Goal: Task Accomplishment & Management: Use online tool/utility

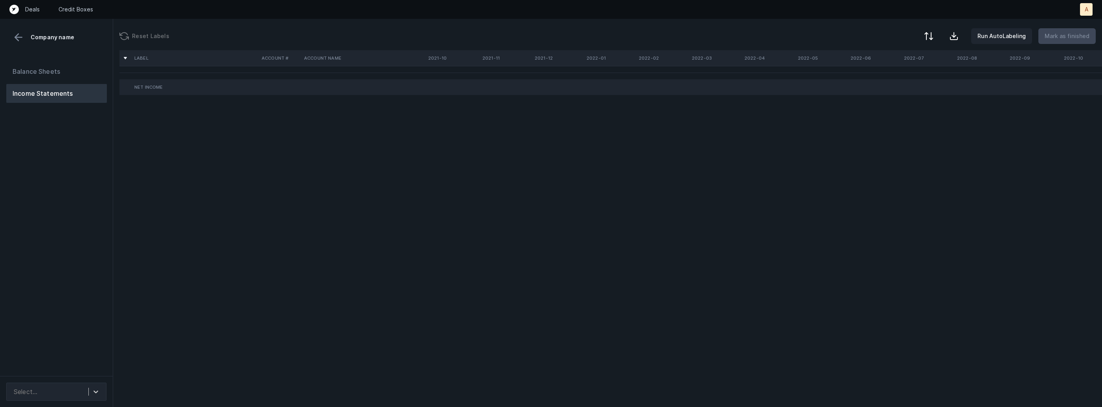
click at [89, 188] on div "Balance Sheets Income Statements" at bounding box center [56, 216] width 113 height 321
click at [77, 384] on div "Select..." at bounding box center [56, 392] width 100 height 18
click at [81, 367] on div "Quickbooks" at bounding box center [56, 371] width 100 height 16
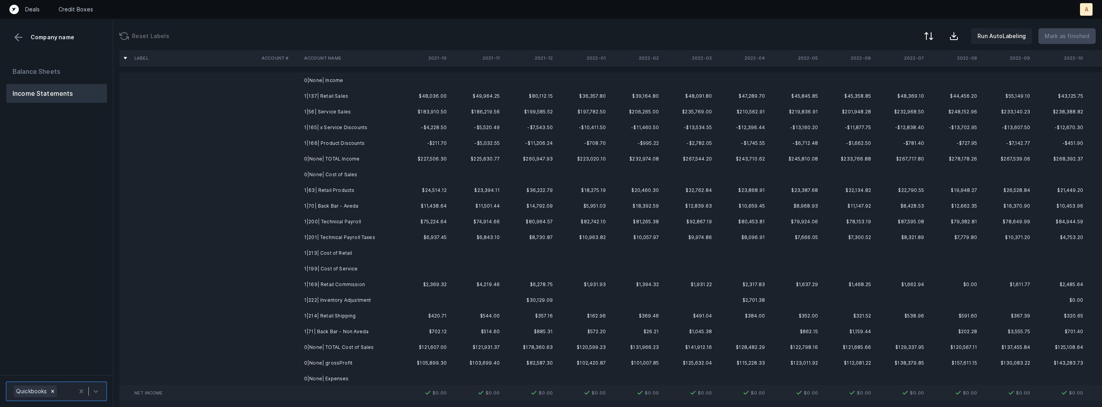
click at [355, 92] on td "1|137| Retail Sales" at bounding box center [349, 96] width 96 height 16
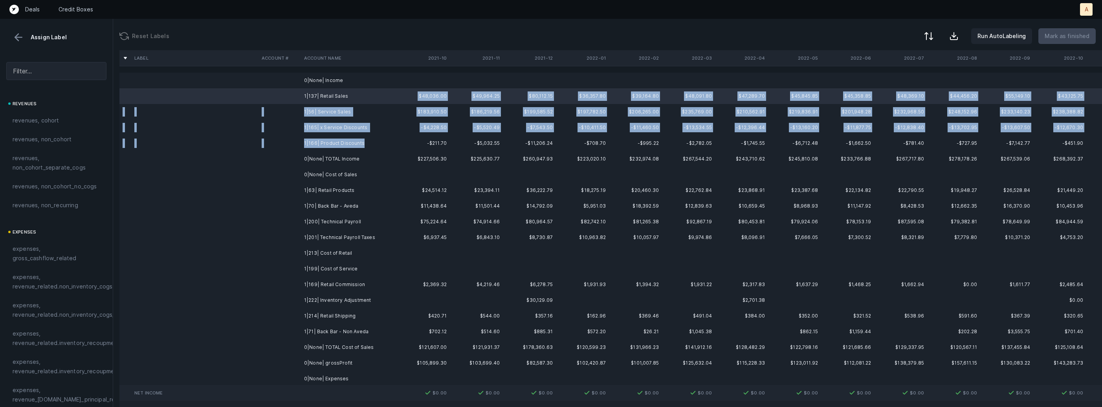
click at [361, 139] on td "1|166| Product Discounts" at bounding box center [349, 144] width 96 height 16
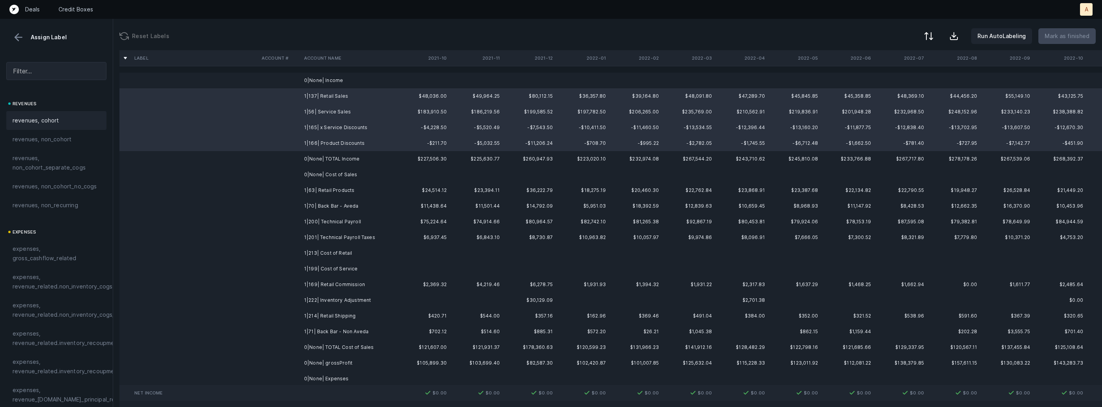
click at [71, 116] on div "revenues, cohort" at bounding box center [57, 120] width 88 height 9
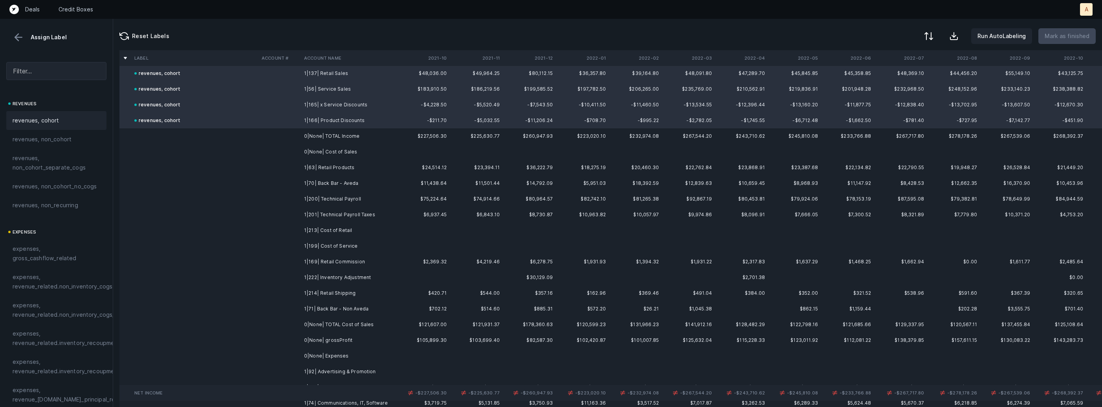
click at [350, 168] on td "1|63| Retail Products" at bounding box center [349, 168] width 96 height 16
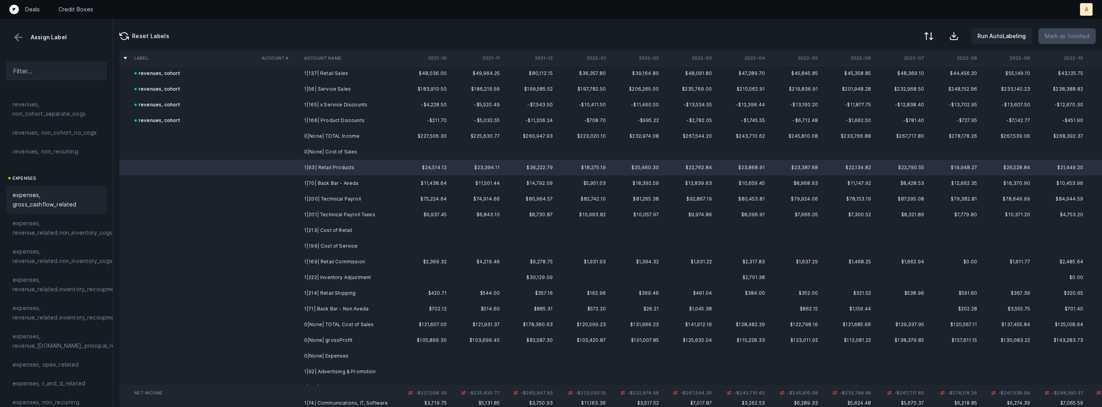
scroll to position [72, 0]
click at [66, 264] on span "expenses, revenue_related.inventory_recoupment" at bounding box center [67, 266] width 108 height 19
click at [324, 186] on td "1|70| Back Bar - Aveda" at bounding box center [349, 184] width 96 height 16
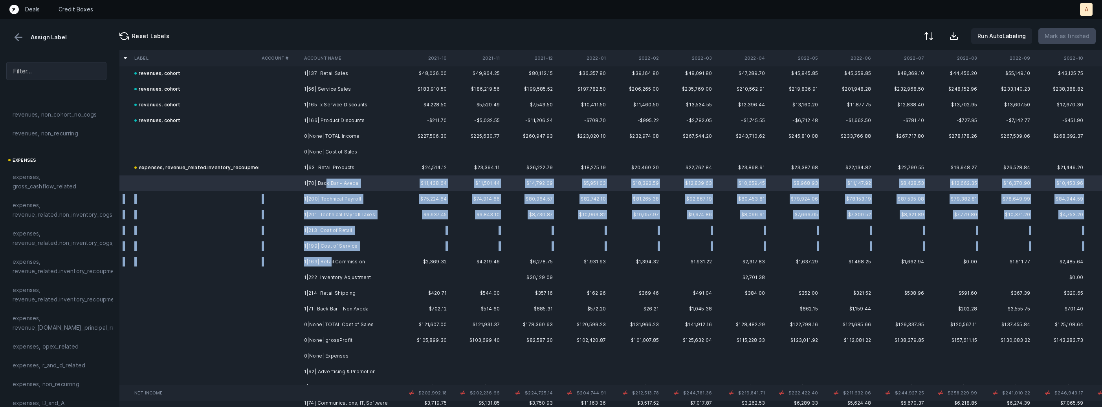
click at [330, 264] on td "1|169| Retail Commission" at bounding box center [349, 262] width 96 height 16
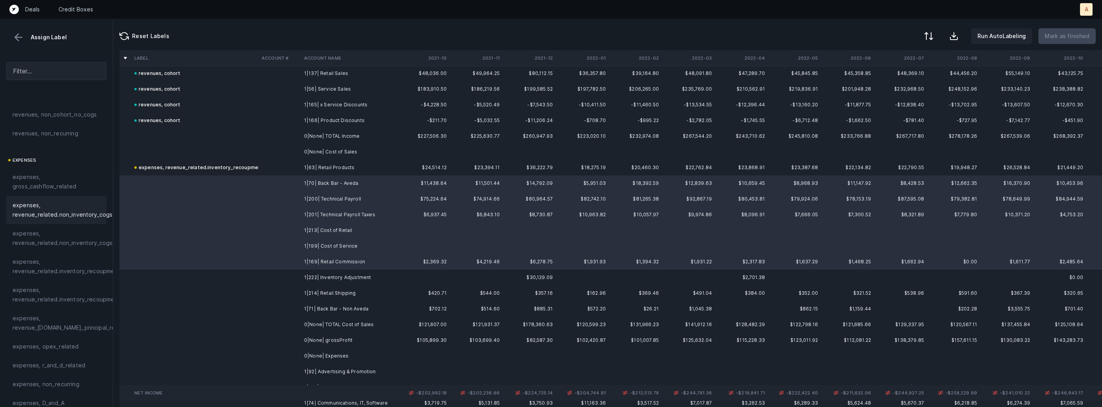
click at [47, 210] on span "expenses, revenue_related.non_inventory_cogs" at bounding box center [63, 210] width 100 height 19
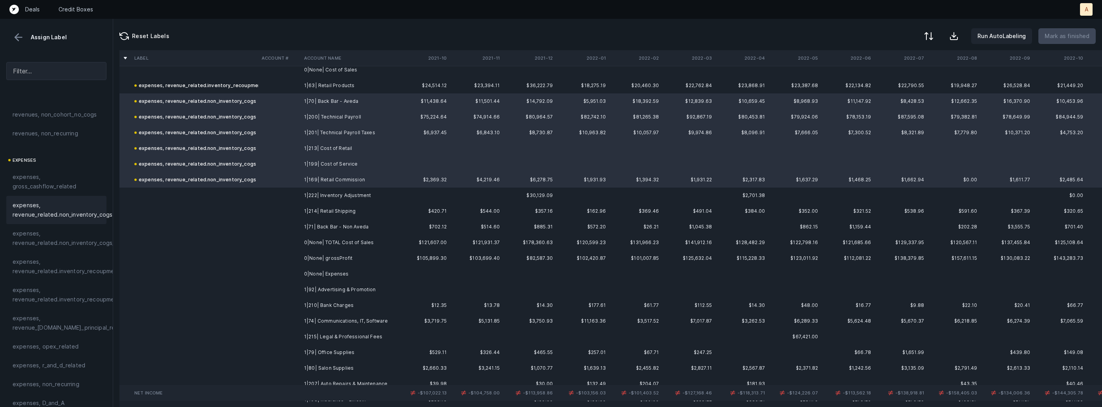
scroll to position [107, 0]
click at [338, 192] on td "1|222| Inventory Adjustment" at bounding box center [349, 193] width 96 height 16
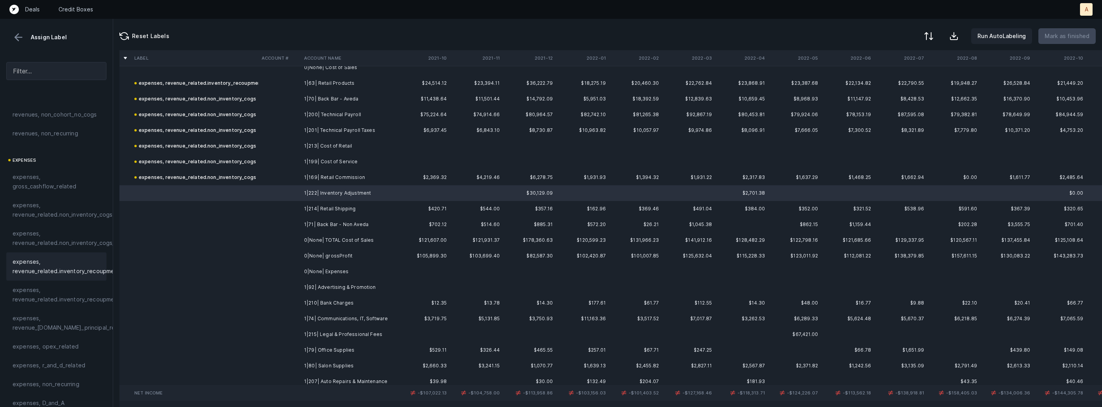
click at [73, 262] on span "expenses, revenue_related.inventory_recoupment" at bounding box center [67, 266] width 108 height 19
click at [345, 209] on td "1|214| Retail Shipping" at bounding box center [349, 209] width 96 height 16
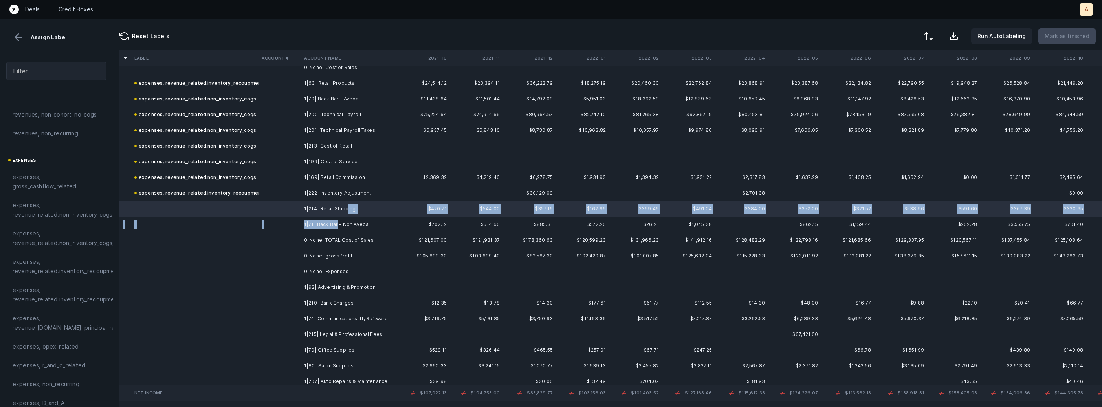
click at [336, 225] on td "1|71| Back Bar - Non Aveda" at bounding box center [349, 225] width 96 height 16
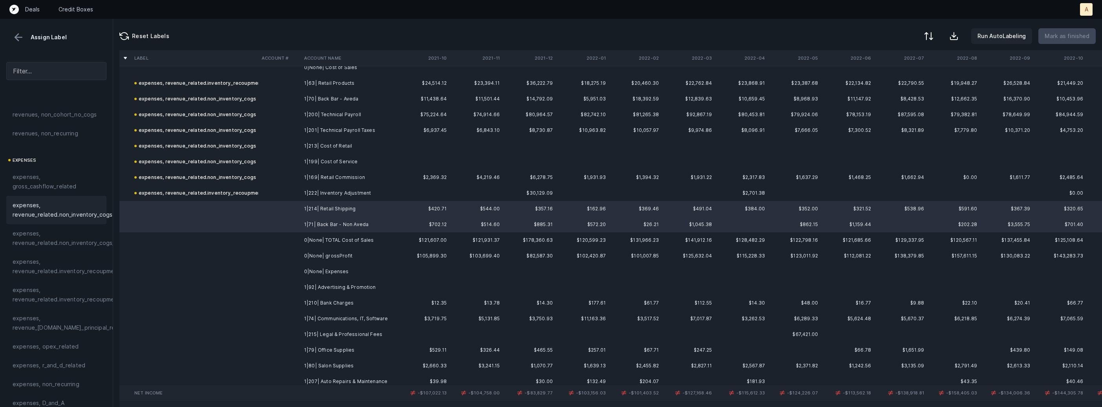
click at [74, 218] on span "expenses, revenue_related.non_inventory_cogs" at bounding box center [63, 210] width 100 height 19
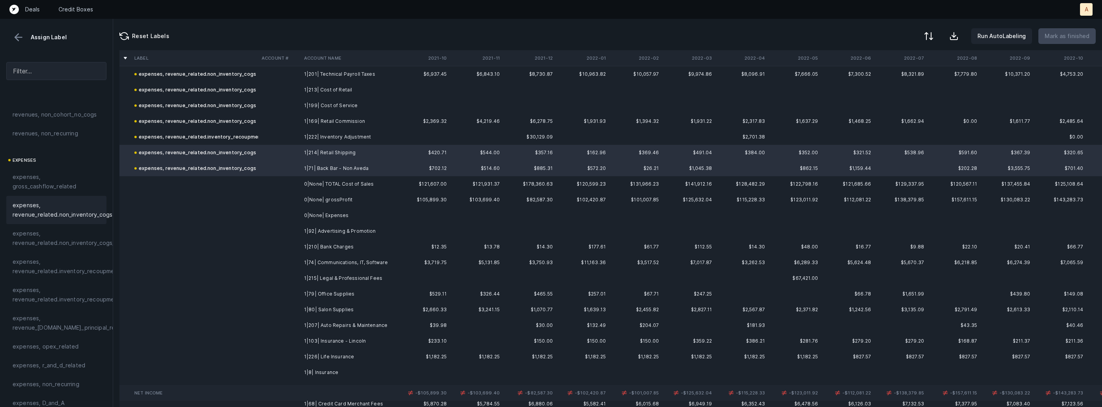
scroll to position [222, 0]
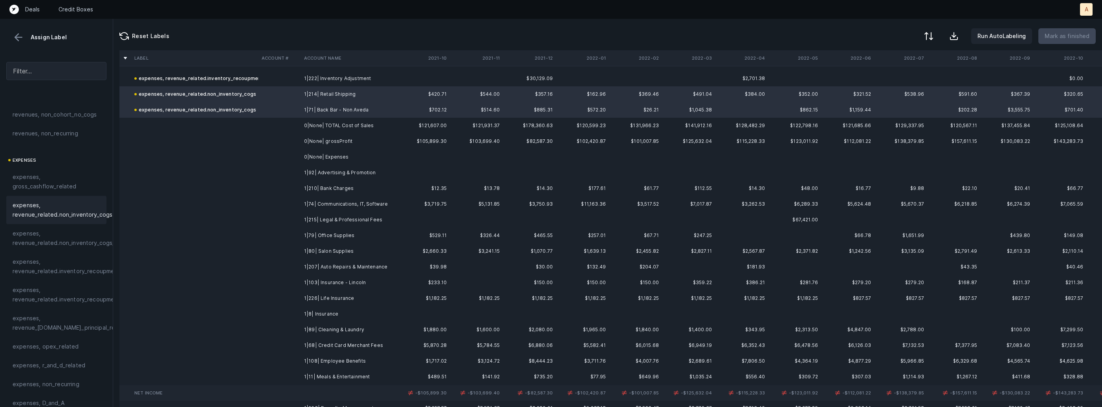
click at [339, 171] on td "1|92| Advertising & Promotion" at bounding box center [349, 173] width 96 height 16
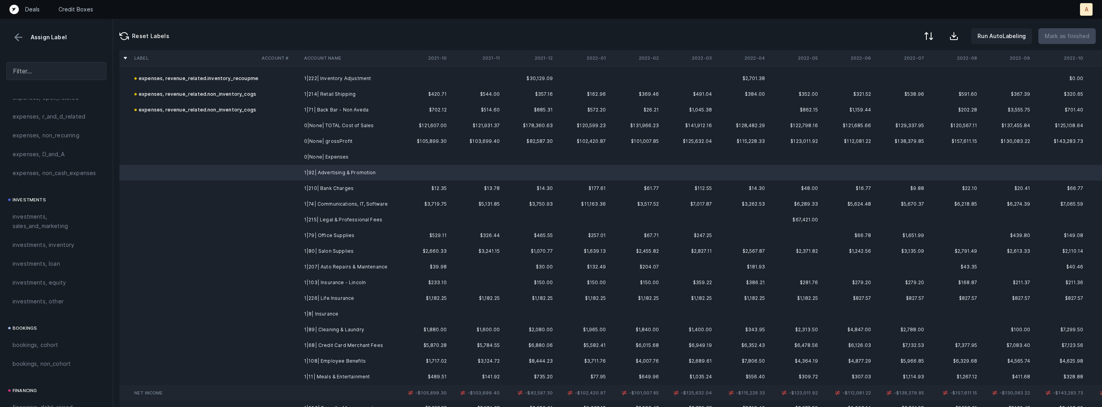
scroll to position [370, 0]
click at [77, 176] on span "investments, sales_and_marketing" at bounding box center [57, 172] width 88 height 19
click at [303, 194] on td "1|210| Bank Charges" at bounding box center [349, 189] width 96 height 16
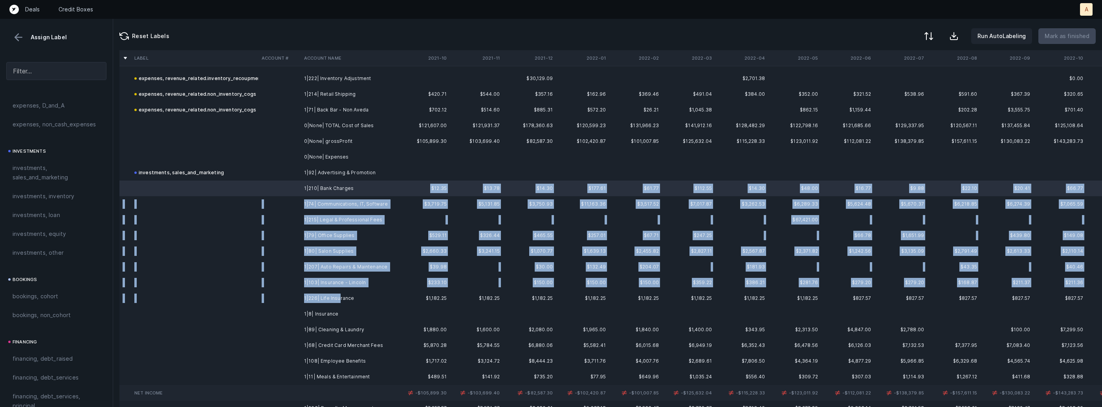
click at [338, 300] on td "1|226| Life Insurance" at bounding box center [349, 299] width 96 height 16
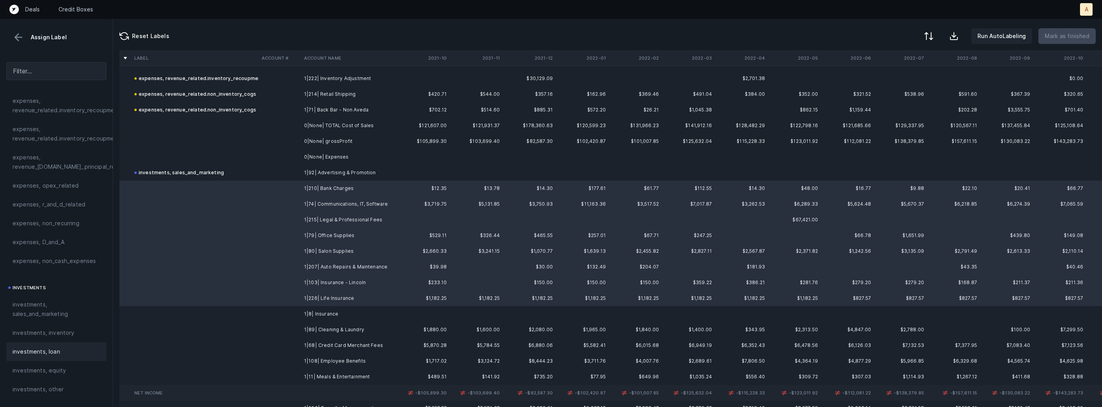
scroll to position [209, 0]
click at [38, 206] on span "expenses, opex_related" at bounding box center [46, 209] width 66 height 9
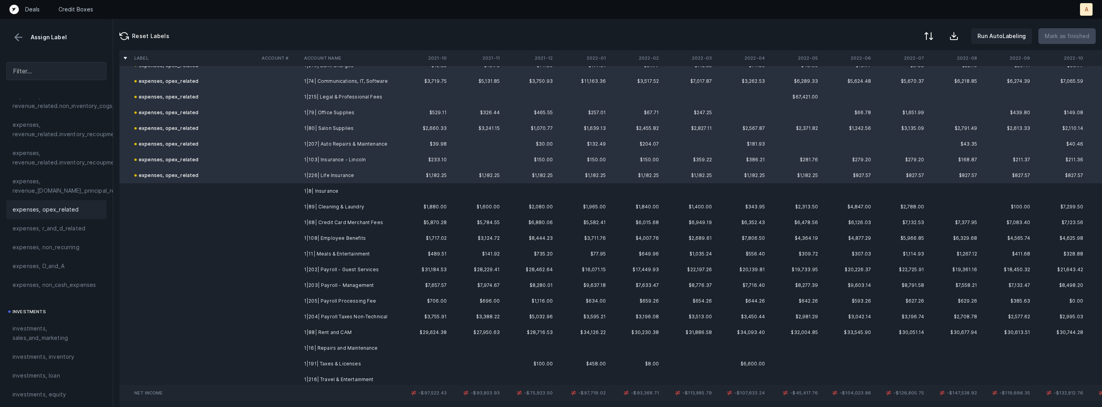
scroll to position [351, 0]
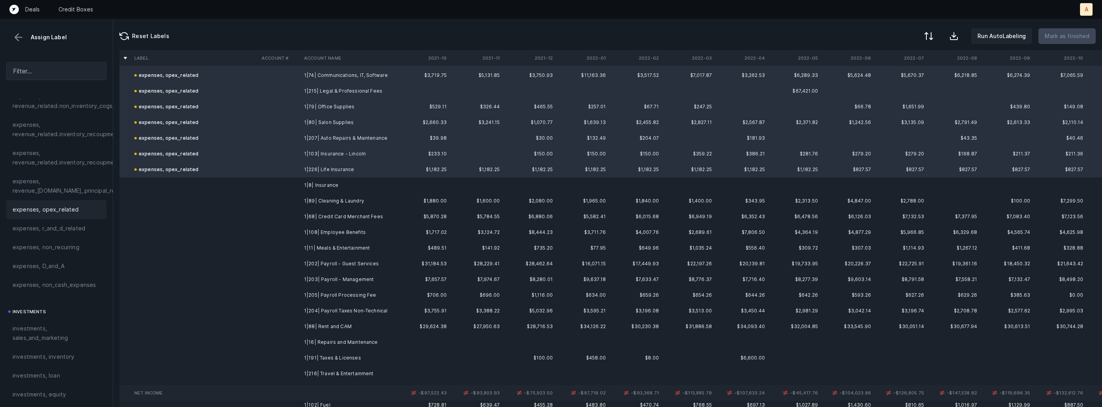
click at [307, 183] on td "1|8| Insurance" at bounding box center [349, 186] width 96 height 16
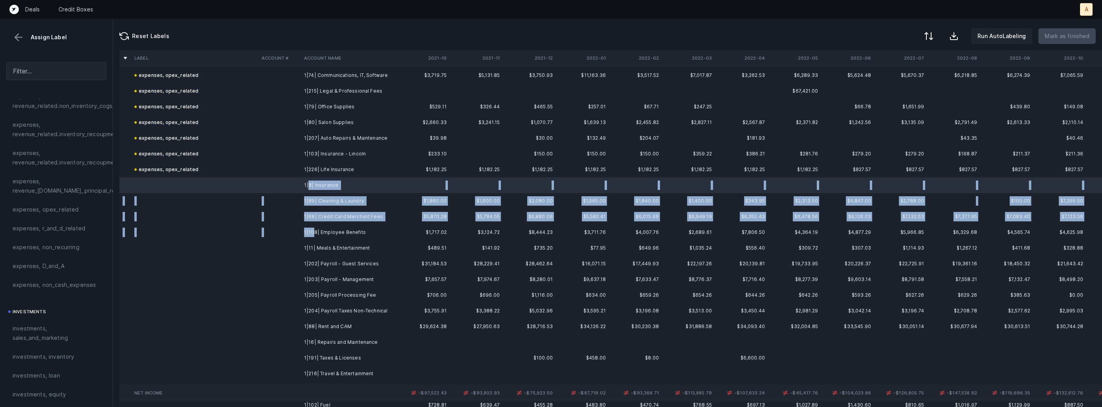
click at [314, 235] on td "1|108| Employee Benefits" at bounding box center [349, 233] width 96 height 16
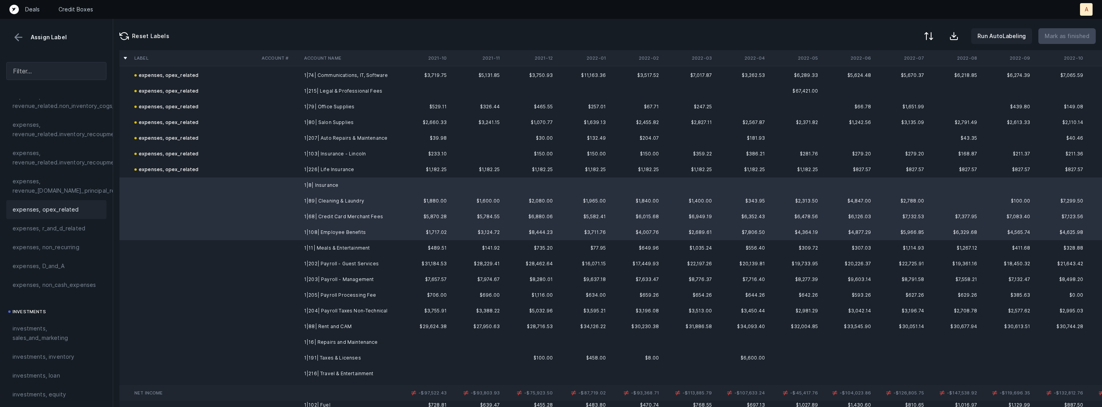
click at [68, 206] on span "expenses, opex_related" at bounding box center [46, 209] width 66 height 9
click at [357, 248] on td "1|11| Meals & Entertainment" at bounding box center [349, 248] width 96 height 16
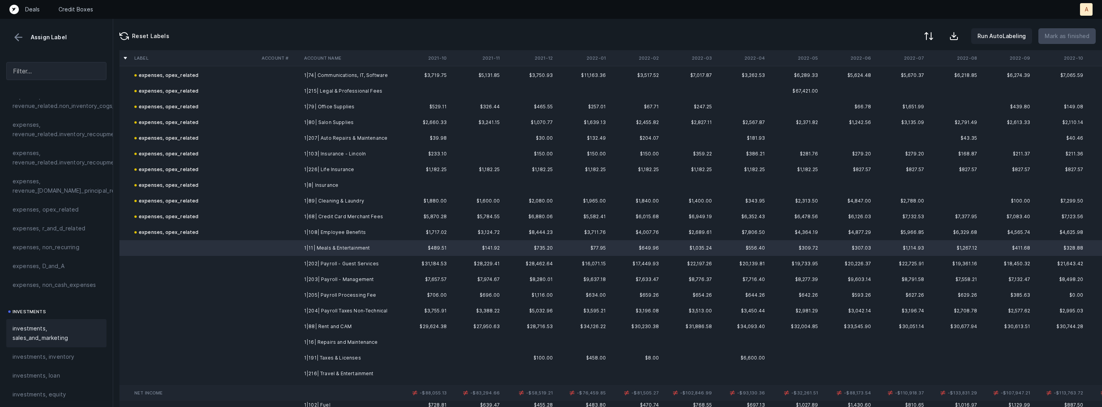
click at [73, 332] on span "investments, sales_and_marketing" at bounding box center [57, 333] width 88 height 19
click at [340, 262] on td "1|202| Payroll - Guest Services" at bounding box center [349, 264] width 96 height 16
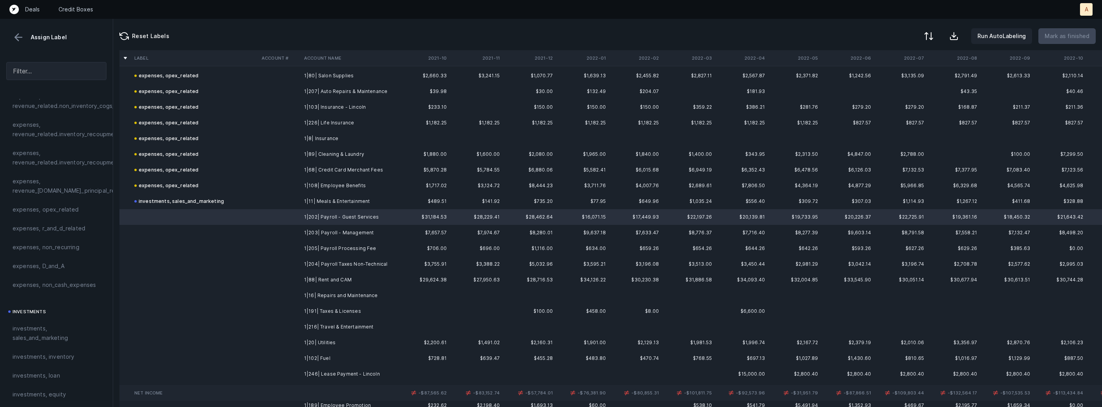
scroll to position [398, 0]
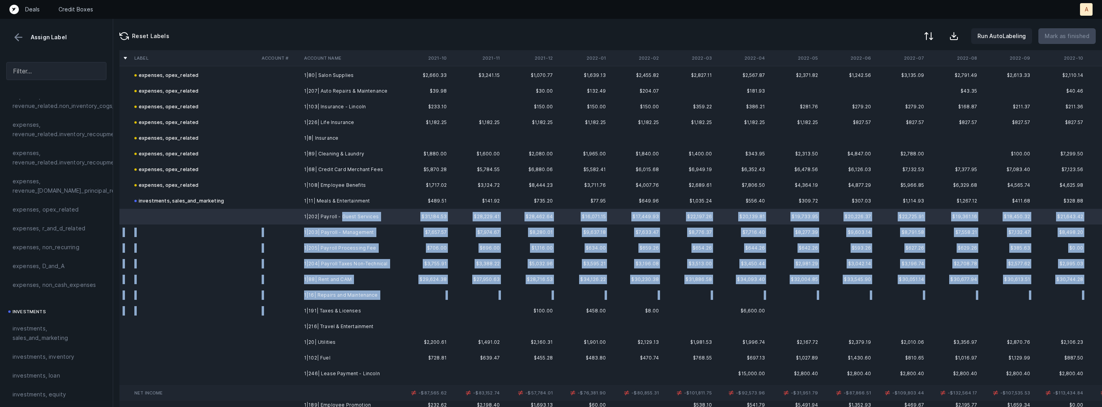
click at [369, 303] on td "1|191| Taxes & Licenses" at bounding box center [349, 311] width 96 height 16
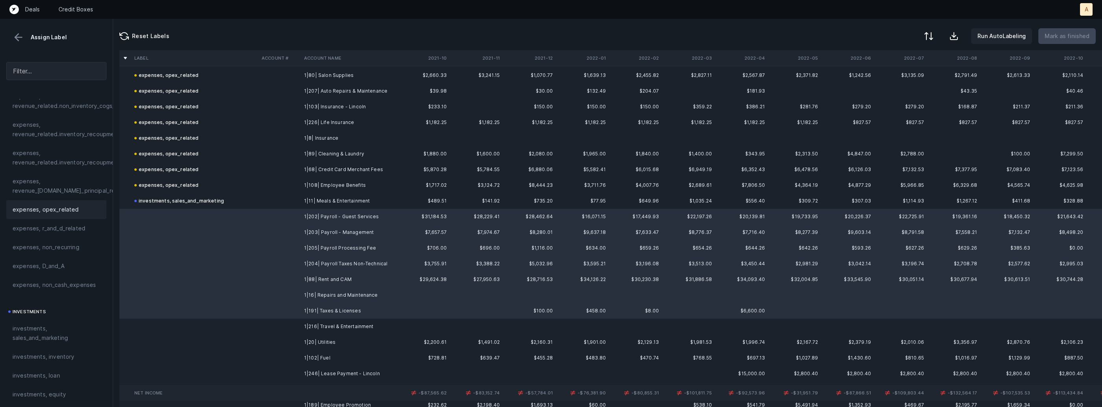
click at [54, 213] on span "expenses, opex_related" at bounding box center [46, 209] width 66 height 9
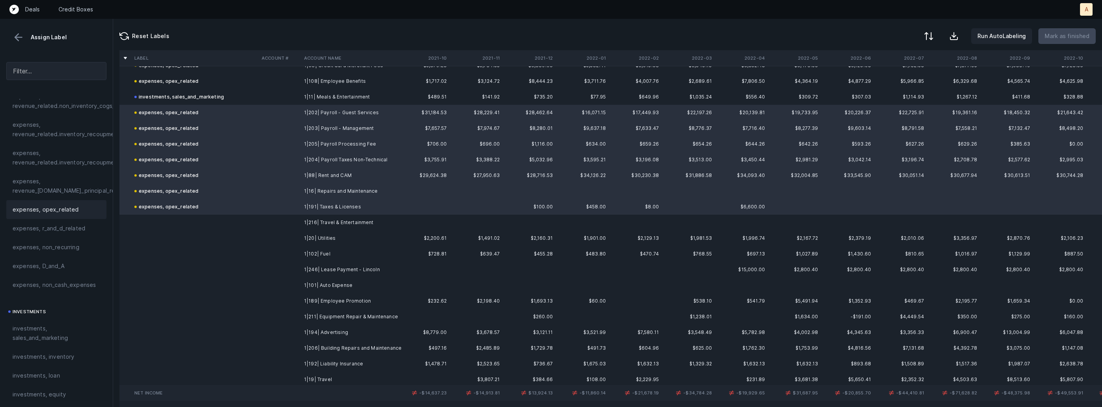
scroll to position [527, 0]
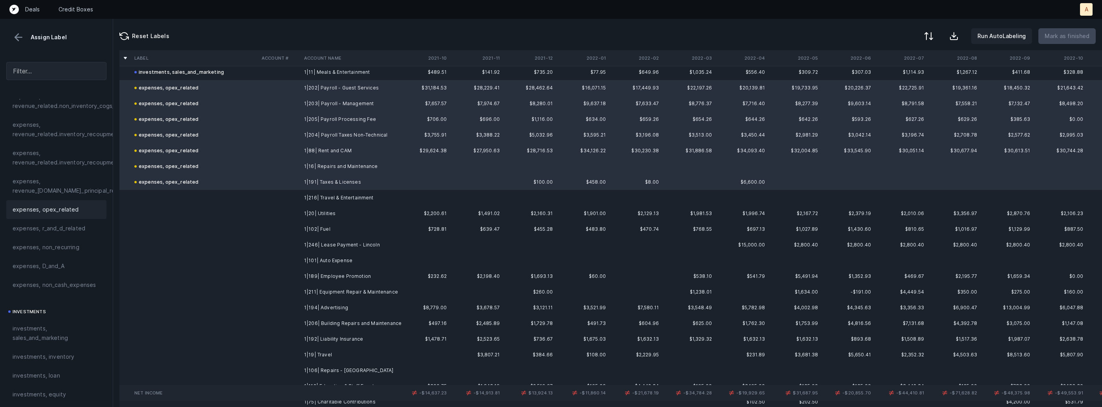
click at [334, 196] on td "1|216| Travel & Entertainment" at bounding box center [349, 198] width 96 height 16
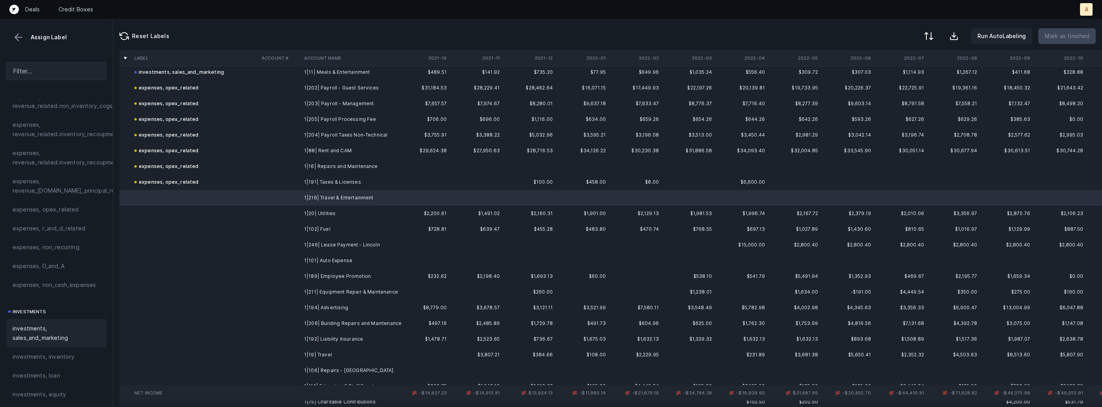
click at [59, 326] on span "investments, sales_and_marketing" at bounding box center [57, 333] width 88 height 19
click at [303, 213] on td "1|20| Utilities" at bounding box center [349, 214] width 96 height 16
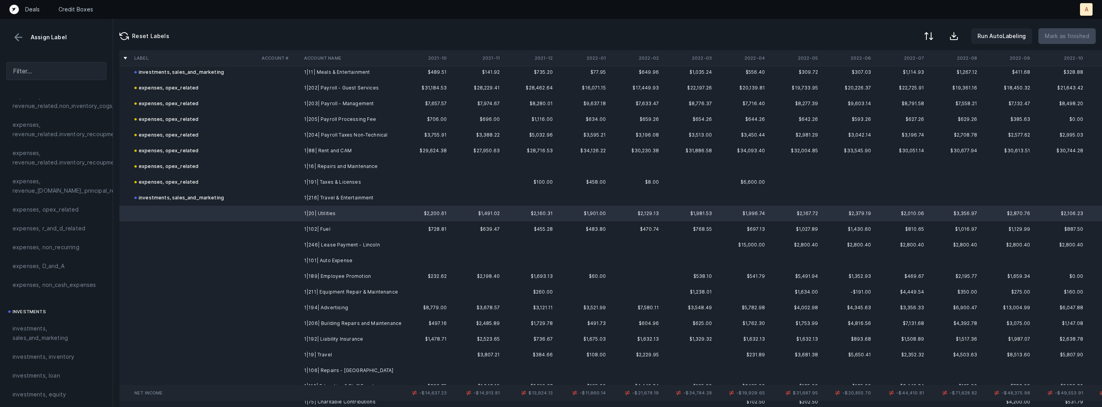
scroll to position [545, 0]
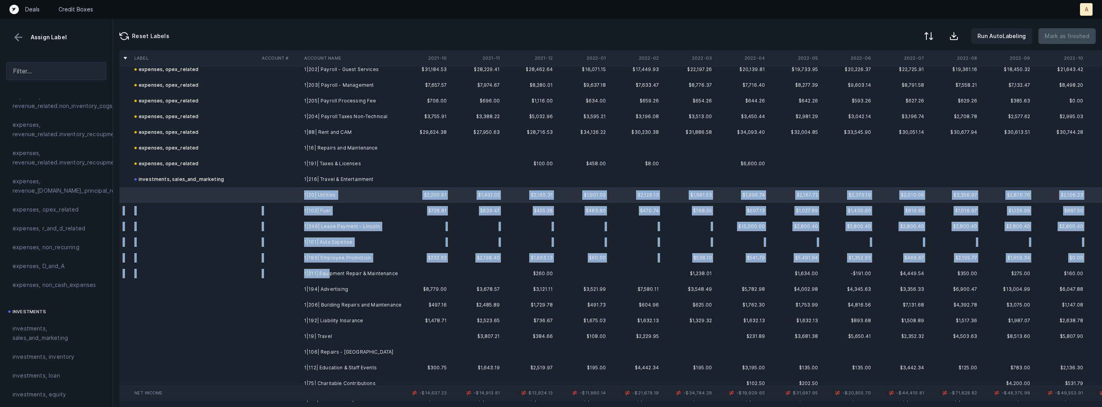
click at [329, 271] on td "1|211| Equipment Repair & Maintenance" at bounding box center [349, 274] width 96 height 16
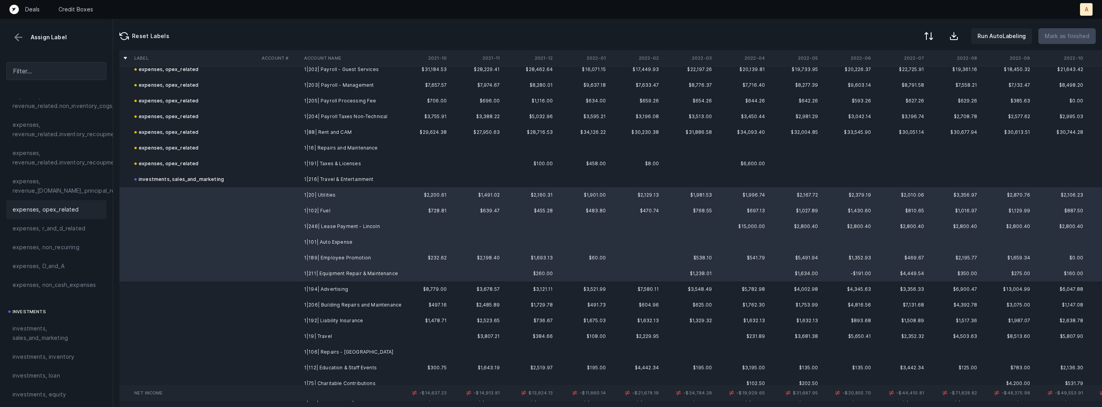
click at [76, 217] on div "expenses, opex_related" at bounding box center [56, 209] width 100 height 19
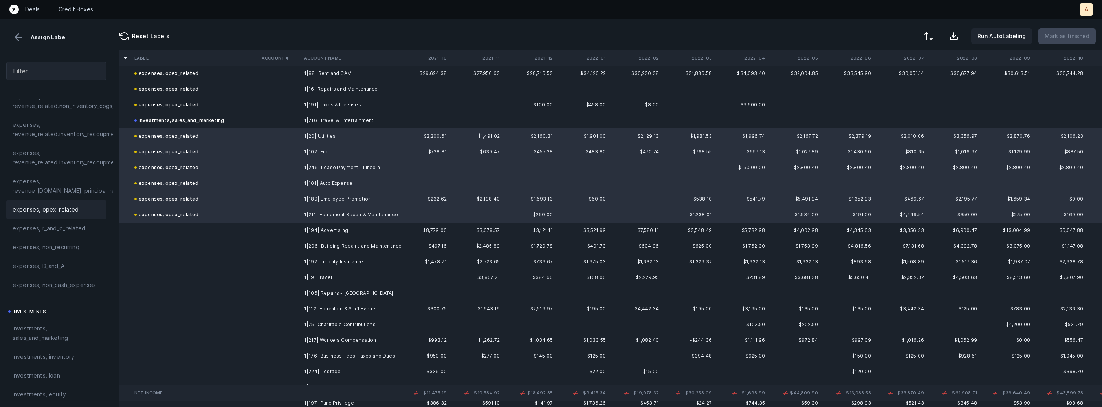
scroll to position [620, 0]
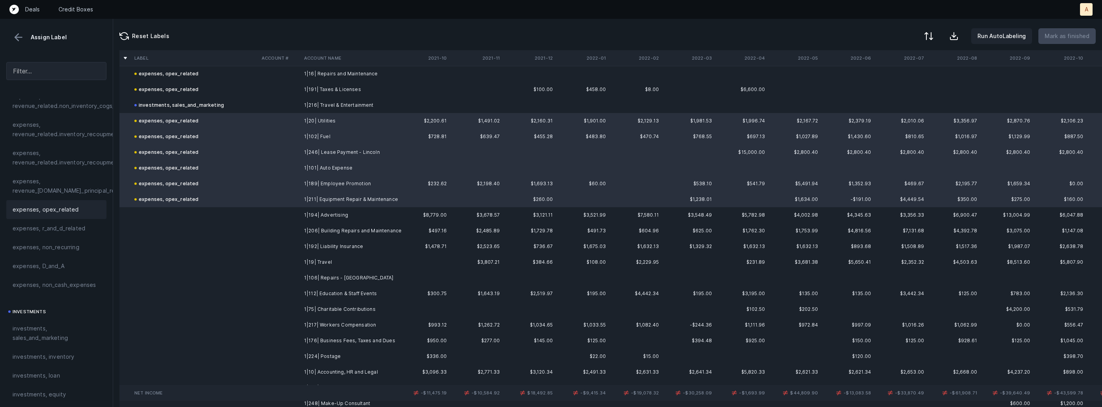
click at [299, 217] on td at bounding box center [280, 215] width 42 height 16
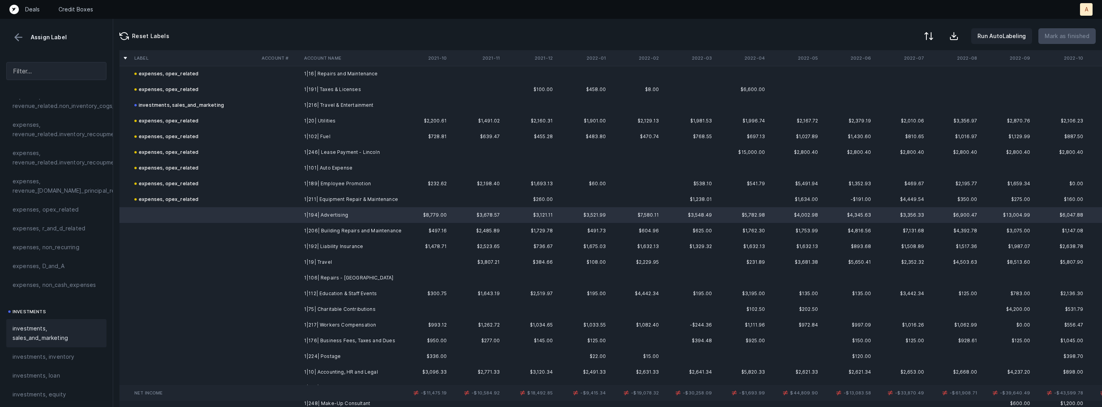
click at [18, 336] on span "investments, sales_and_marketing" at bounding box center [57, 333] width 88 height 19
click at [310, 235] on td "1|206| Building Repairs and Maintenance" at bounding box center [349, 231] width 96 height 16
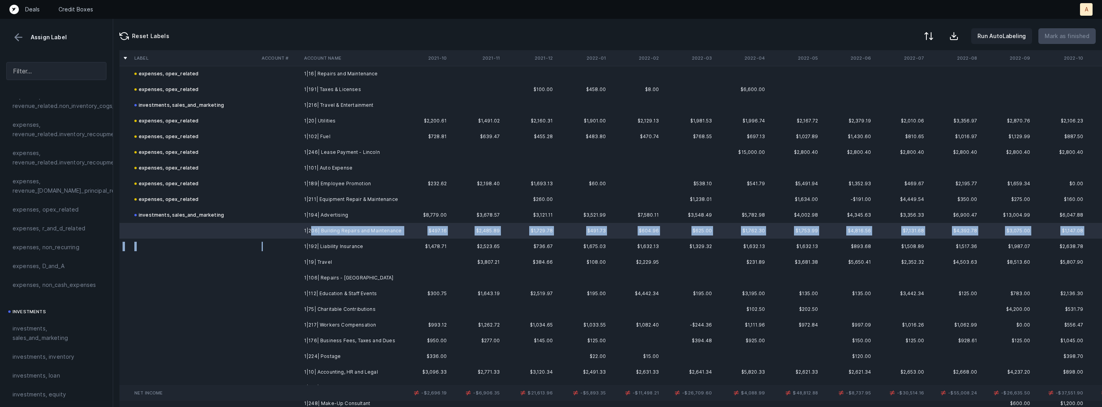
click at [295, 245] on td at bounding box center [280, 247] width 42 height 16
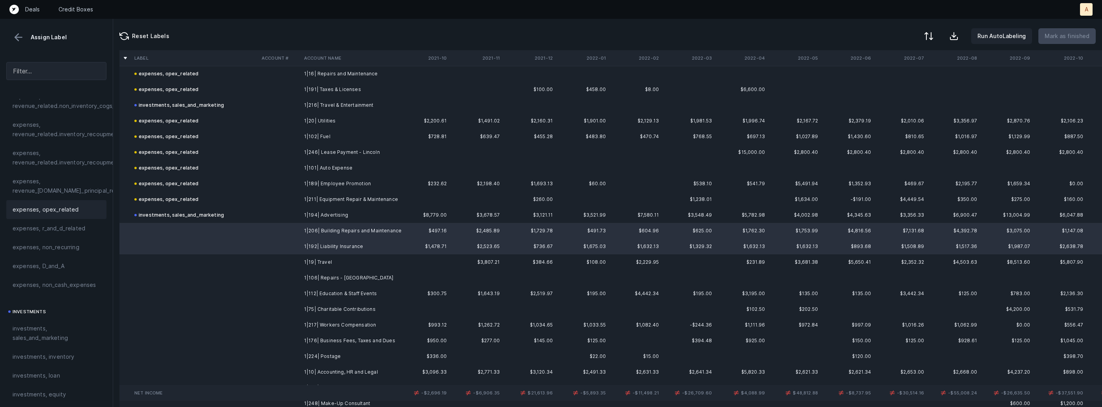
click at [63, 211] on span "expenses, opex_related" at bounding box center [46, 209] width 66 height 9
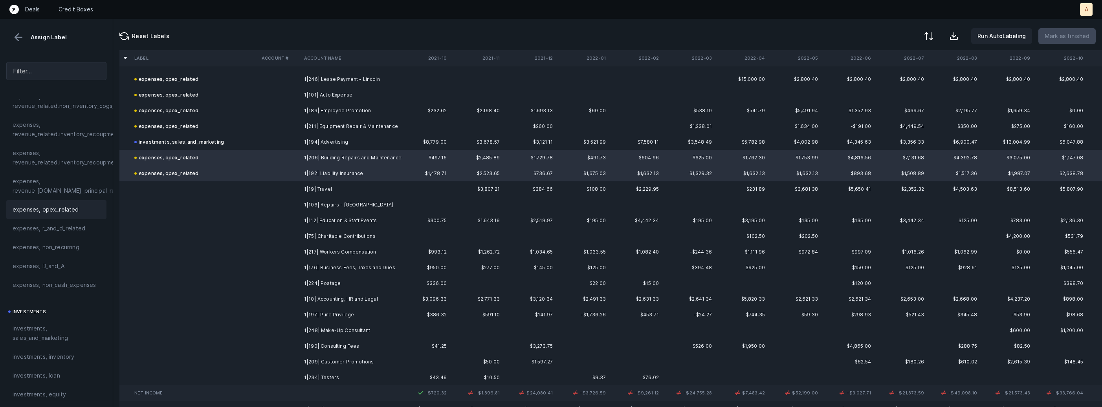
scroll to position [694, 0]
click at [319, 188] on td "1|19| Travel" at bounding box center [349, 188] width 96 height 16
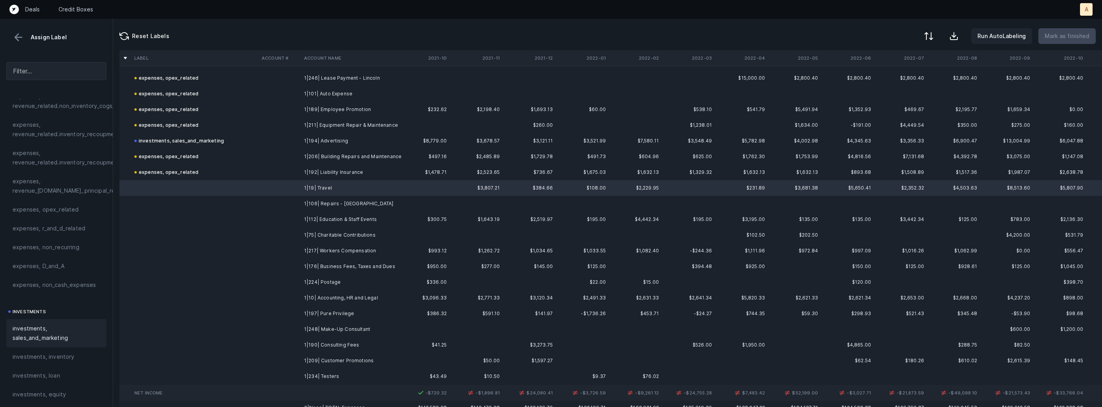
click at [43, 332] on span "investments, sales_and_marketing" at bounding box center [57, 333] width 88 height 19
click at [328, 203] on td "1|106| Repairs - Lincoln" at bounding box center [349, 204] width 96 height 16
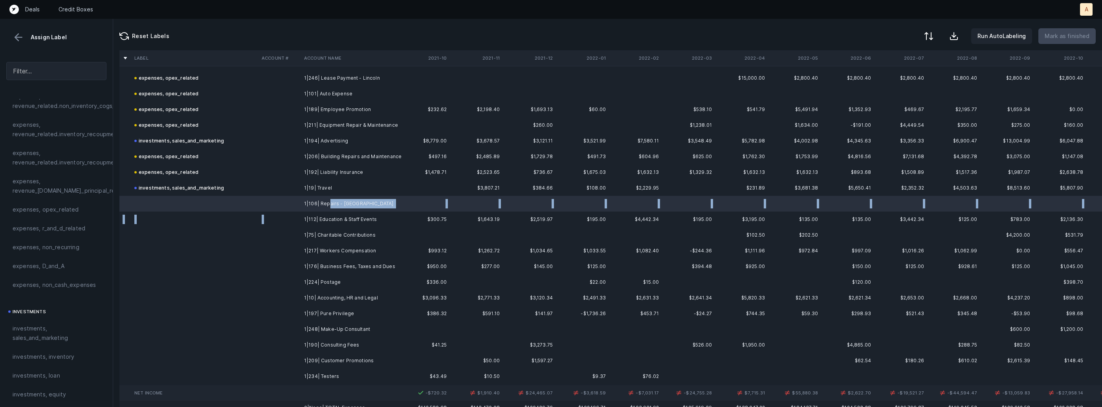
click at [316, 214] on td "1|112| Education & Staff Events" at bounding box center [349, 220] width 96 height 16
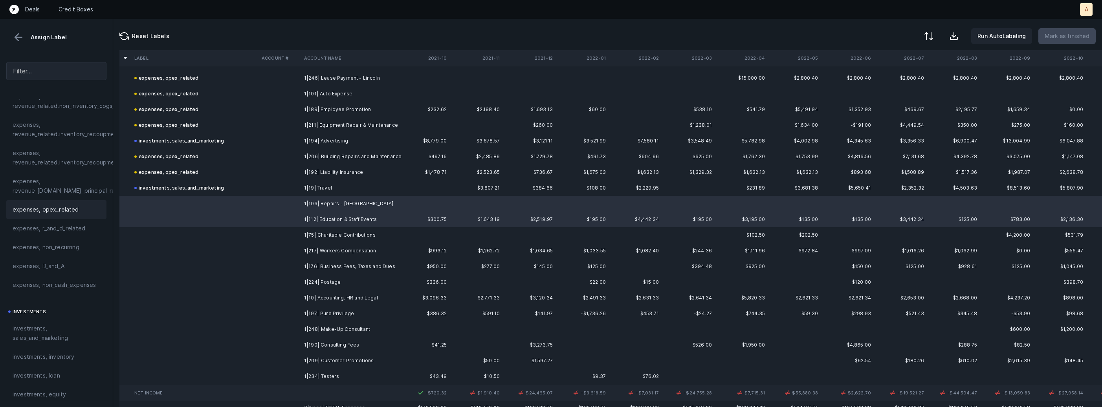
click at [64, 206] on span "expenses, opex_related" at bounding box center [46, 209] width 66 height 9
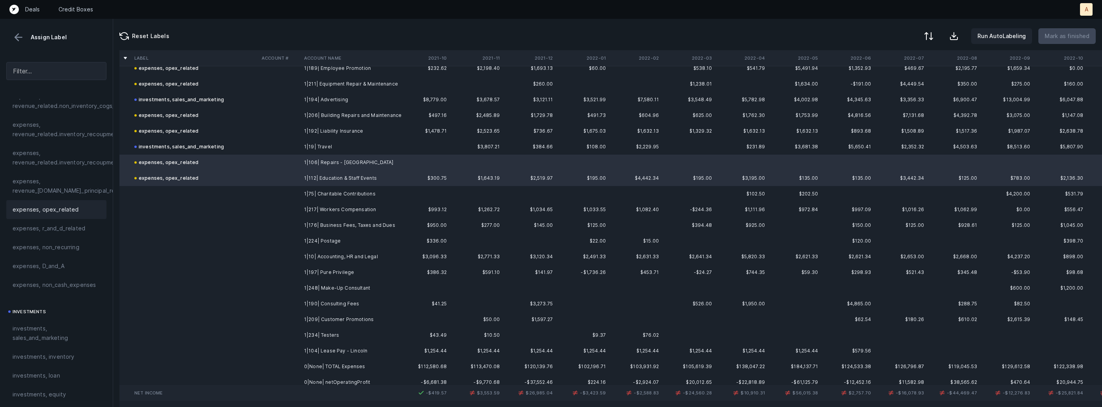
scroll to position [738, 0]
click at [311, 185] on td "1|75| Charitable Contributions" at bounding box center [349, 191] width 96 height 16
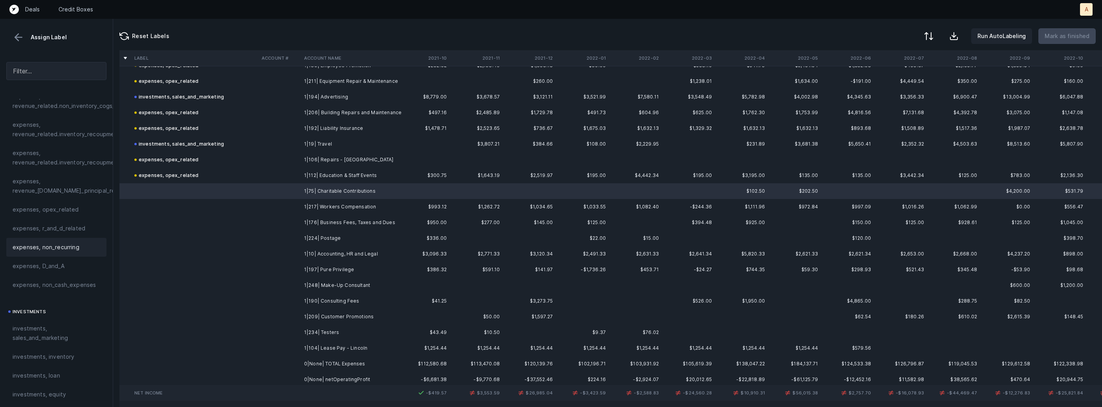
click at [78, 251] on div "expenses, non_recurring" at bounding box center [57, 247] width 88 height 9
click at [343, 210] on td "1|217| Workers Compensation" at bounding box center [349, 207] width 96 height 16
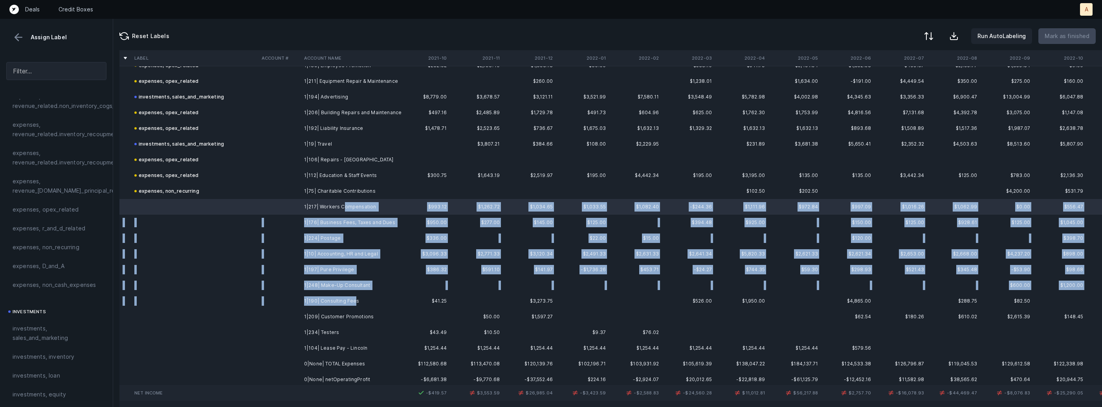
click at [354, 298] on td "1|190| Consulting Fees" at bounding box center [349, 301] width 96 height 16
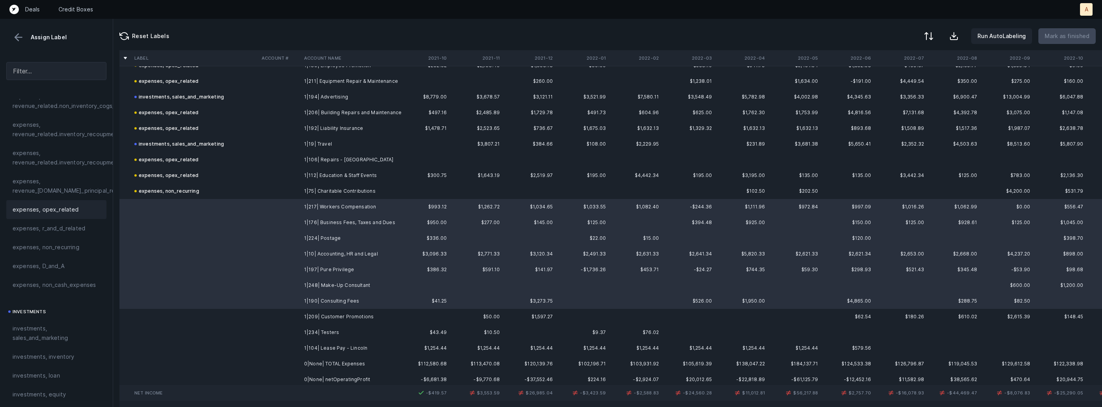
click at [79, 215] on div "expenses, opex_related" at bounding box center [56, 209] width 100 height 19
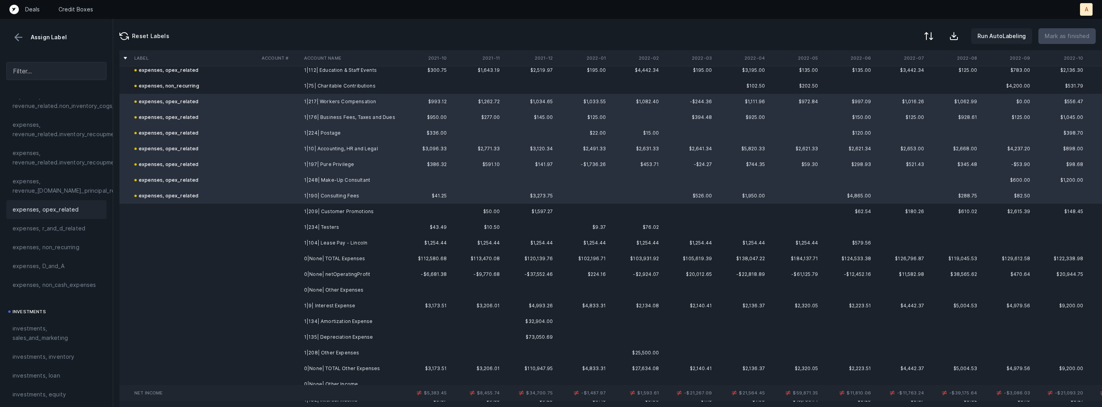
scroll to position [846, 0]
click at [325, 208] on td "1|209| Customer Promotions" at bounding box center [349, 209] width 96 height 16
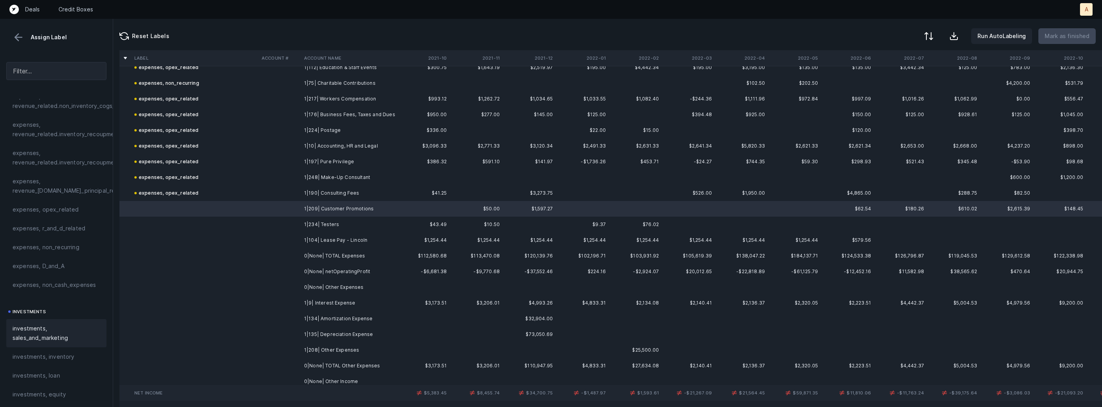
click at [29, 335] on span "investments, sales_and_marketing" at bounding box center [57, 333] width 88 height 19
click at [303, 222] on td "1|234| Testers" at bounding box center [349, 225] width 96 height 16
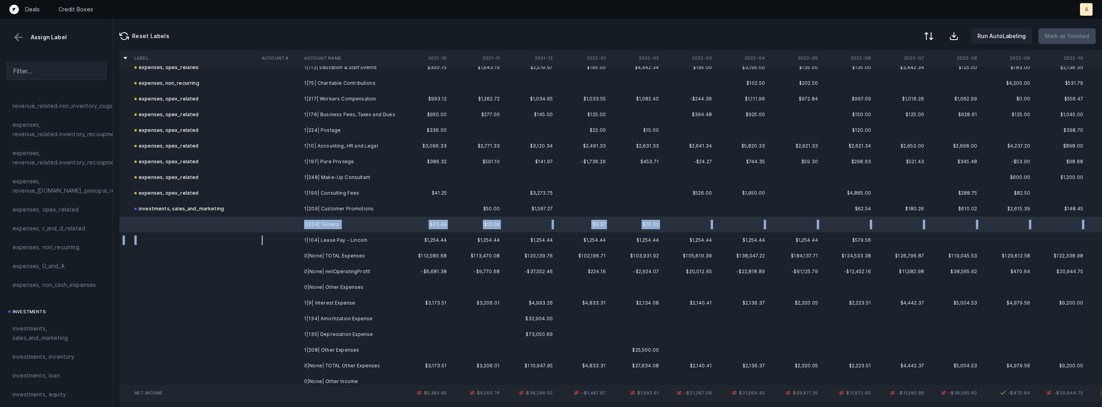
click at [294, 238] on td at bounding box center [280, 241] width 42 height 16
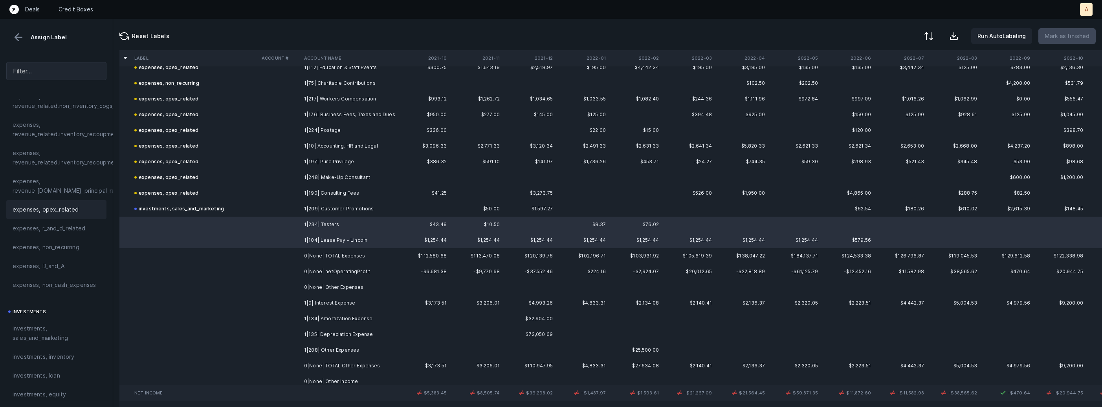
click at [67, 208] on span "expenses, opex_related" at bounding box center [46, 209] width 66 height 9
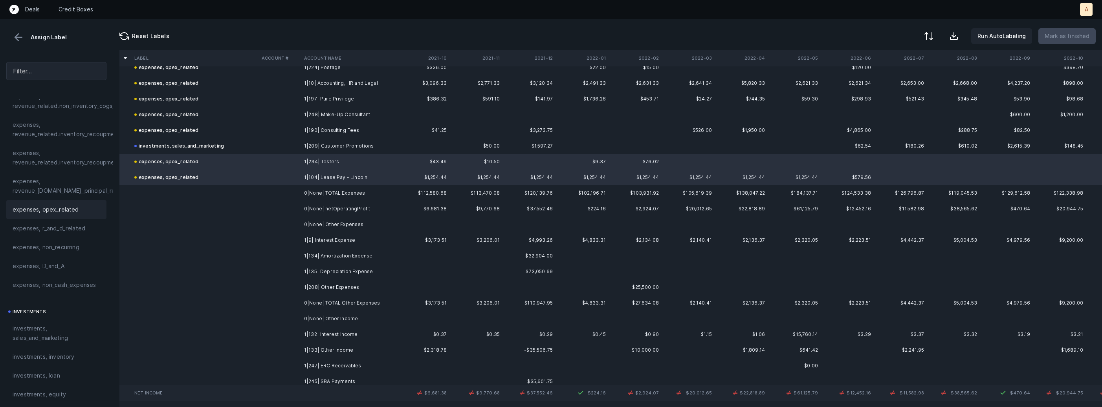
scroll to position [920, 0]
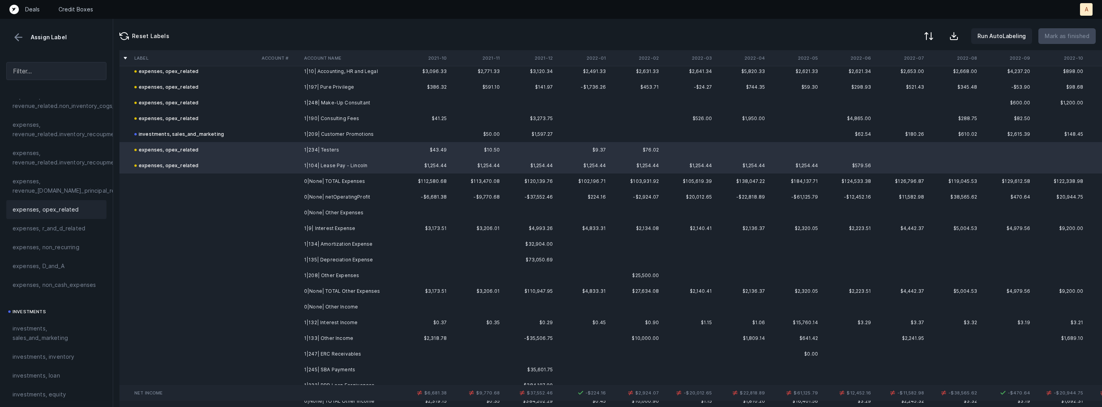
click at [336, 229] on td "1|9| Interest Expense" at bounding box center [349, 229] width 96 height 16
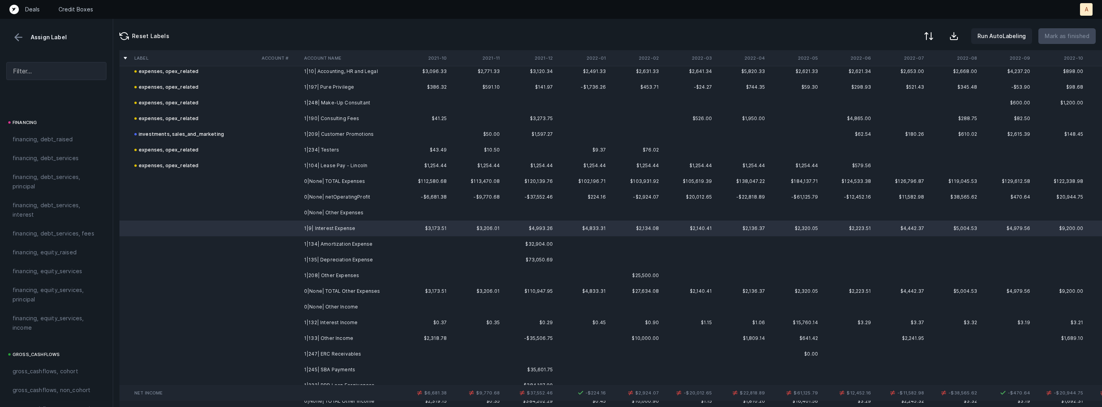
scroll to position [543, 0]
click at [48, 249] on span "financing, debt_services, interest" at bounding box center [57, 256] width 88 height 19
click at [352, 238] on td "1|134| Amortization Expense" at bounding box center [349, 245] width 96 height 16
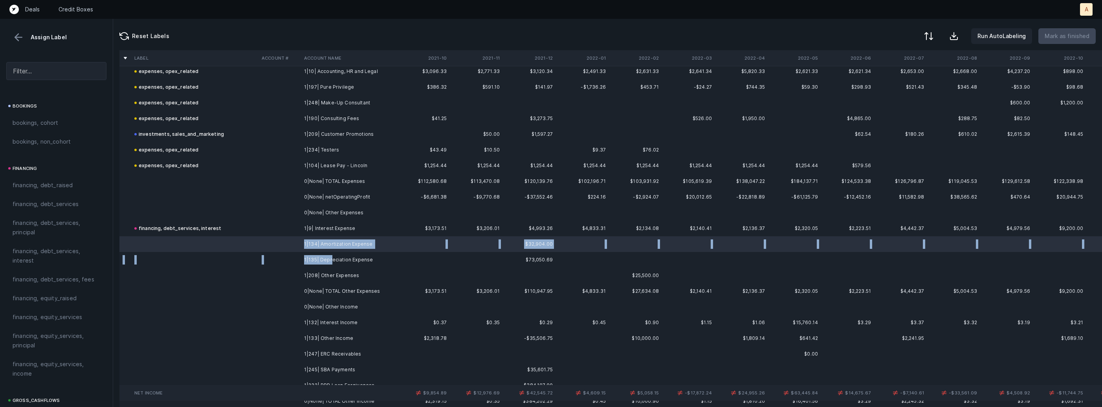
click at [330, 256] on td "1|135| Depreciation Expense" at bounding box center [349, 260] width 96 height 16
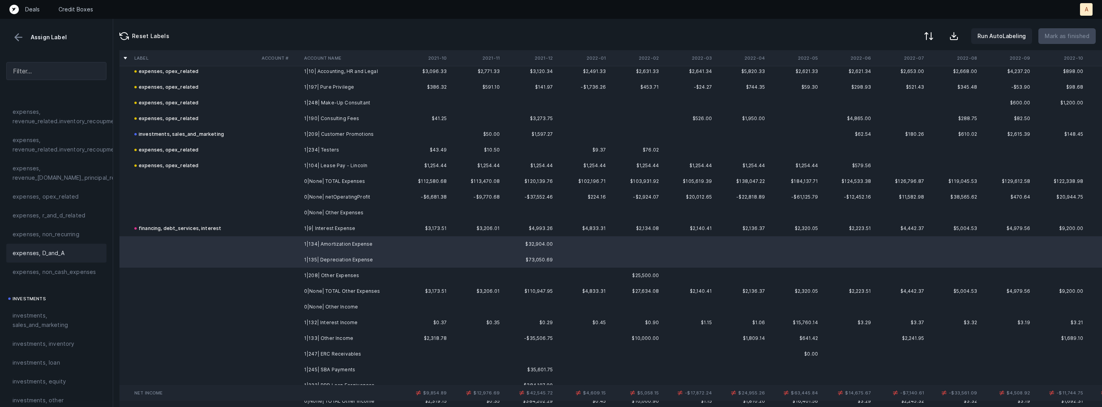
scroll to position [219, 0]
click at [33, 253] on span "expenses, D_and_A" at bounding box center [39, 256] width 52 height 9
click at [315, 275] on td "1|208| Other Expenses" at bounding box center [349, 276] width 96 height 16
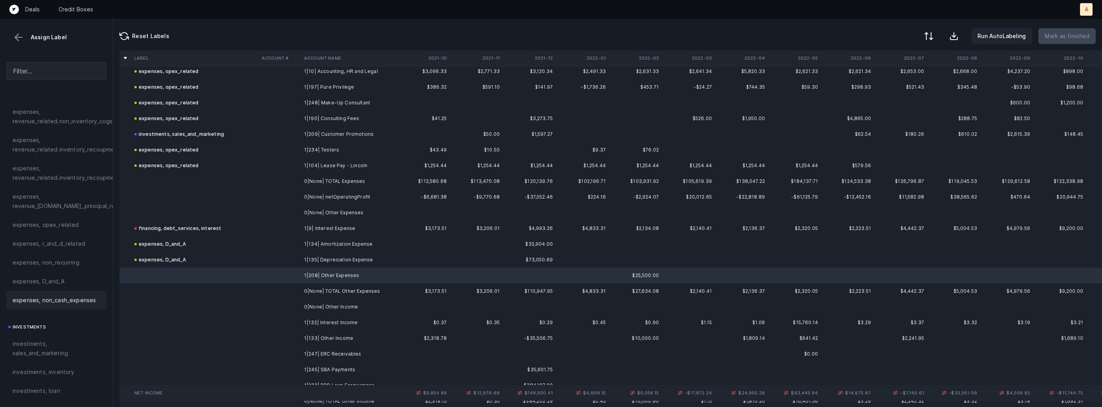
scroll to position [185, 0]
click at [61, 237] on span "expenses, opex_related" at bounding box center [46, 233] width 66 height 9
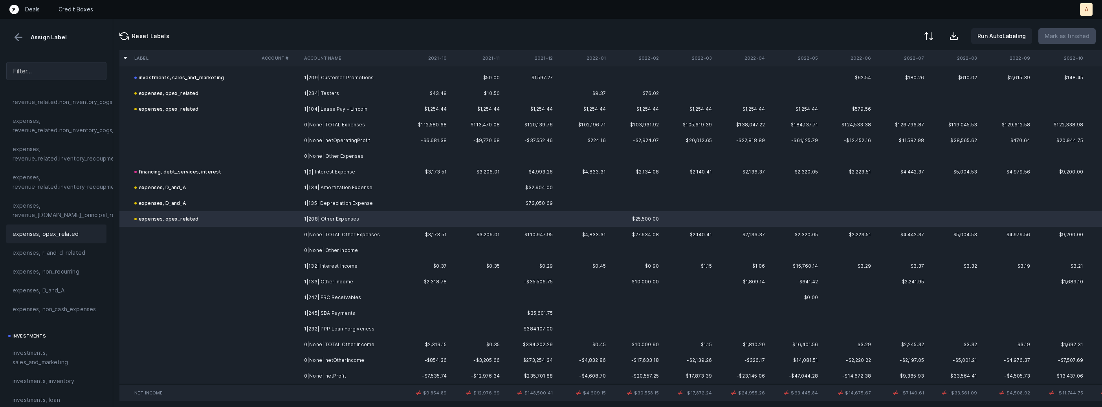
scroll to position [981, 0]
click at [325, 259] on td "1|132| Interest Income" at bounding box center [349, 262] width 96 height 16
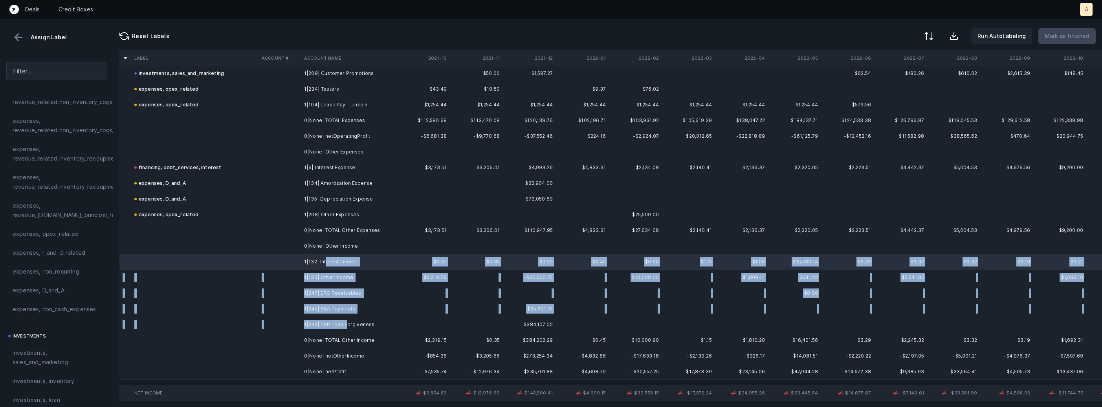
click at [345, 321] on td "1|232| PPP Loan Forgiveness" at bounding box center [349, 325] width 96 height 16
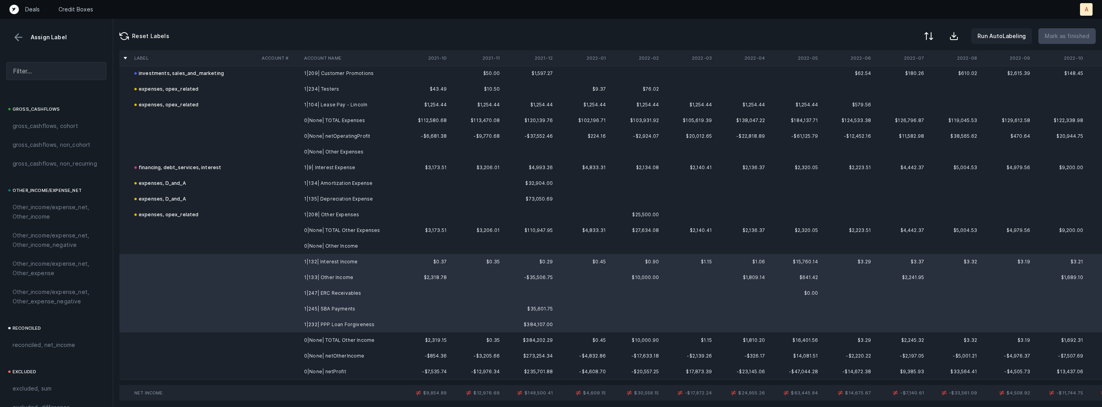
scroll to position [891, 0]
click at [50, 165] on span "Other_income/expense_net, Other_income" at bounding box center [57, 158] width 88 height 19
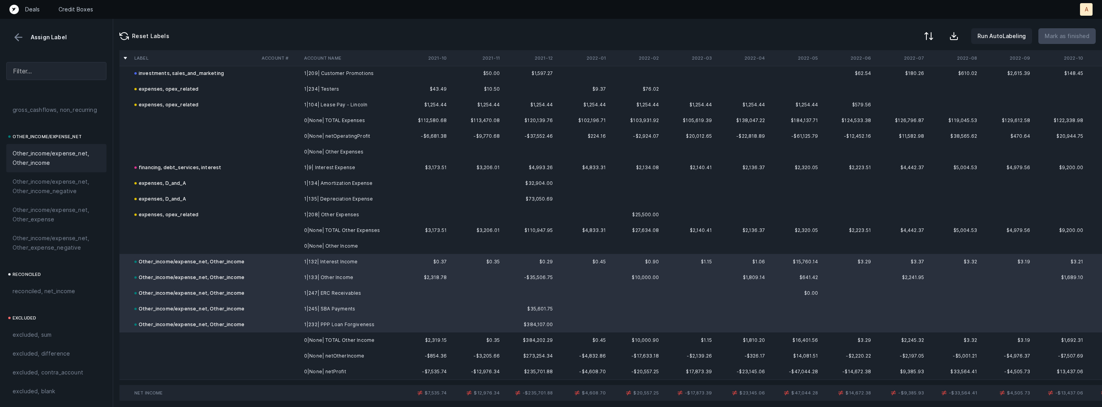
click at [363, 217] on td "1|208| Other Expenses" at bounding box center [349, 215] width 96 height 16
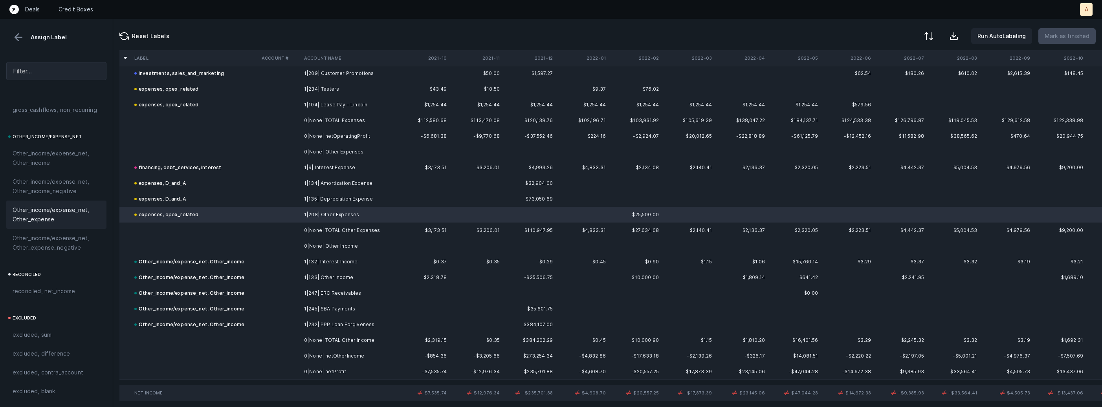
click at [70, 216] on span "Other_income/expense_net, Other_expense" at bounding box center [57, 214] width 88 height 19
click at [291, 369] on td at bounding box center [280, 372] width 42 height 16
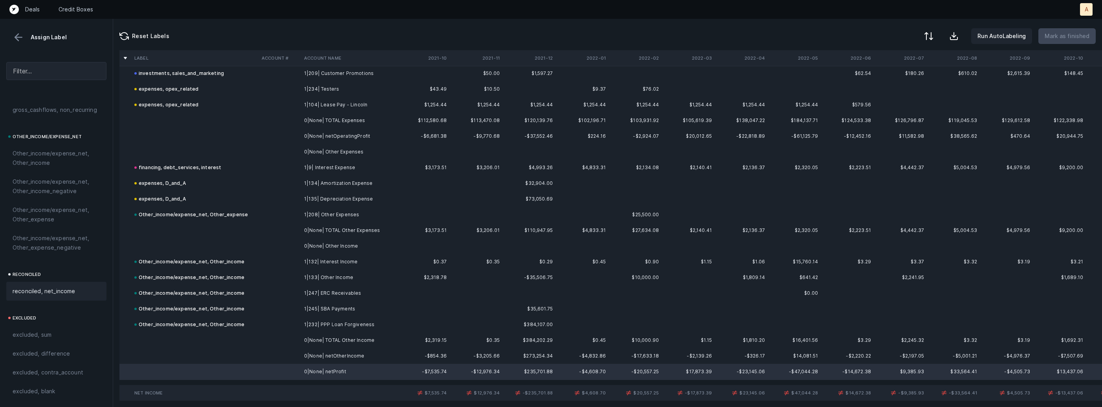
click at [54, 294] on span "reconciled, net_income" at bounding box center [44, 291] width 63 height 9
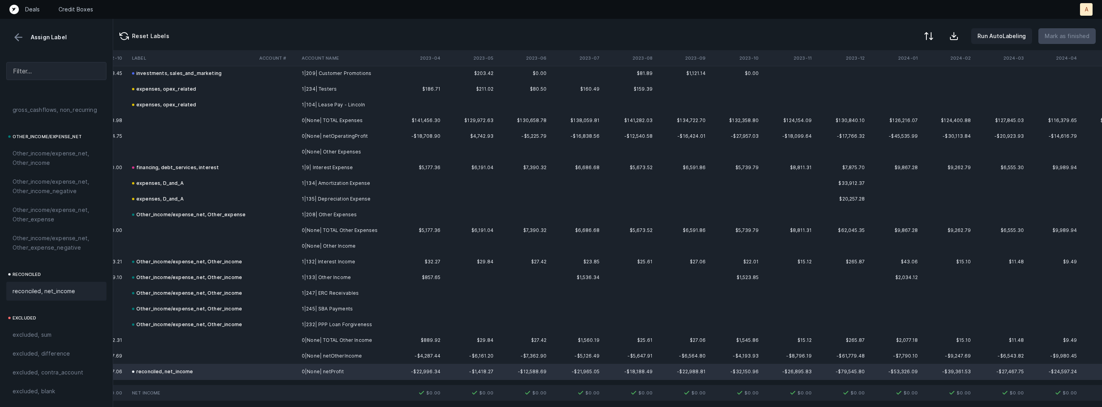
scroll to position [981, 1841]
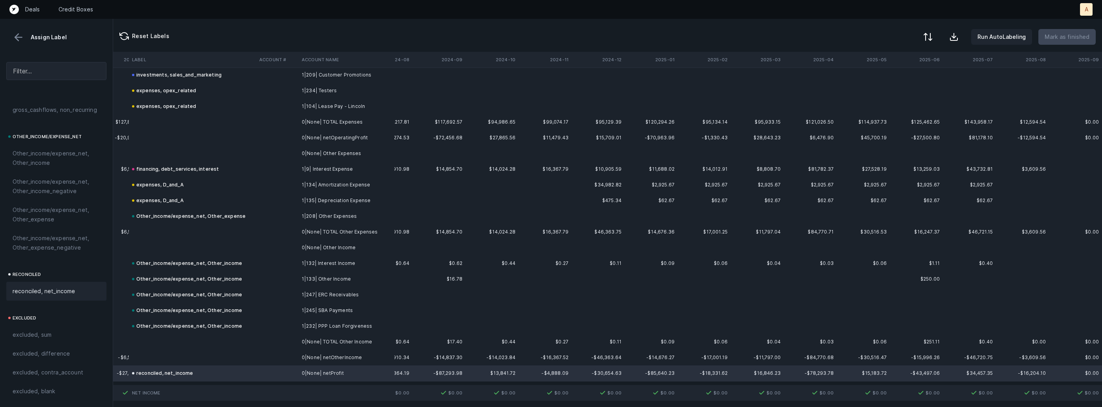
click at [933, 35] on div at bounding box center [927, 36] width 9 height 9
click at [886, 83] on div "By Hum label" at bounding box center [878, 83] width 35 height 9
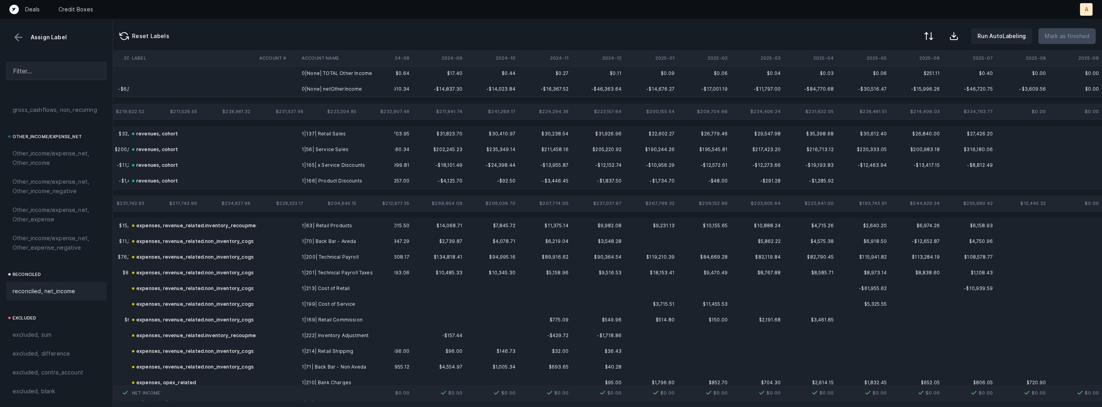
scroll to position [0, 1841]
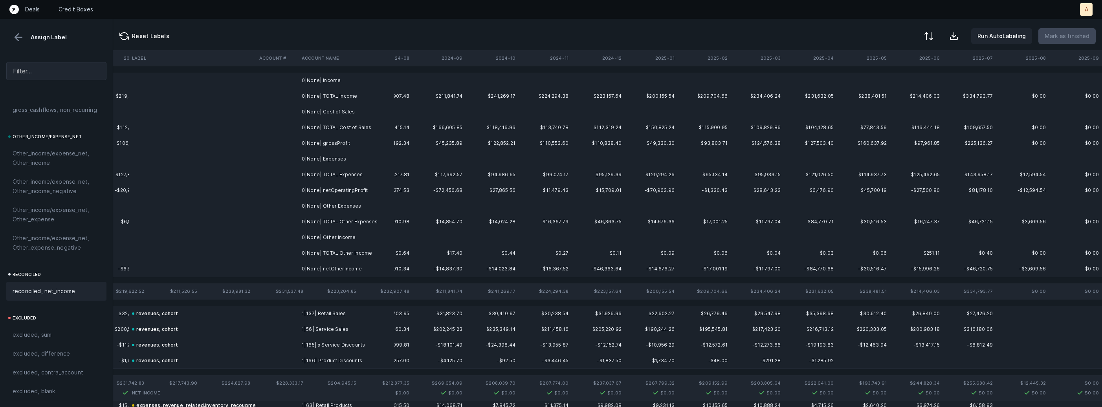
click at [378, 81] on td "0|None| Income" at bounding box center [347, 81] width 96 height 16
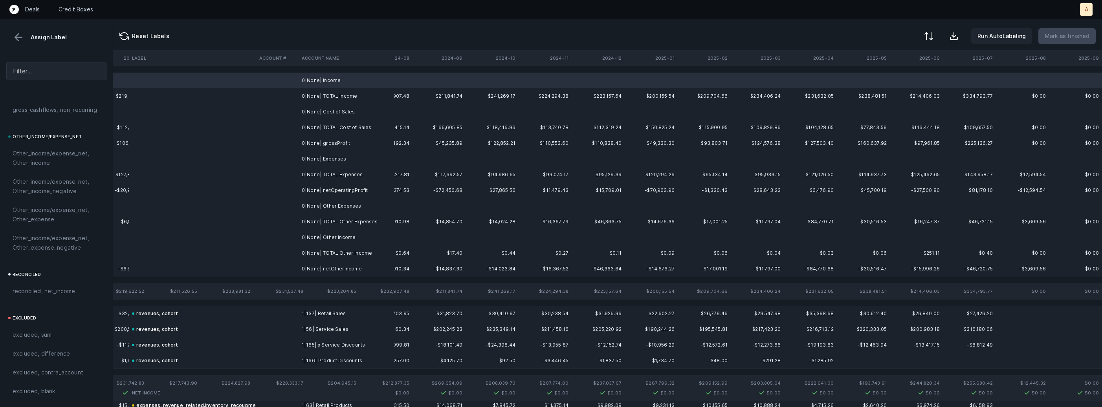
click at [350, 106] on td "0|None| Cost of Sales" at bounding box center [347, 112] width 96 height 16
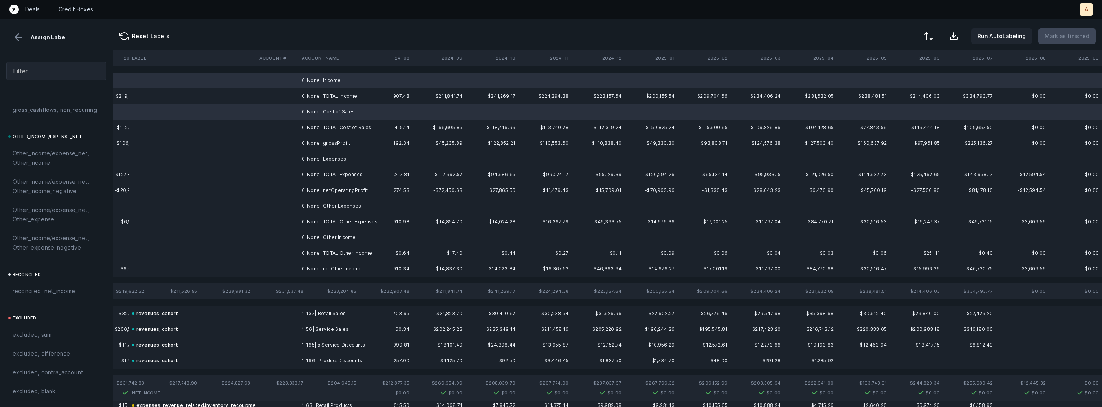
click at [339, 156] on td "0|None| Expenses" at bounding box center [347, 159] width 96 height 16
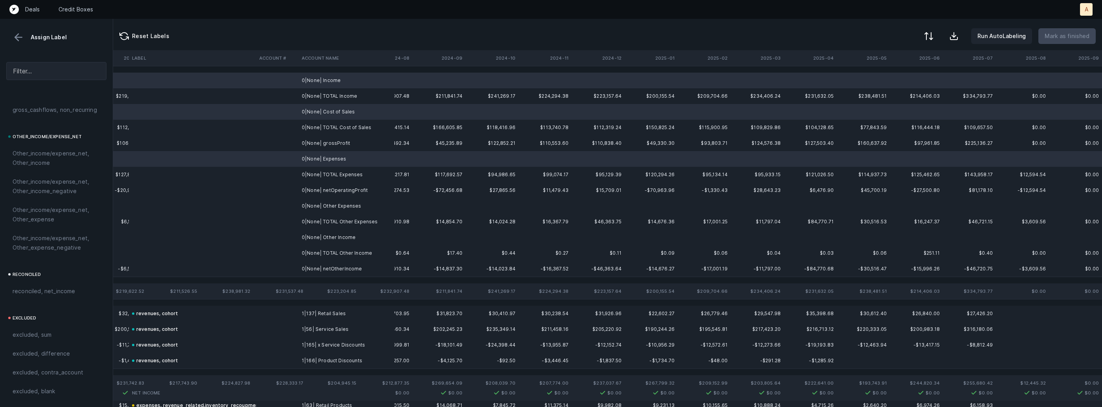
click at [333, 200] on td "0|None| Other Expenses" at bounding box center [347, 206] width 96 height 16
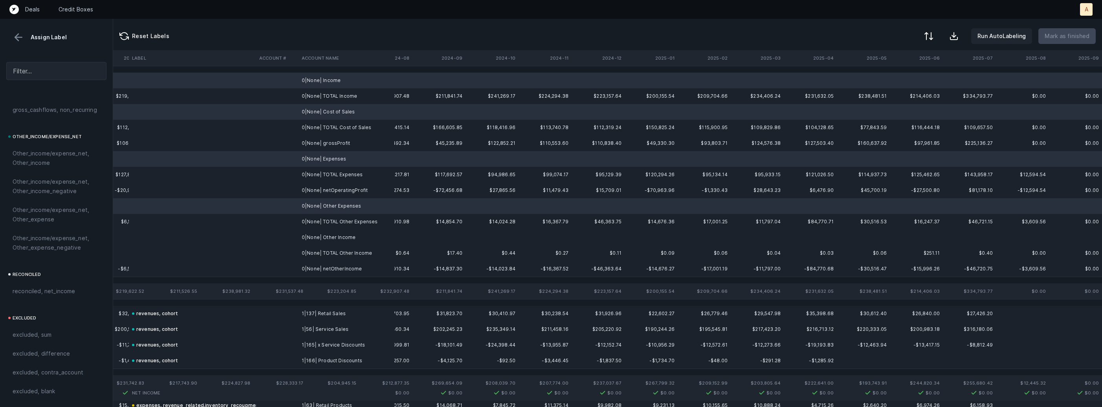
click at [329, 242] on td "0|None| Other Income" at bounding box center [347, 238] width 96 height 16
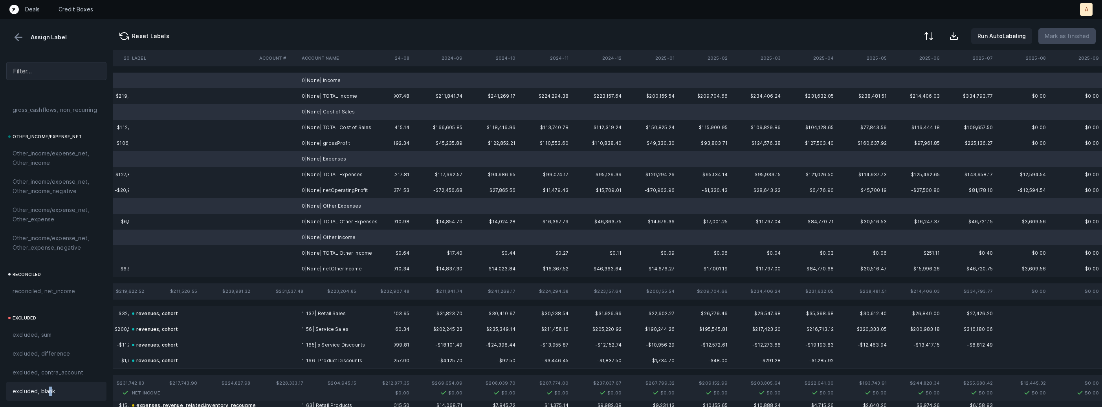
click at [49, 393] on span "excluded, blank" at bounding box center [34, 391] width 42 height 9
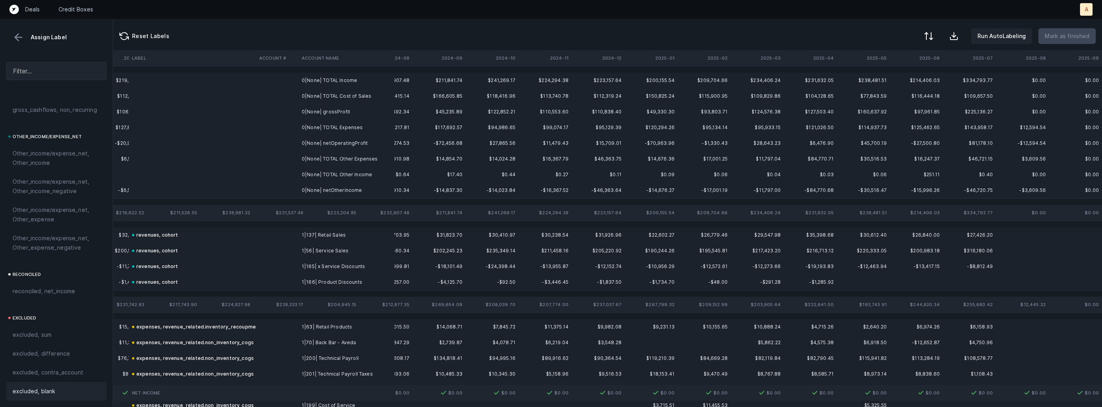
click at [333, 109] on td "0|None| grossProfit" at bounding box center [347, 112] width 96 height 16
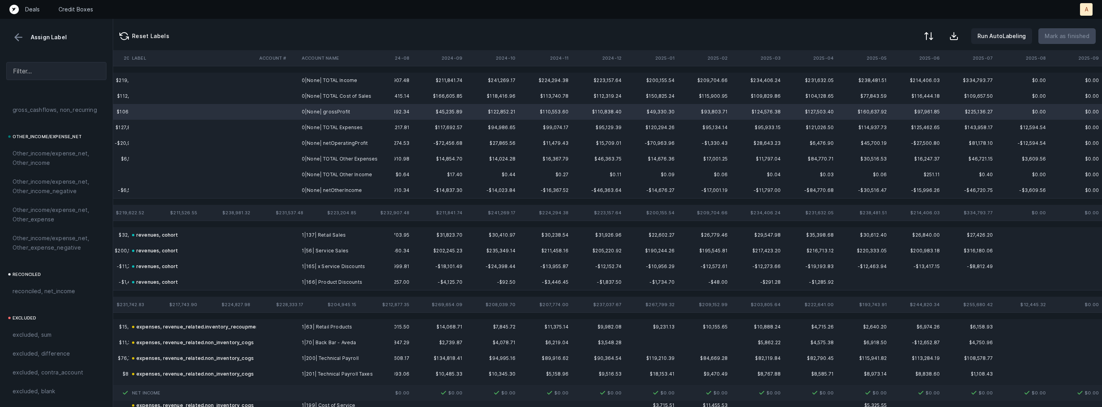
click at [334, 144] on td "0|None| netOperatingProfit" at bounding box center [347, 144] width 96 height 16
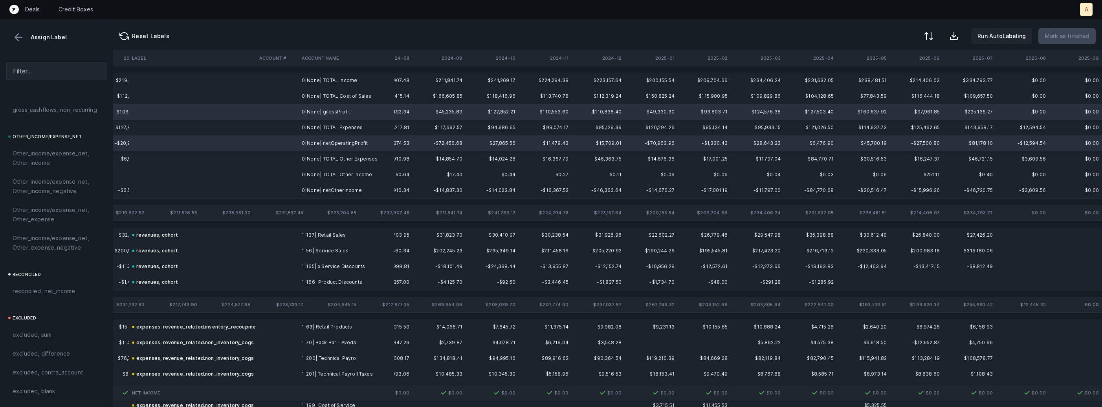
click at [321, 192] on td "0|None| netOtherIncome" at bounding box center [347, 191] width 96 height 16
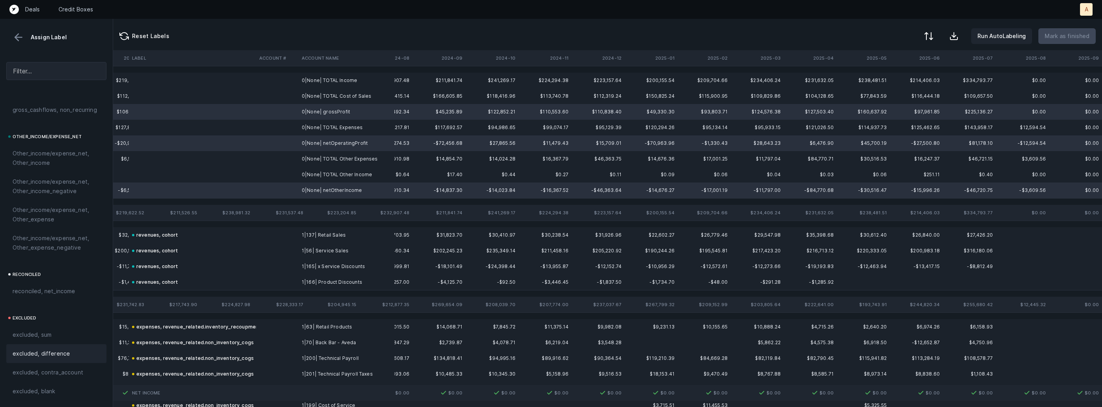
click at [60, 350] on span "excluded, difference" at bounding box center [41, 353] width 57 height 9
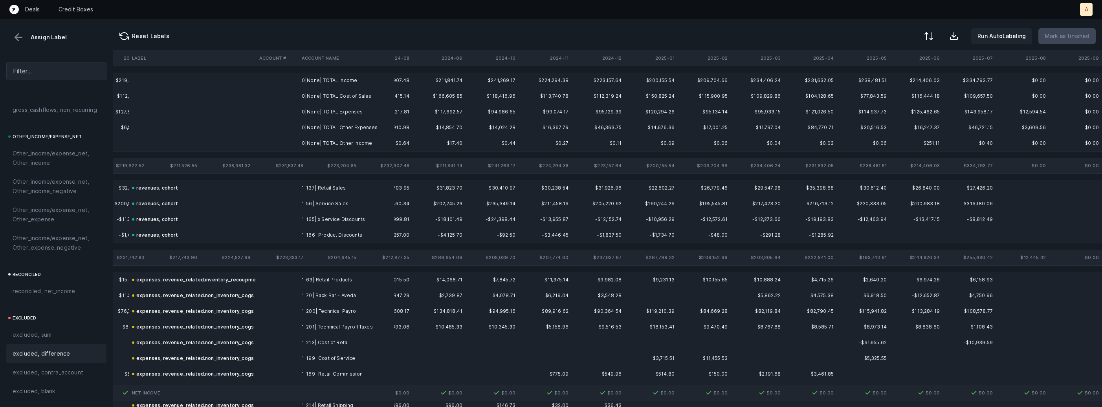
click at [341, 77] on td "0|None| TOTAL Income" at bounding box center [347, 81] width 96 height 16
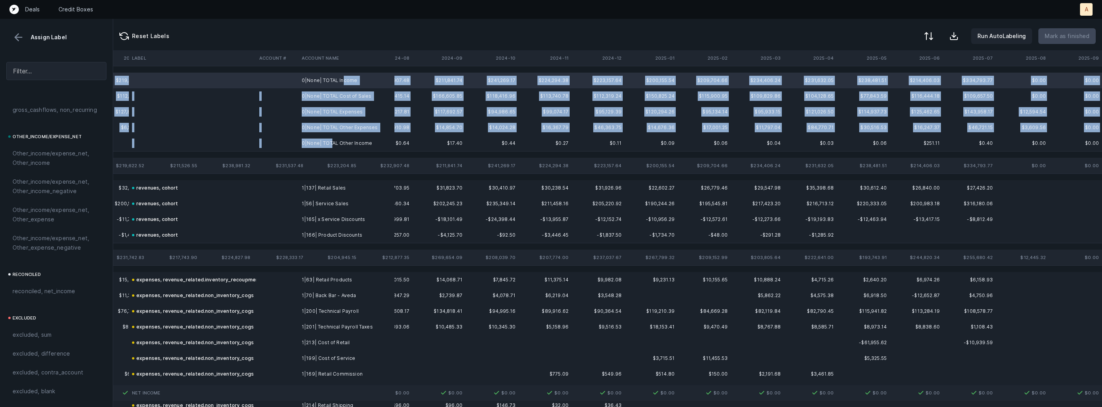
click at [332, 140] on td "0|None| TOTAL Other Income" at bounding box center [347, 144] width 96 height 16
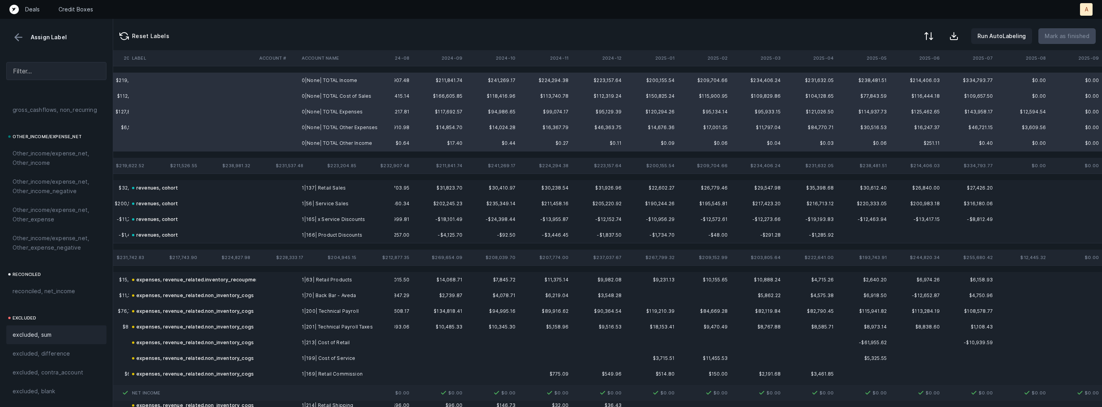
click at [25, 336] on span "excluded, sum" at bounding box center [32, 334] width 39 height 9
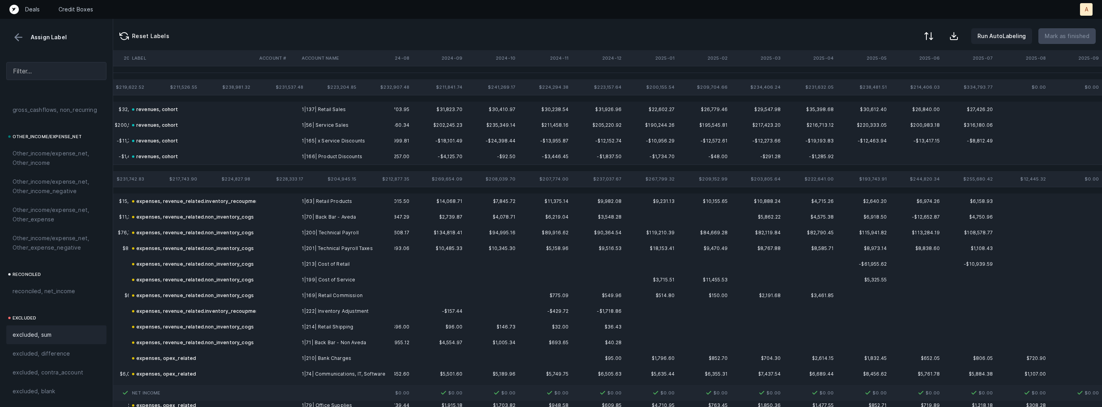
click at [24, 34] on button at bounding box center [19, 37] width 12 height 12
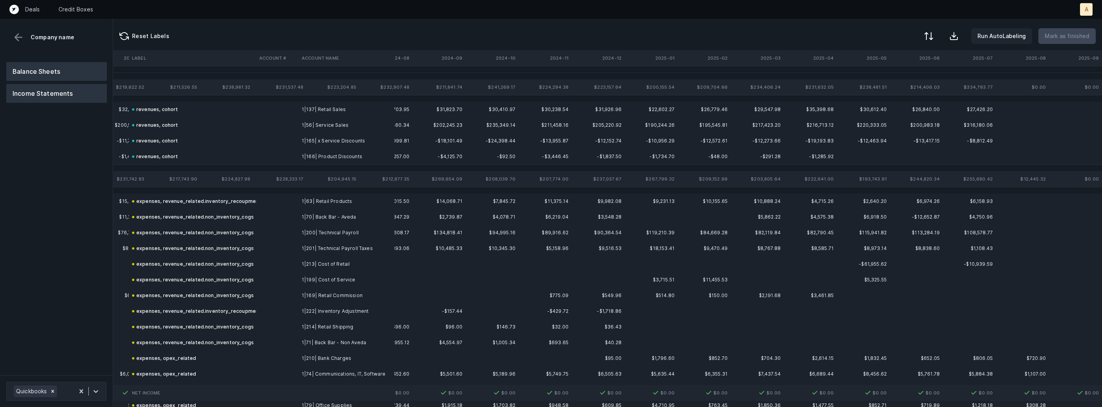
click at [35, 77] on button "Balance Sheets" at bounding box center [56, 71] width 101 height 19
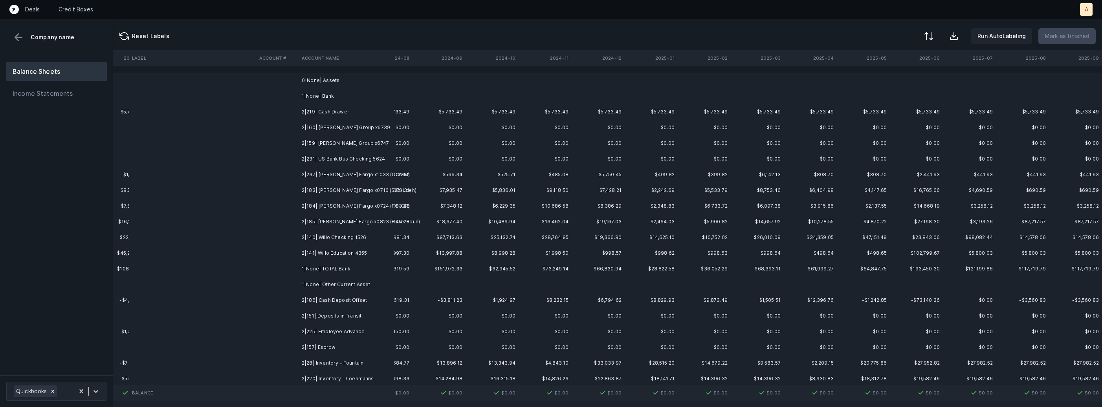
click at [339, 110] on td "2|219| Cash Drawer" at bounding box center [347, 112] width 96 height 16
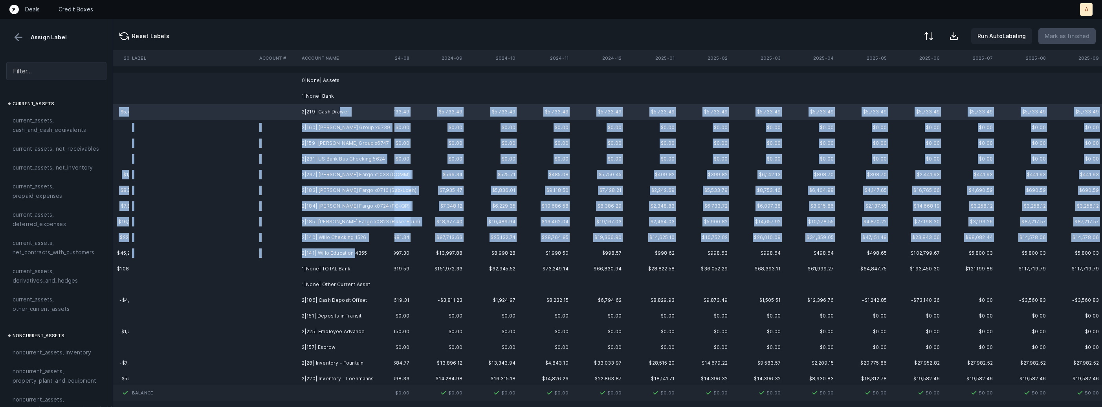
click at [353, 251] on td "2|141| Willo Education 4355" at bounding box center [347, 254] width 96 height 16
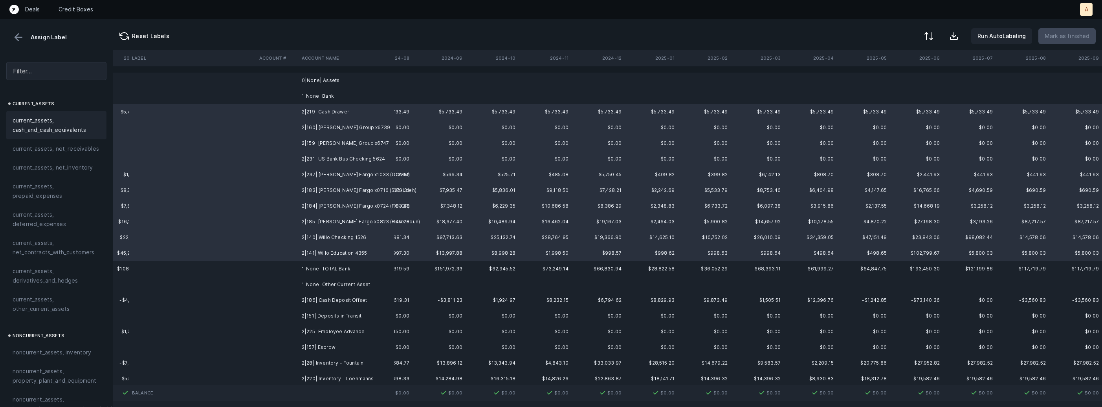
click at [59, 132] on span "current_assets, cash_and_cash_equivalents" at bounding box center [57, 125] width 88 height 19
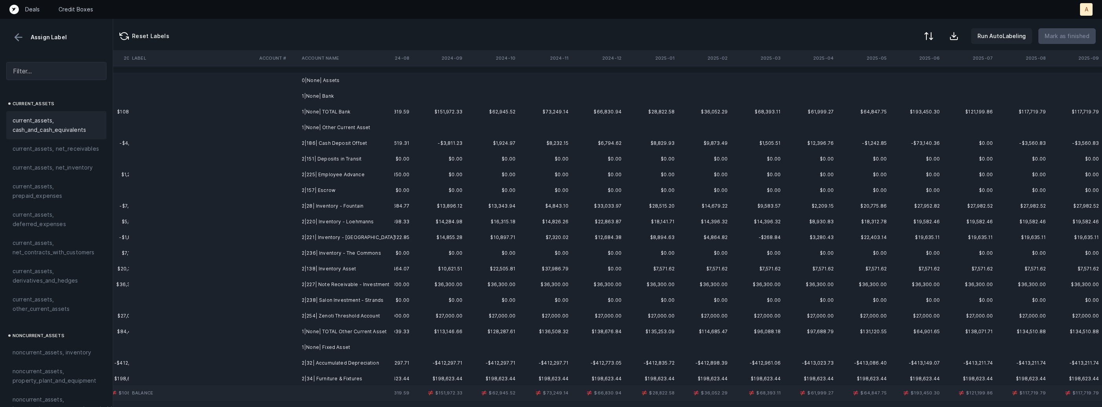
click at [365, 142] on td "2|186| Cash Deposit Offset" at bounding box center [347, 144] width 96 height 16
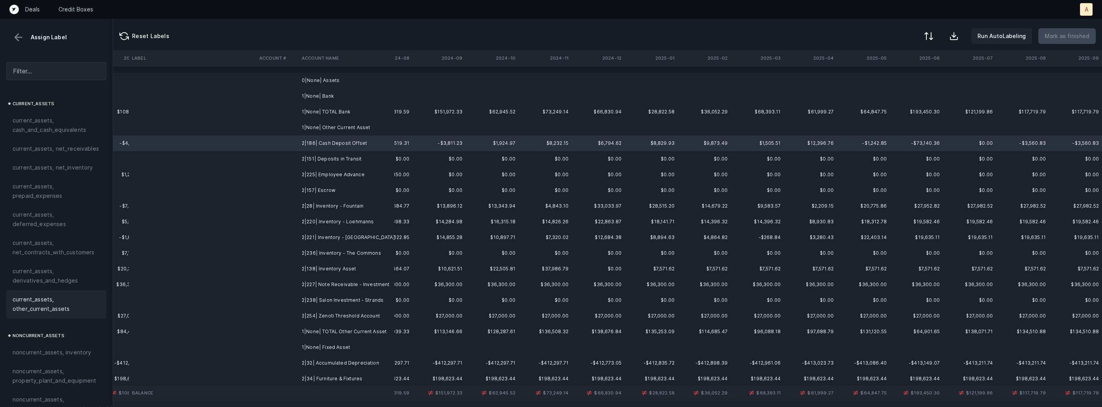
click at [43, 297] on span "current_assets, other_current_assets" at bounding box center [57, 304] width 88 height 19
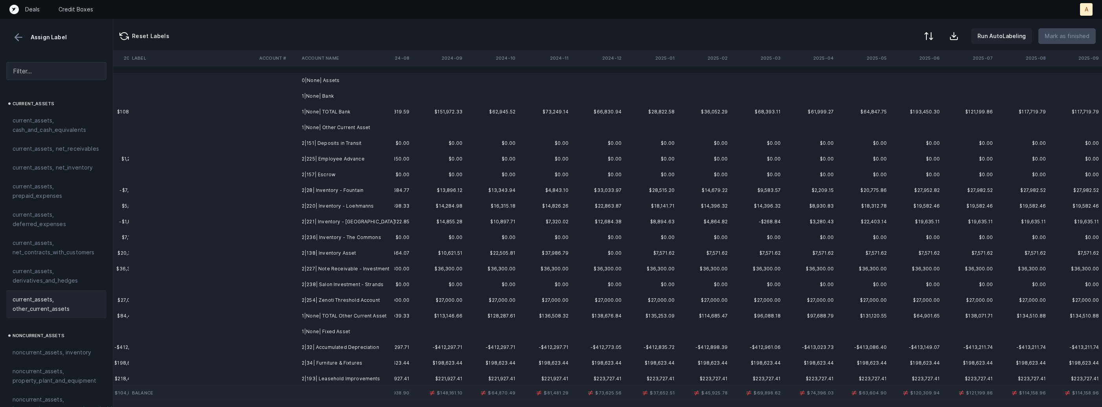
click at [293, 139] on td at bounding box center [277, 144] width 42 height 16
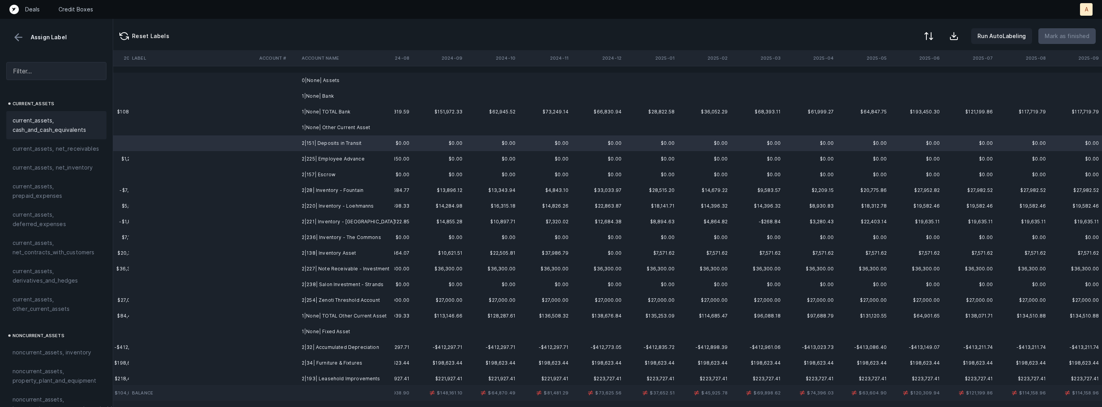
click at [79, 125] on span "current_assets, cash_and_cash_equivalents" at bounding box center [57, 125] width 88 height 19
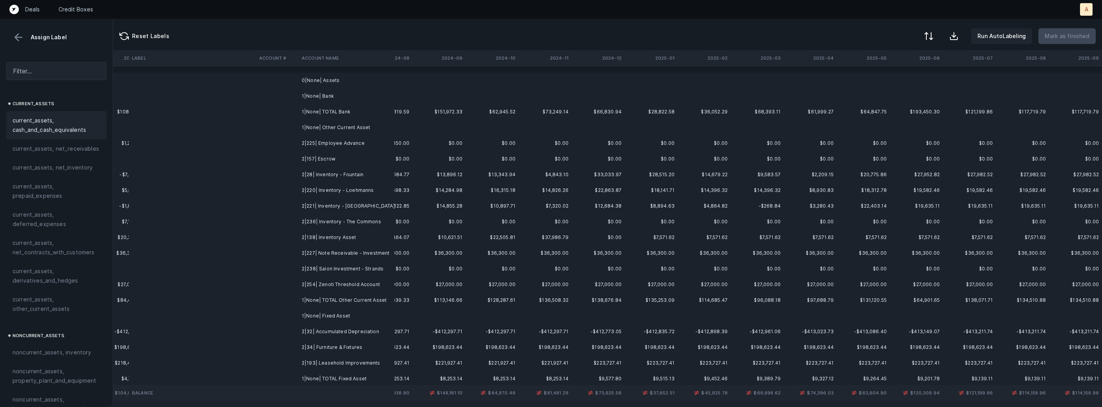
click at [331, 149] on td "2|225| Employee Advance" at bounding box center [347, 144] width 96 height 16
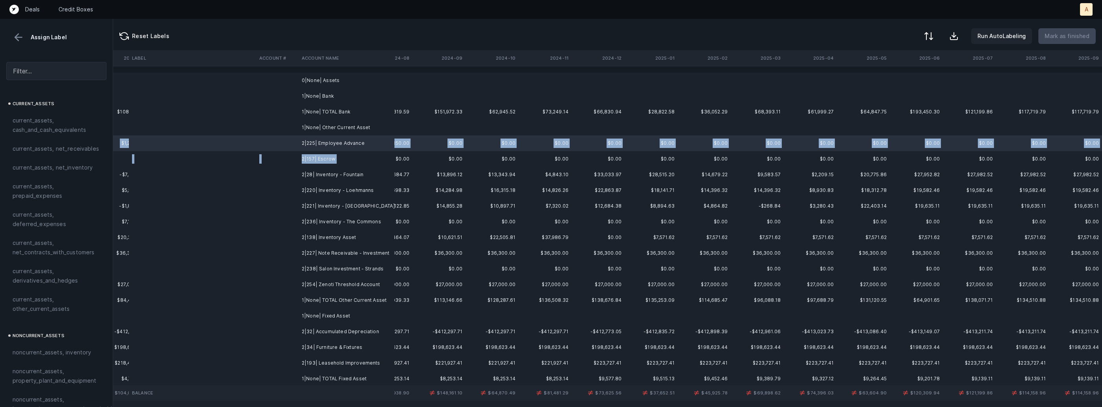
click at [322, 165] on td "2|157| Escrow" at bounding box center [347, 159] width 96 height 16
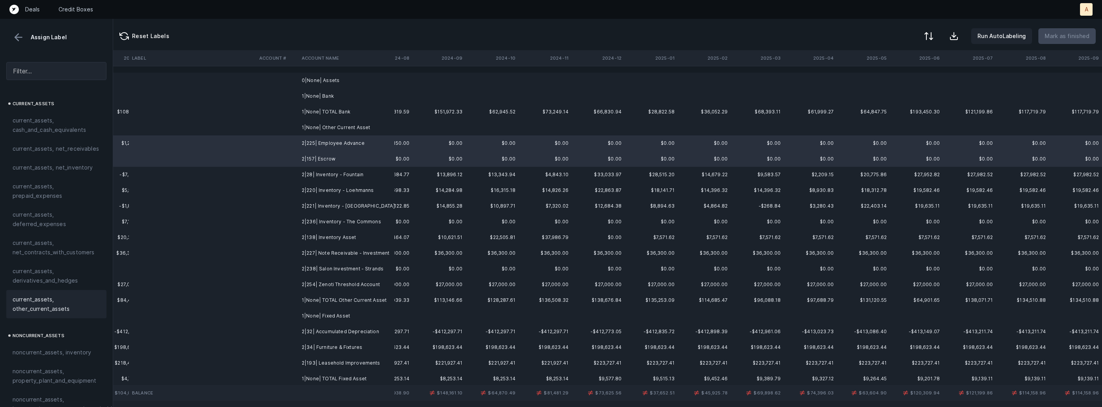
click at [38, 302] on span "current_assets, other_current_assets" at bounding box center [57, 304] width 88 height 19
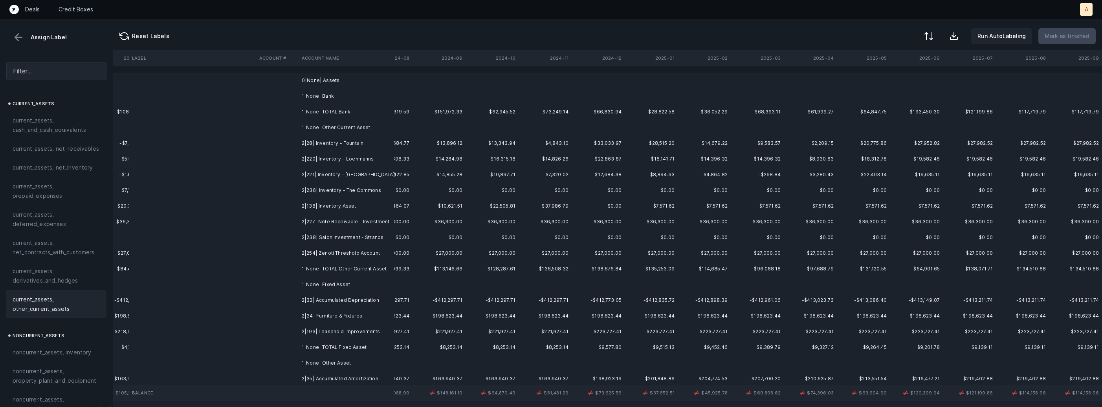
click at [351, 148] on td "2|28| Inventory - Fountain" at bounding box center [347, 144] width 96 height 16
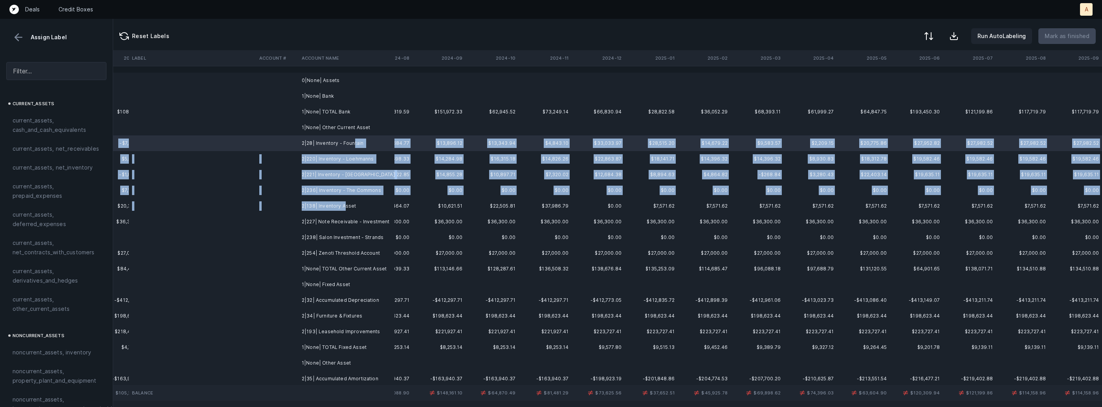
click at [343, 203] on td "2|138| Inventory Asset" at bounding box center [347, 206] width 96 height 16
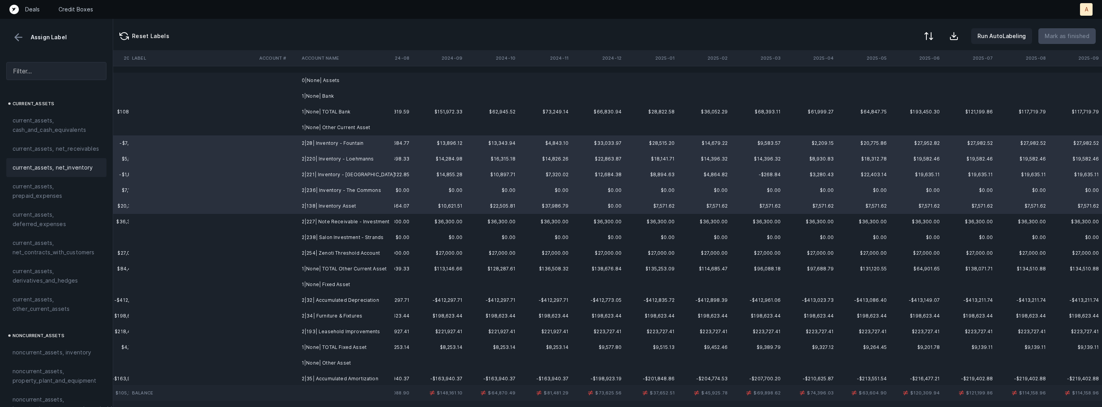
click at [79, 165] on span "current_assets, net_inventory" at bounding box center [53, 167] width 81 height 9
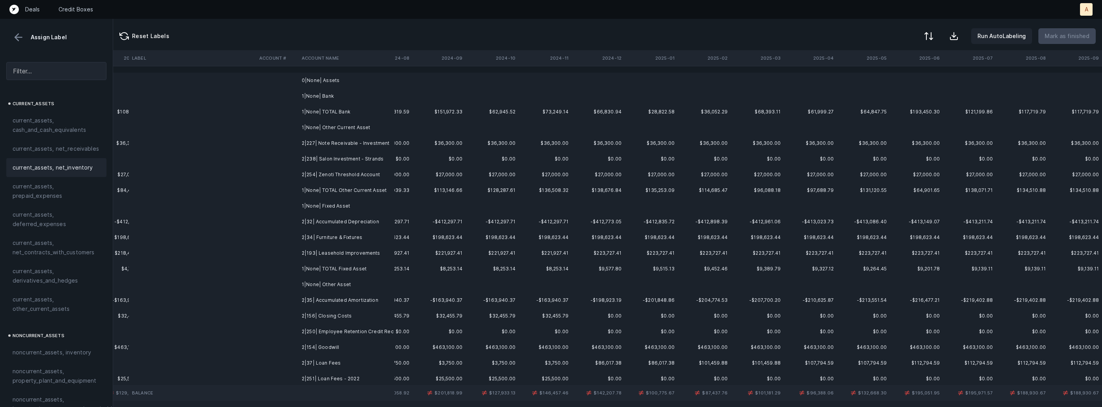
click at [330, 144] on td "2|227| Note Receivable - Investment" at bounding box center [347, 144] width 96 height 16
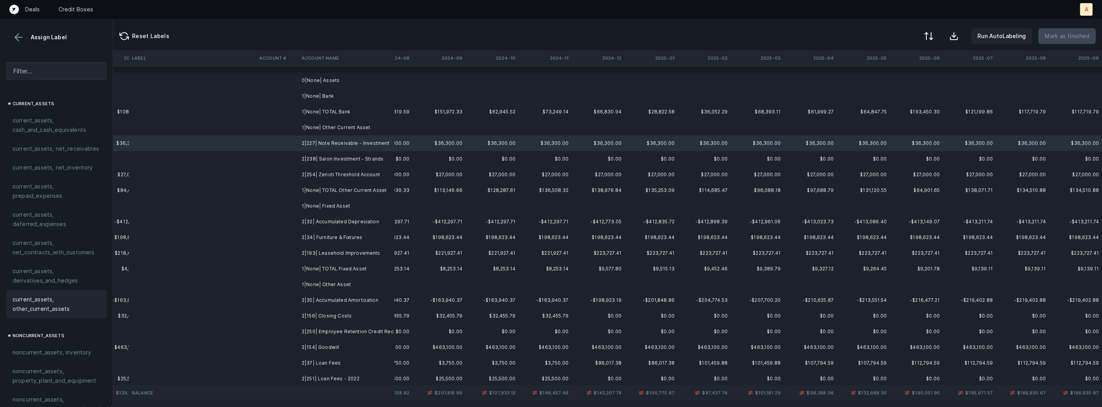
click at [59, 302] on span "current_assets, other_current_assets" at bounding box center [57, 304] width 88 height 19
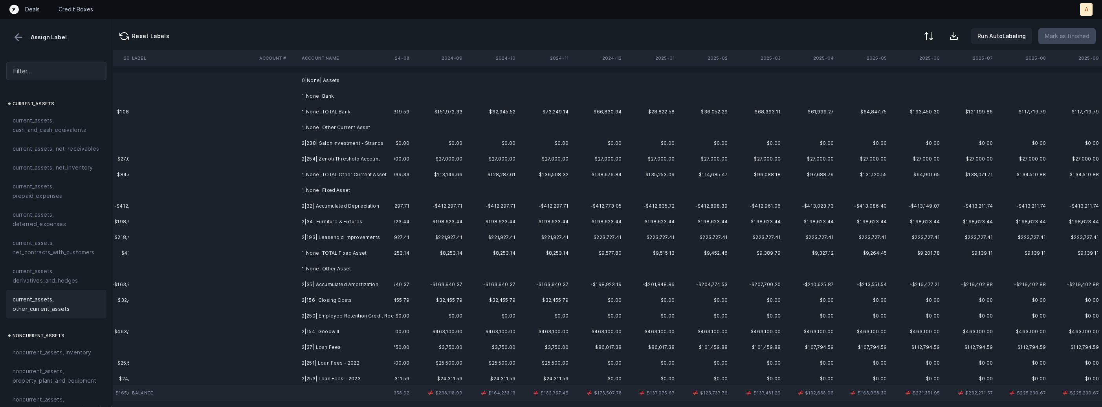
click at [310, 147] on td "2|238| Salon Investment - Strands" at bounding box center [347, 144] width 96 height 16
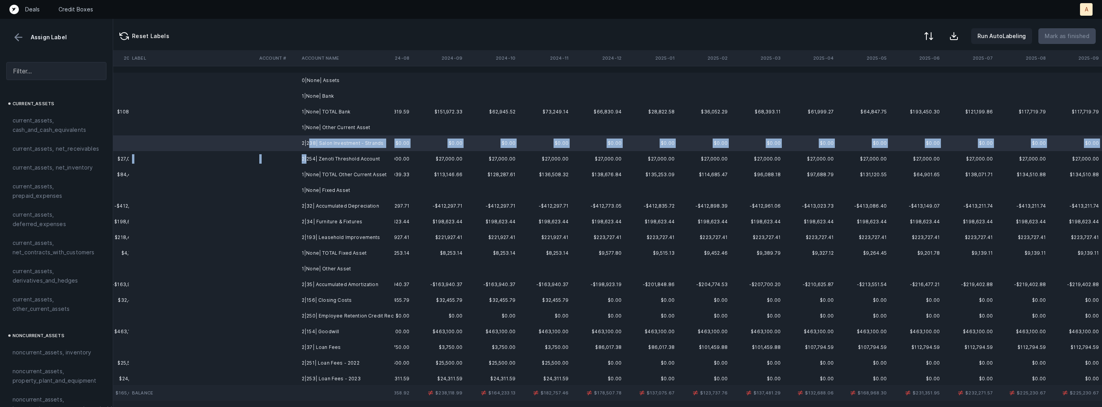
click at [307, 158] on td "2|254| Zenoti Threshold Account" at bounding box center [347, 159] width 96 height 16
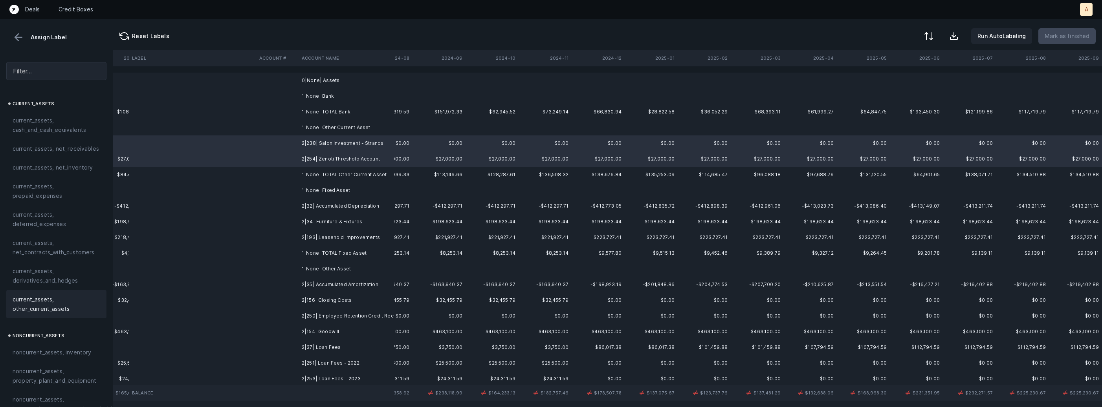
click at [73, 308] on span "current_assets, other_current_assets" at bounding box center [57, 304] width 88 height 19
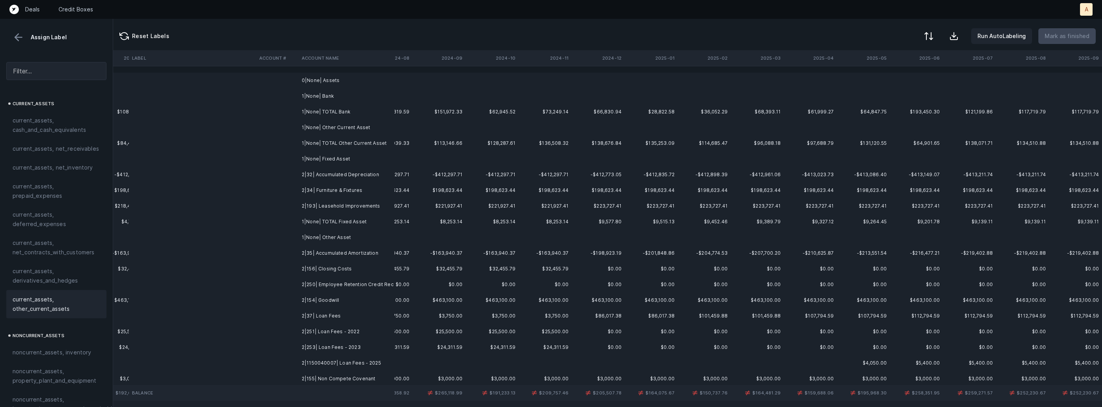
click at [371, 177] on td "2|32| Accumulated Depreciation" at bounding box center [347, 175] width 96 height 16
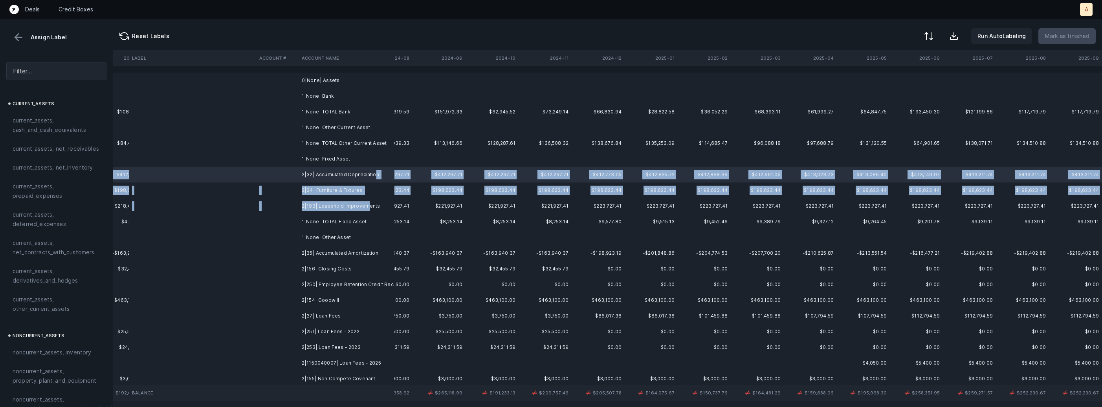
click at [363, 205] on td "2|193| Leasehold Improvements" at bounding box center [347, 206] width 96 height 16
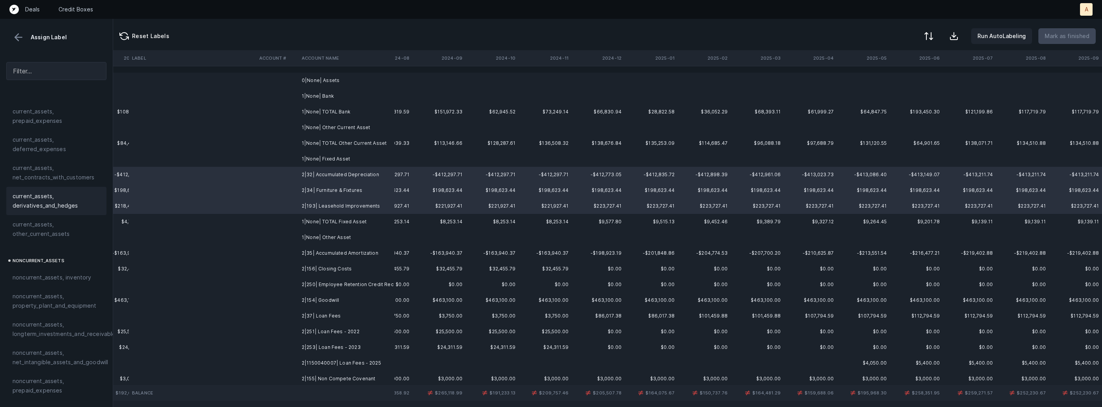
scroll to position [102, 0]
click at [39, 273] on span "noncurrent_assets, property_plant_and_equipment" at bounding box center [57, 274] width 88 height 19
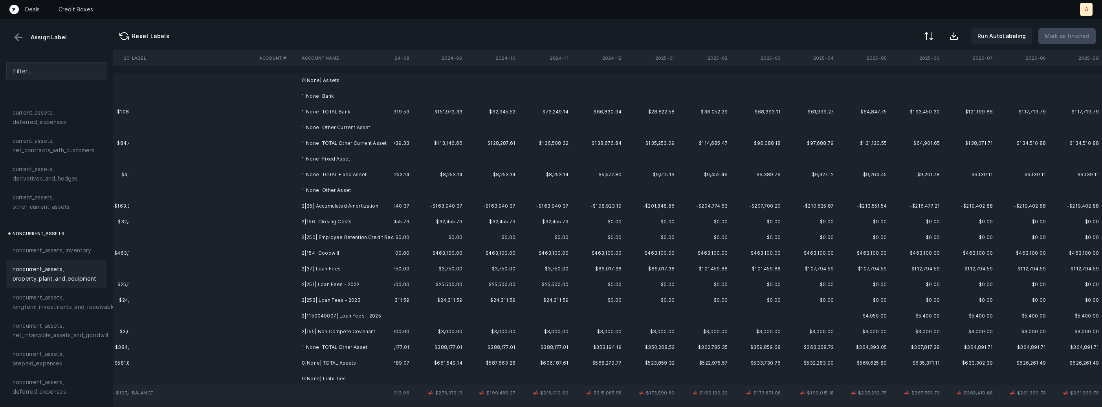
click at [325, 205] on td "2|35| Accumulated Amortization" at bounding box center [347, 206] width 96 height 16
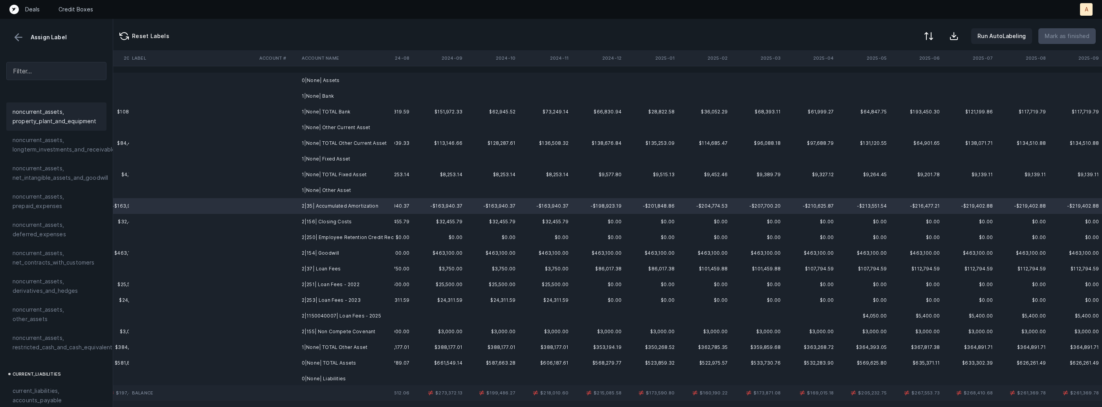
scroll to position [271, 0]
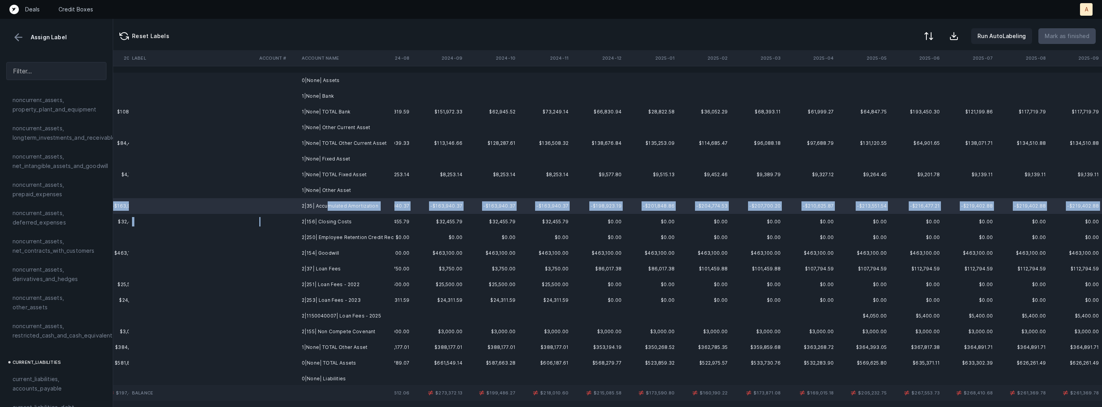
click at [269, 219] on td at bounding box center [277, 222] width 42 height 16
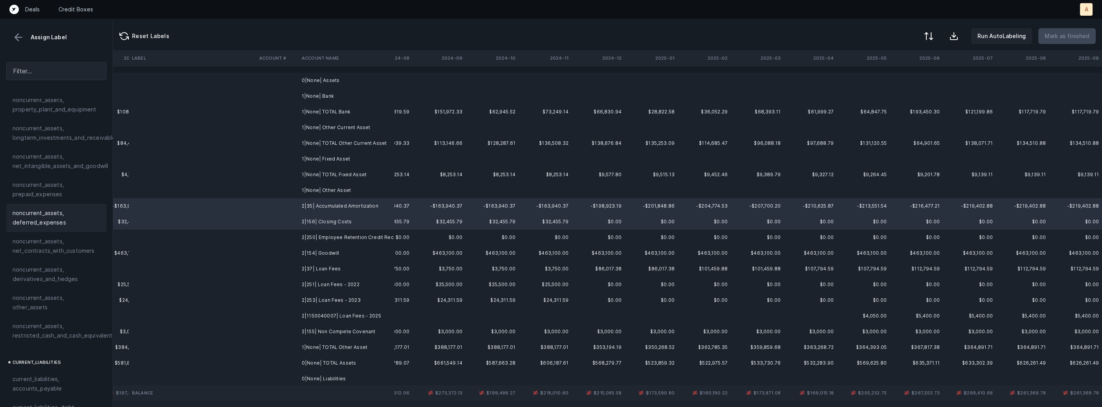
click at [75, 218] on span "noncurrent_assets, deferred_expenses" at bounding box center [57, 218] width 88 height 19
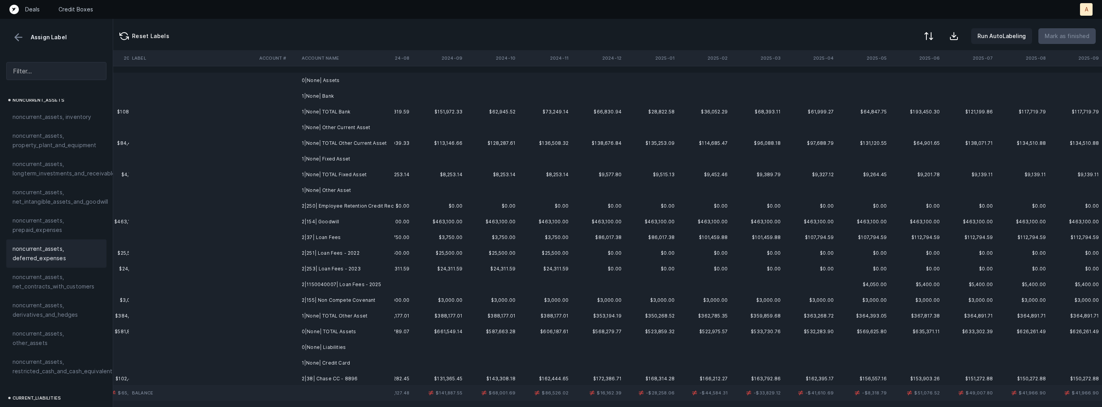
scroll to position [234, 0]
click at [289, 204] on td at bounding box center [277, 206] width 42 height 16
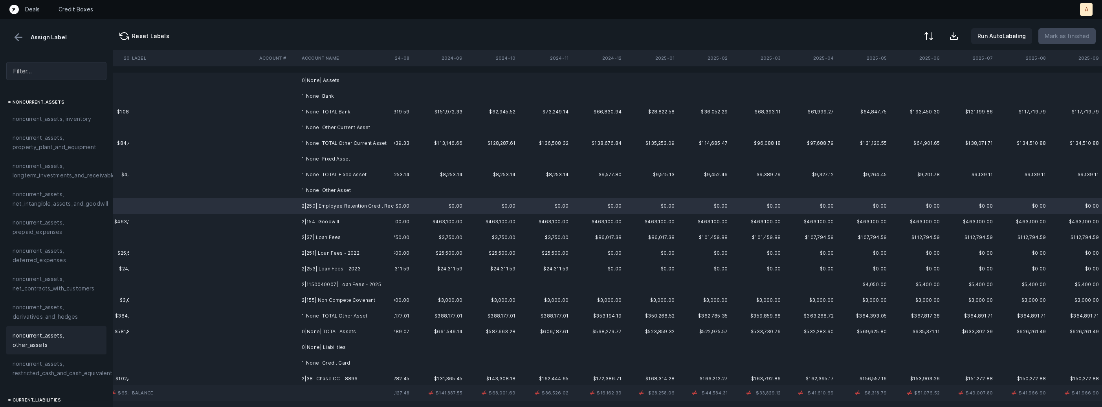
click at [72, 341] on div "noncurrent_assets, other_assets" at bounding box center [56, 340] width 100 height 28
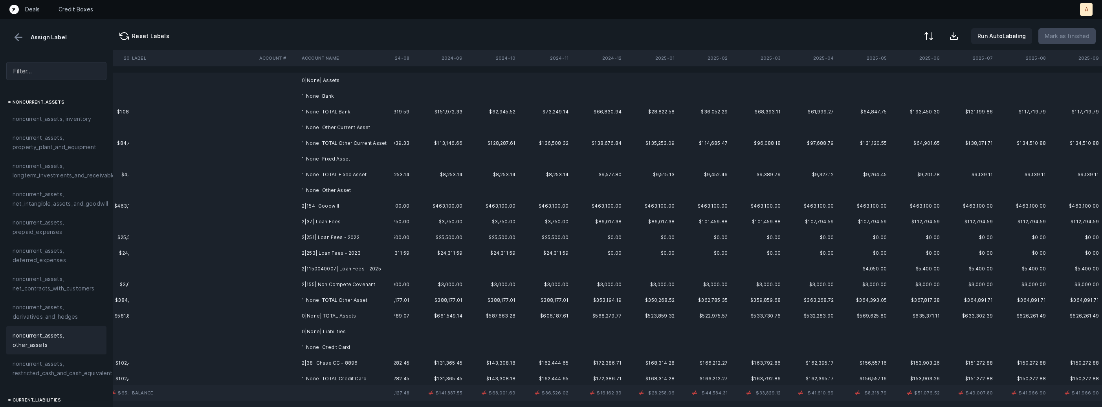
click at [314, 207] on td "2|154| Goodwill" at bounding box center [347, 206] width 96 height 16
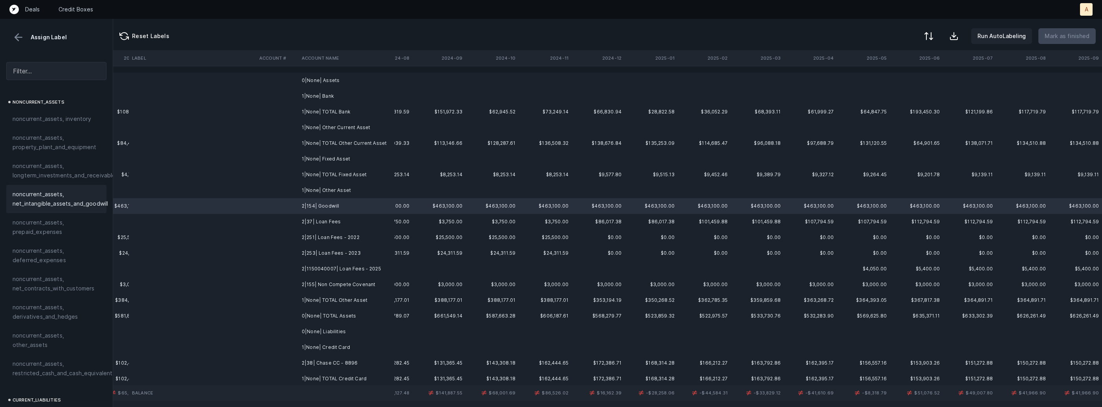
click at [71, 196] on span "noncurrent_assets, net_intangible_assets_and_goodwill" at bounding box center [60, 199] width 95 height 19
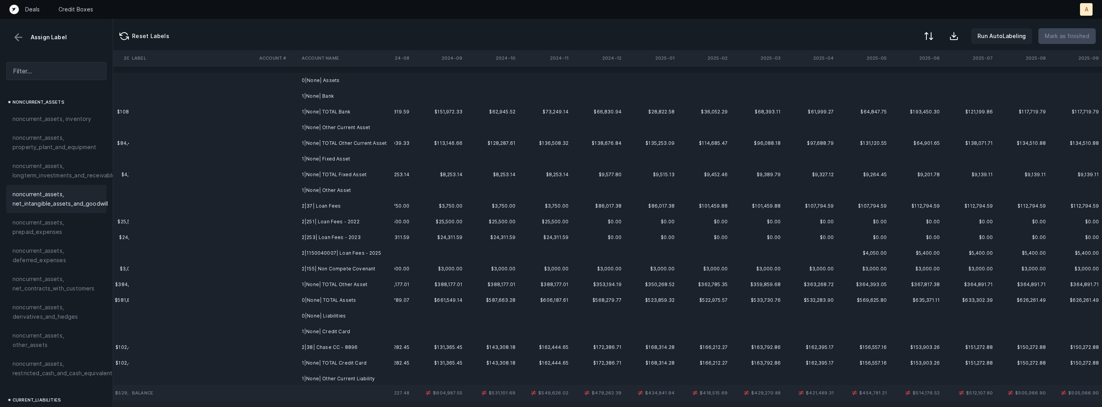
click at [315, 208] on td "2|37| Loan Fees" at bounding box center [347, 206] width 96 height 16
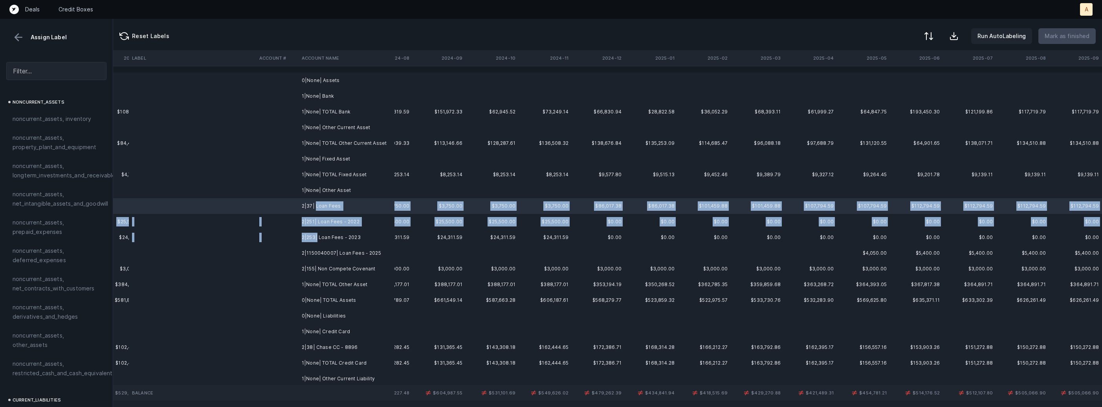
click at [317, 239] on td "2|253| Loan Fees - 2023" at bounding box center [347, 238] width 96 height 16
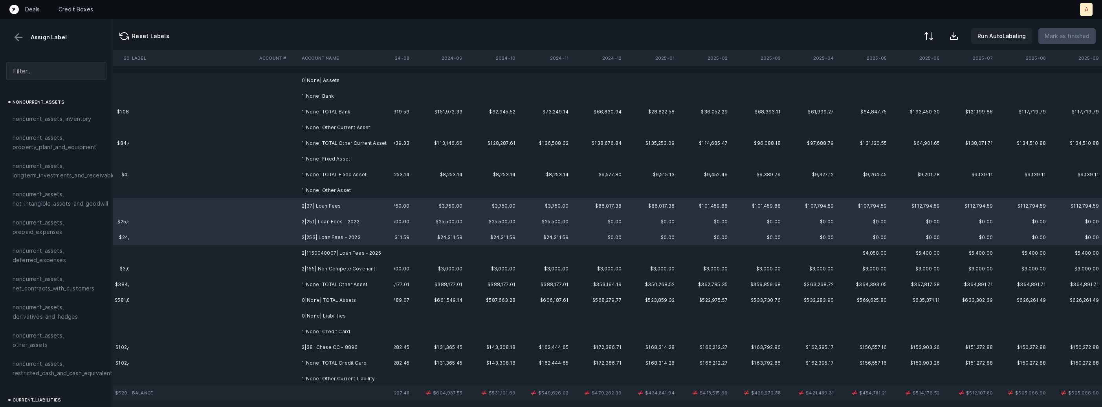
click at [315, 255] on td "2|1150040007| Loan Fees - 2025" at bounding box center [347, 254] width 96 height 16
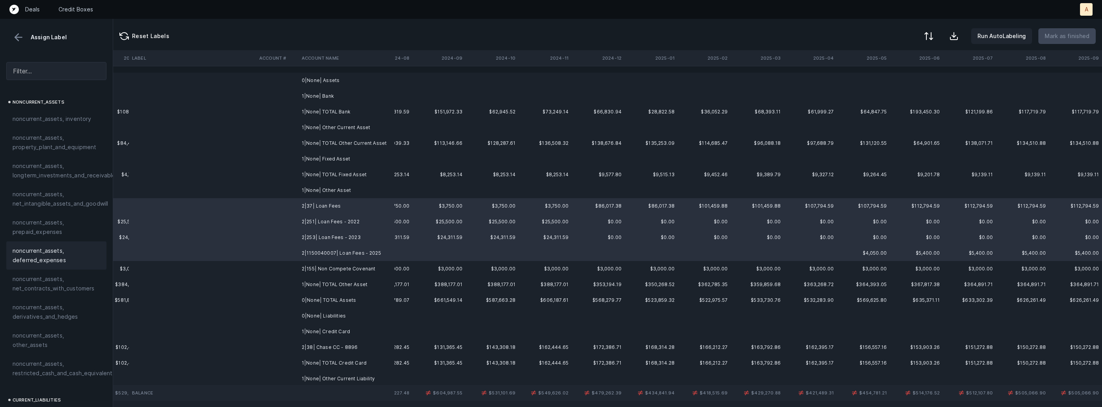
click at [83, 253] on span "noncurrent_assets, deferred_expenses" at bounding box center [57, 255] width 88 height 19
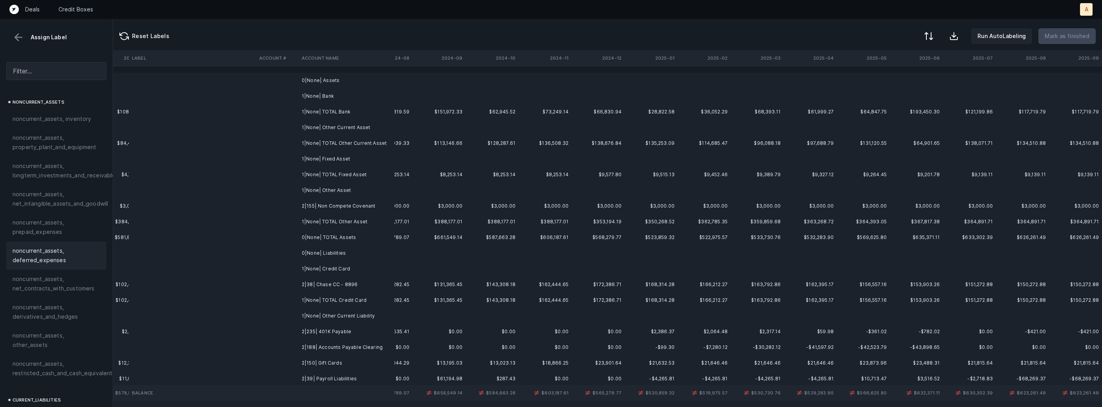
click at [281, 208] on td at bounding box center [277, 206] width 42 height 16
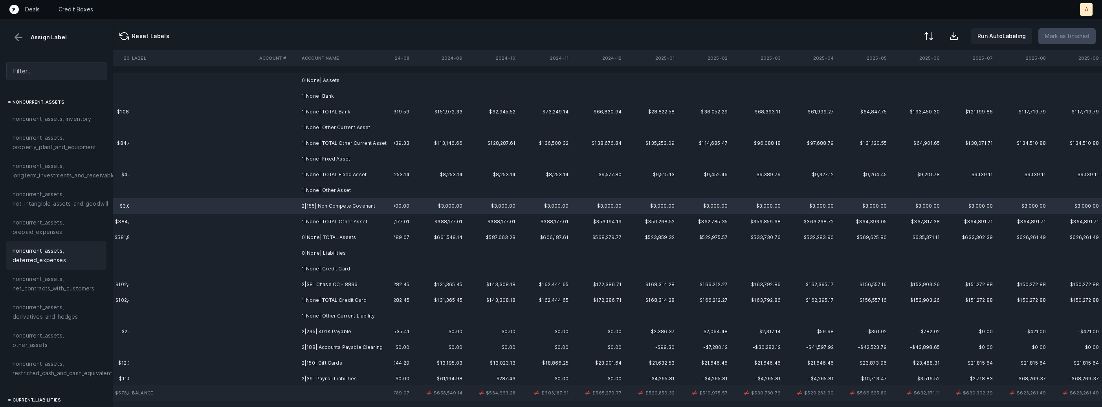
click at [62, 251] on span "noncurrent_assets, deferred_expenses" at bounding box center [57, 255] width 88 height 19
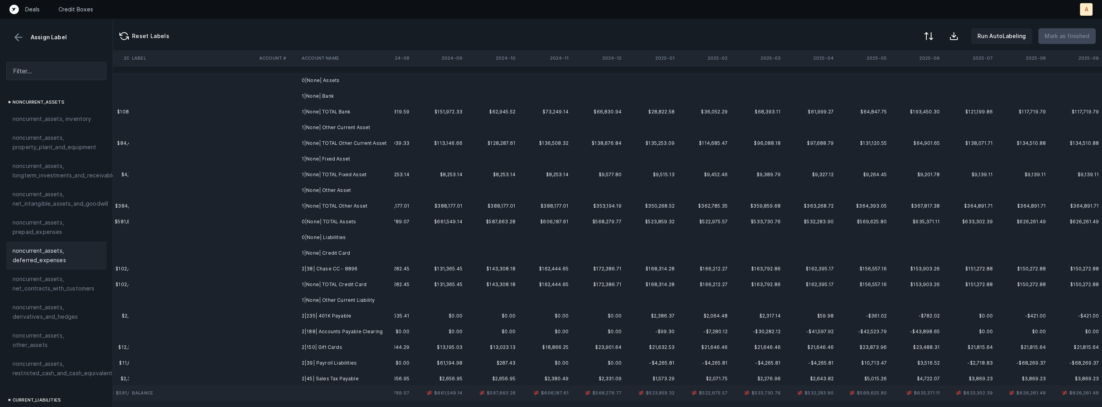
click at [315, 270] on td "2|38| Chase CC - 8896" at bounding box center [347, 269] width 96 height 16
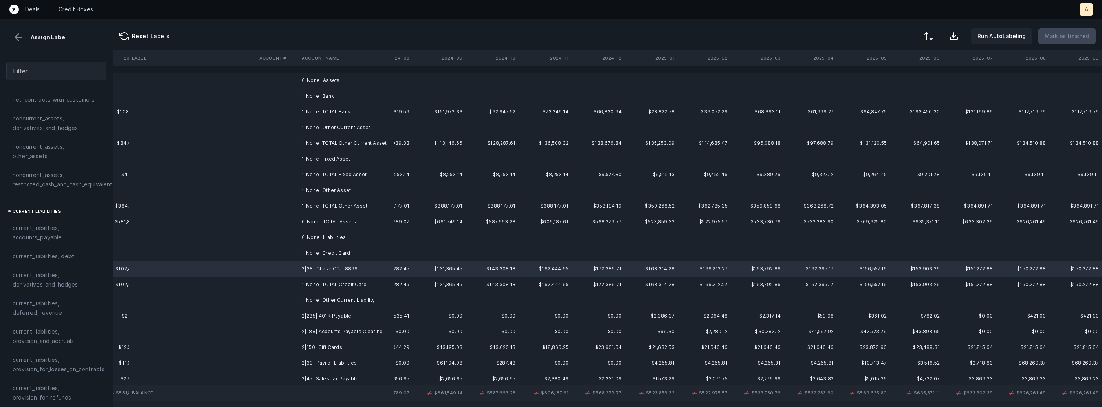
scroll to position [428, 0]
click at [57, 218] on span "current_liabilities, accounts_payable" at bounding box center [57, 227] width 88 height 19
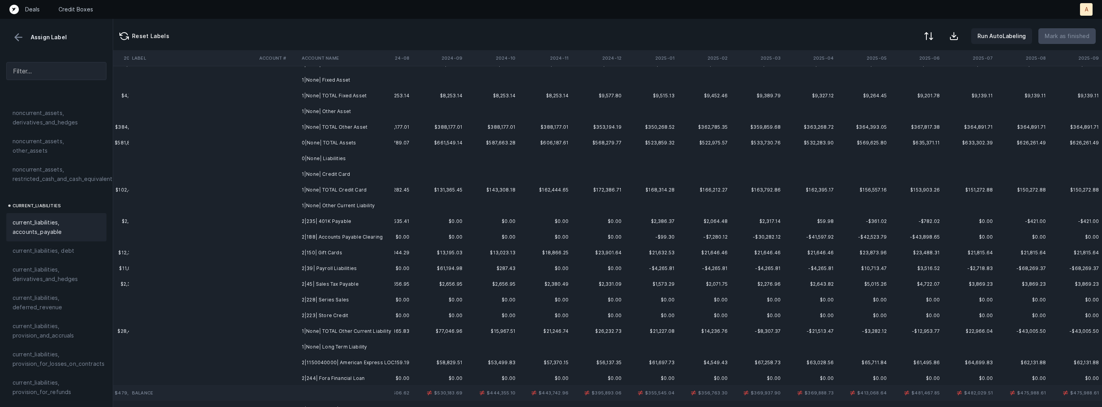
scroll to position [83, 1841]
click at [352, 218] on td "2|235| 401K Payable" at bounding box center [347, 217] width 96 height 16
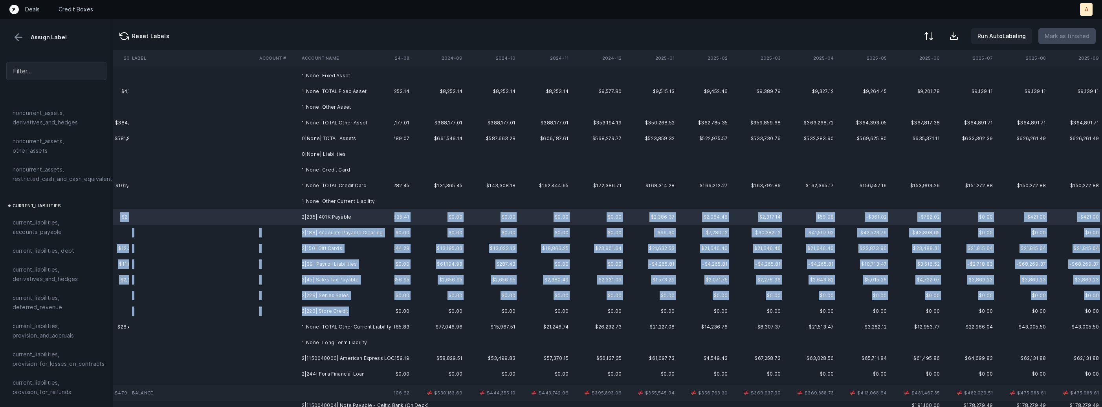
click at [347, 308] on td "2|223| Store Credit" at bounding box center [347, 312] width 96 height 16
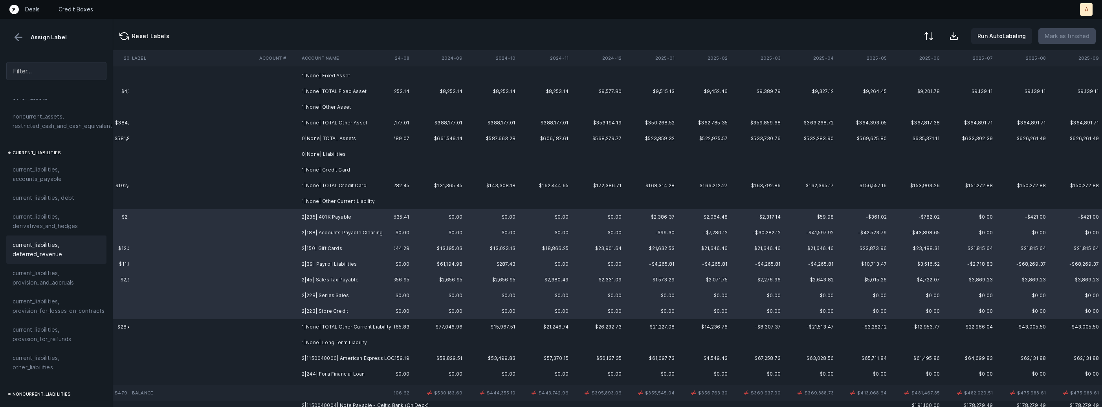
scroll to position [510, 0]
click at [42, 325] on span "current_liabilities, other_liabilities" at bounding box center [57, 334] width 88 height 19
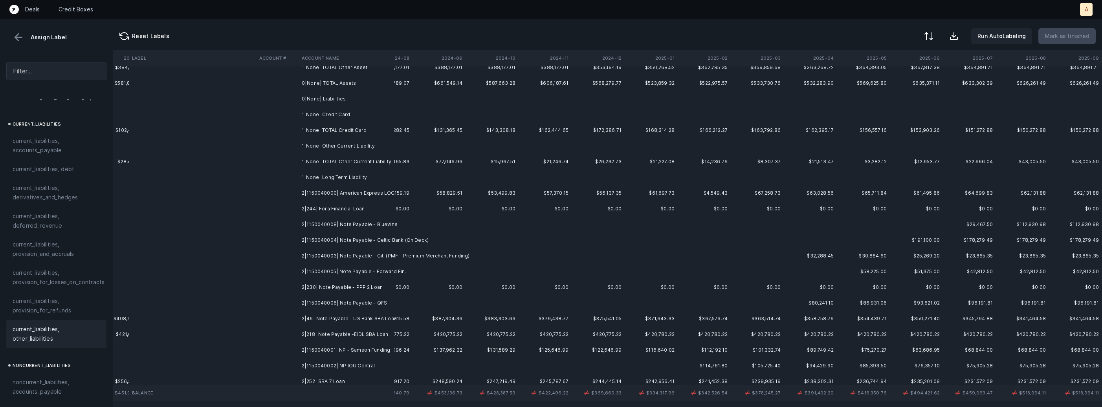
scroll to position [141, 1841]
click at [364, 189] on td "2|1150040000| American Express LOC" at bounding box center [347, 191] width 96 height 16
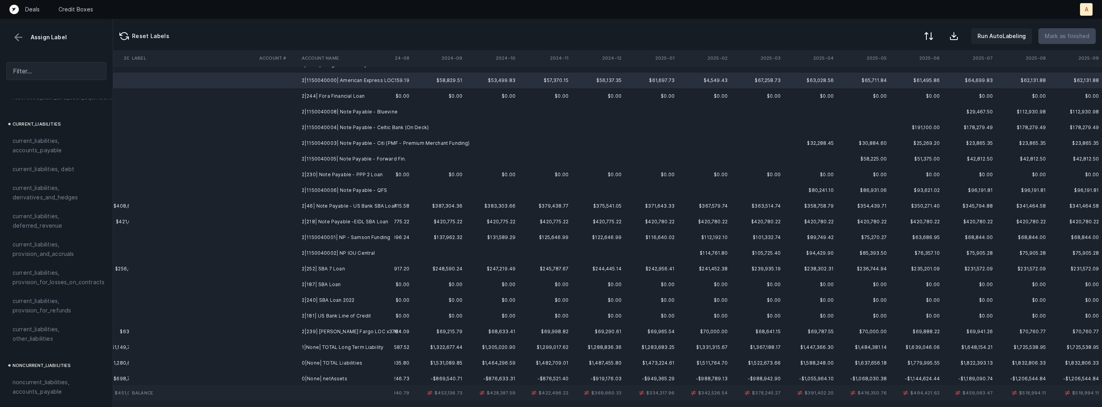
scroll to position [253, 1841]
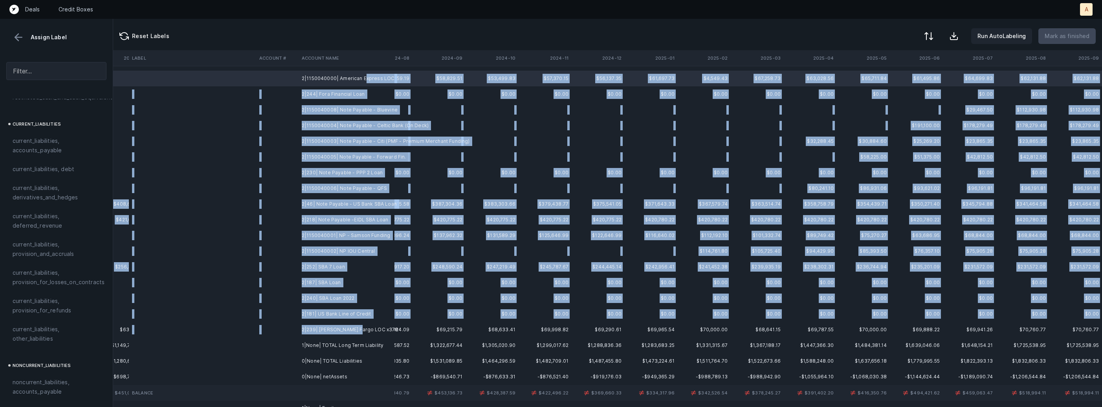
click at [356, 334] on td "2|239| Wells Fargo LOC x3784" at bounding box center [347, 330] width 96 height 16
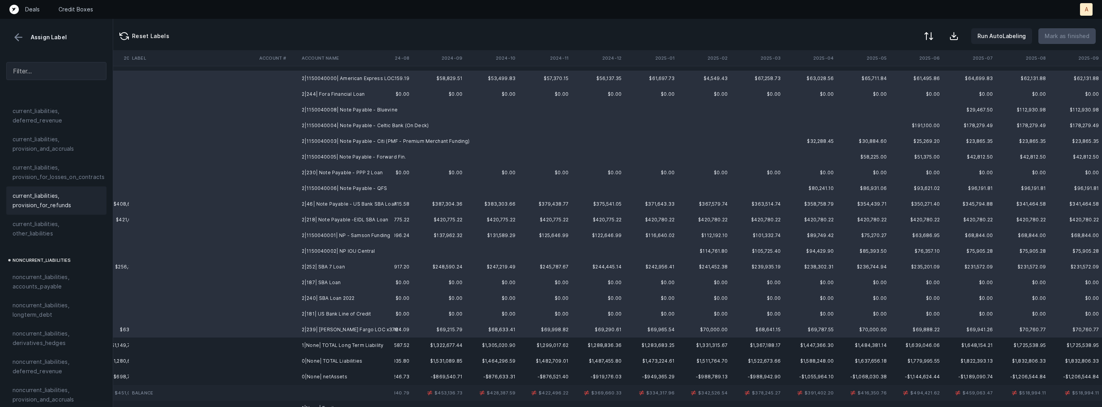
scroll to position [660, 0]
click at [56, 258] on span "noncurrent_liabilities, longterm_debt" at bounding box center [57, 265] width 88 height 19
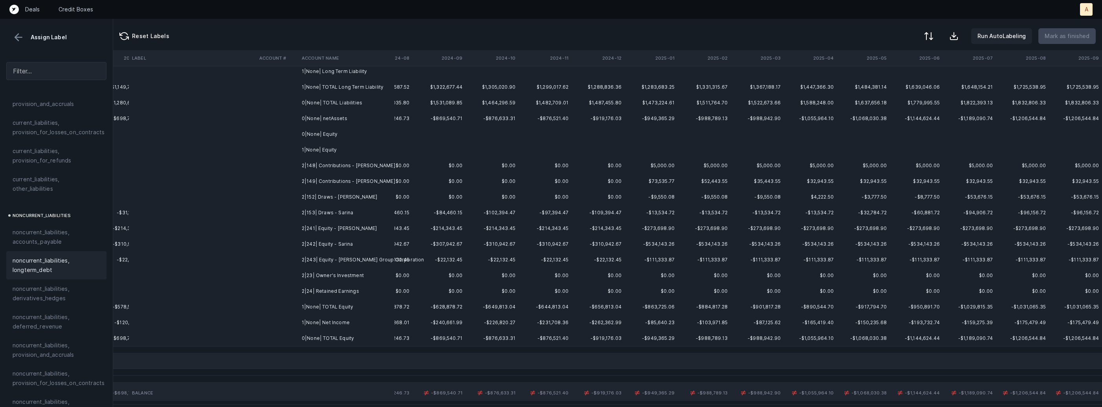
scroll to position [246, 1841]
click at [366, 166] on td "2|148| Contributions - Bryan" at bounding box center [347, 165] width 96 height 16
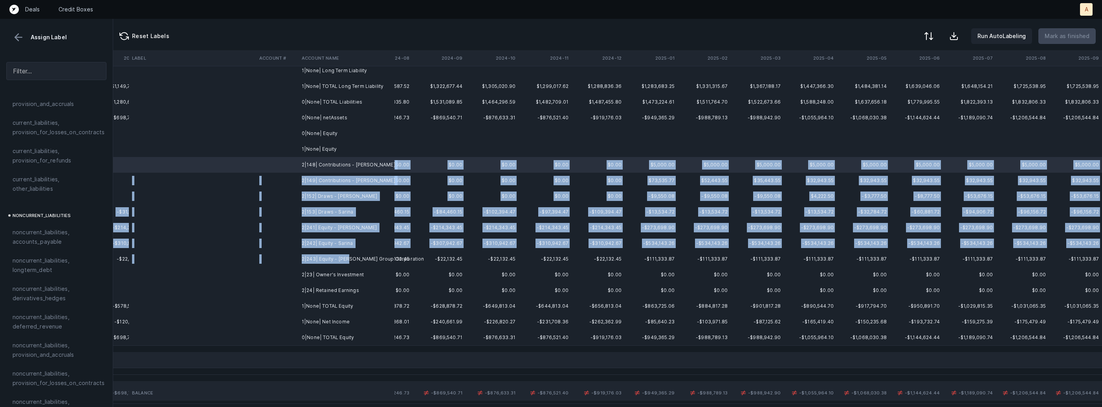
click at [348, 255] on td "2|243| Equity - SB Paulson Group Corporation" at bounding box center [347, 259] width 96 height 16
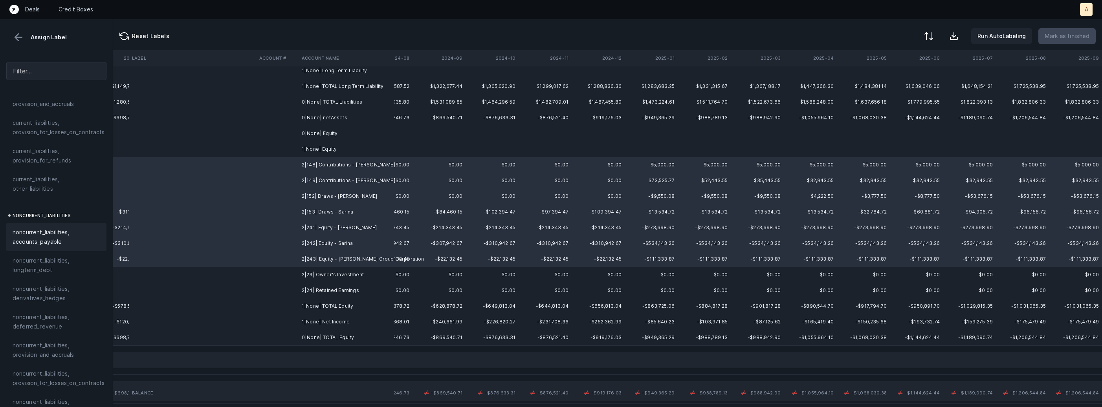
scroll to position [863, 0]
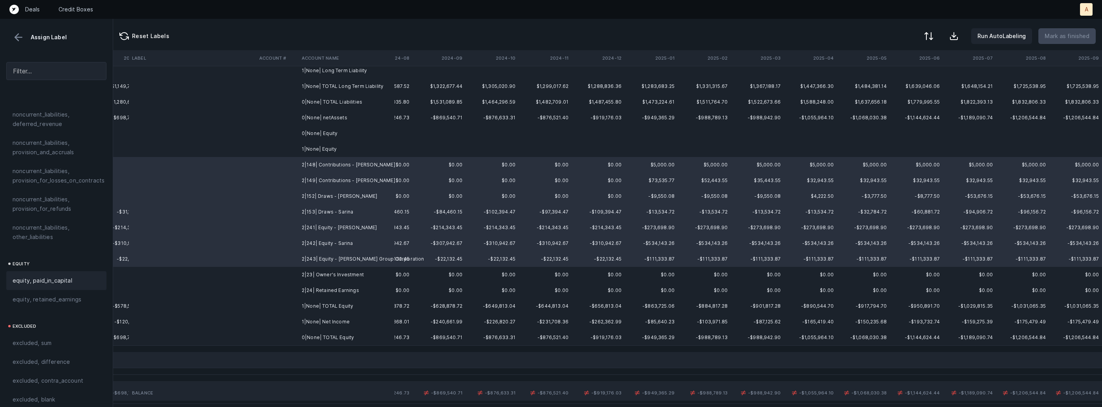
click at [56, 276] on span "equity, paid_in_capital" at bounding box center [43, 280] width 60 height 9
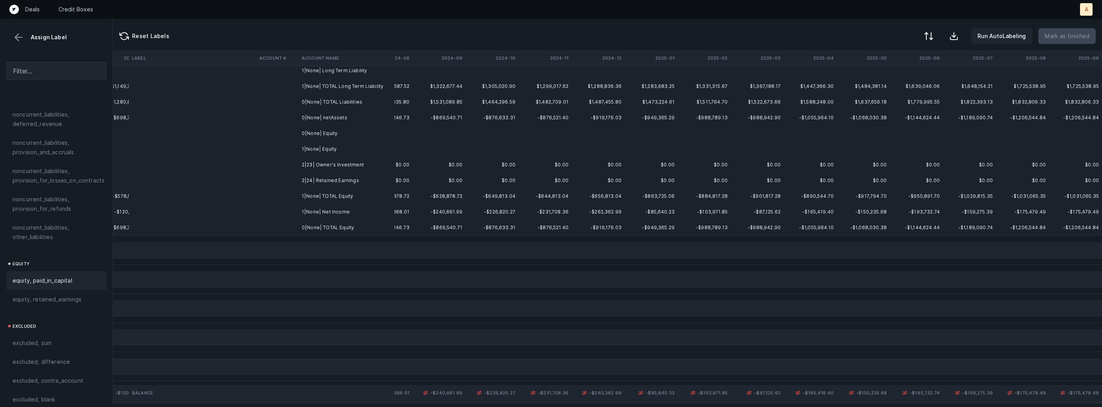
click at [320, 165] on td "2|23| Owner's Investment" at bounding box center [347, 165] width 96 height 16
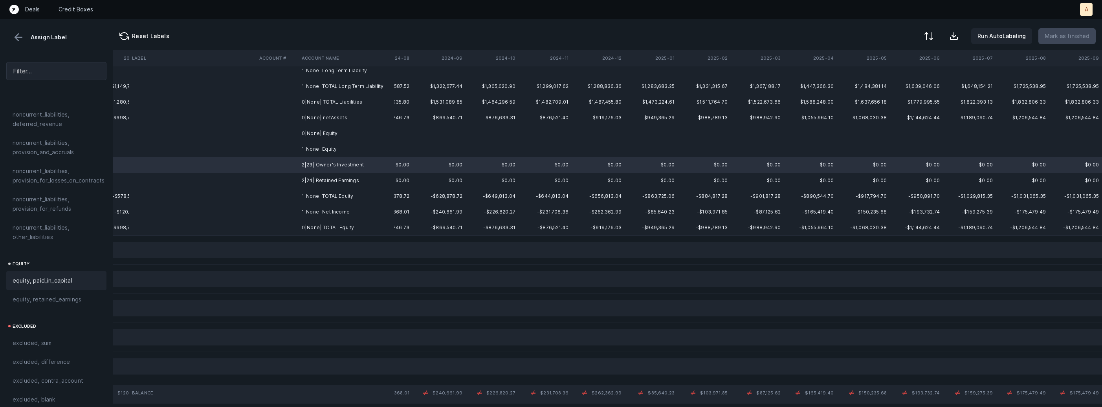
click at [76, 276] on div "equity, paid_in_capital" at bounding box center [57, 280] width 88 height 9
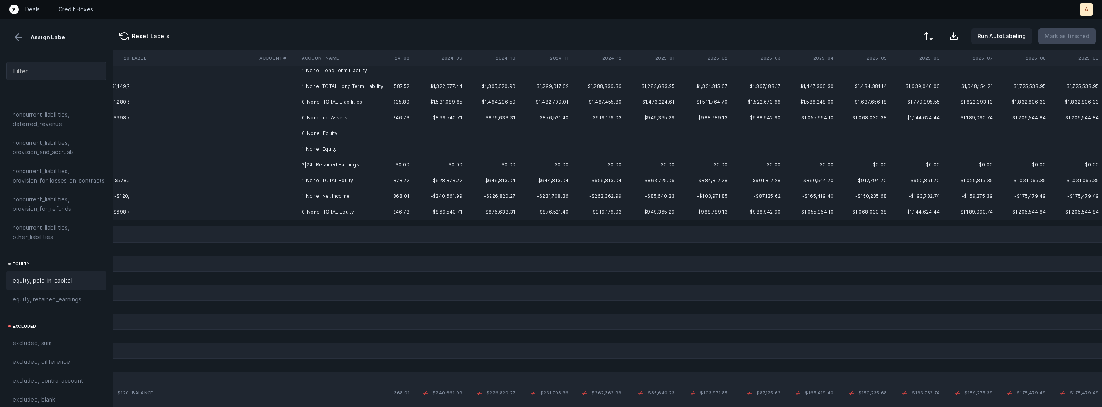
click at [304, 162] on td "2|24| Retained Earnings" at bounding box center [347, 165] width 96 height 16
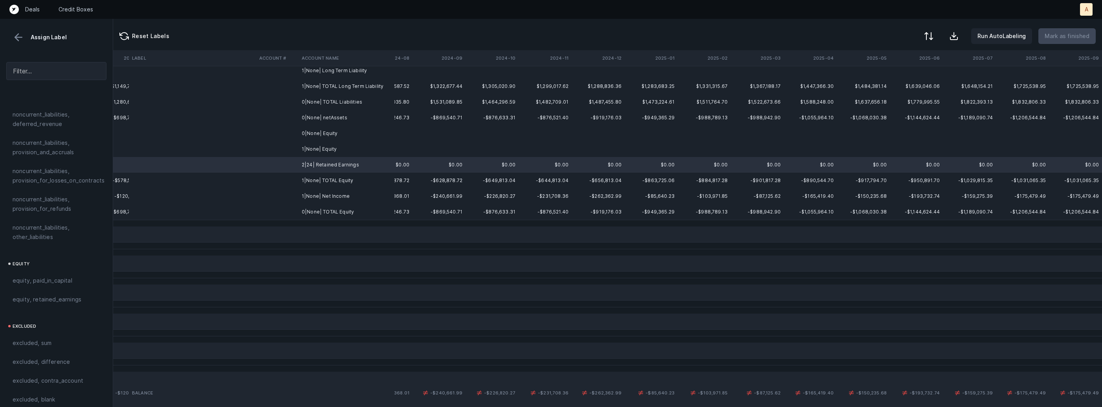
click at [325, 198] on td "1|None| Net Income" at bounding box center [347, 197] width 96 height 16
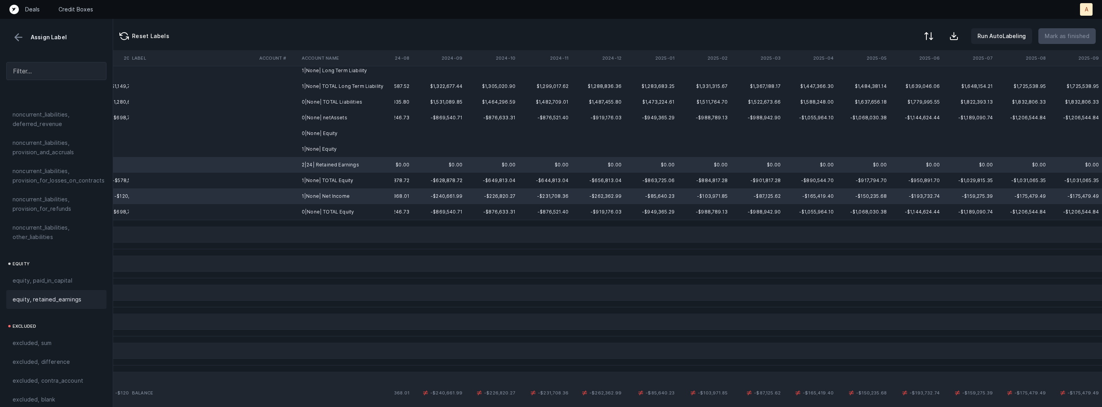
click at [52, 295] on span "equity, retained_earnings" at bounding box center [47, 299] width 69 height 9
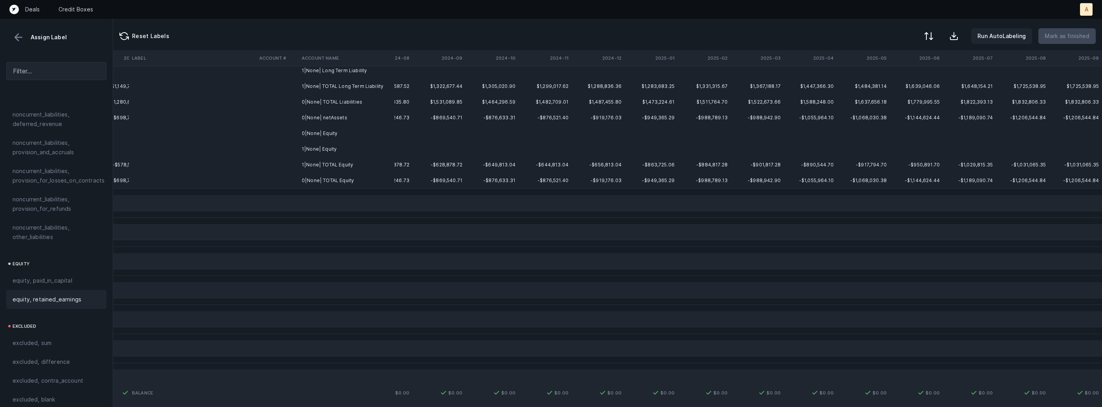
scroll to position [0, 1841]
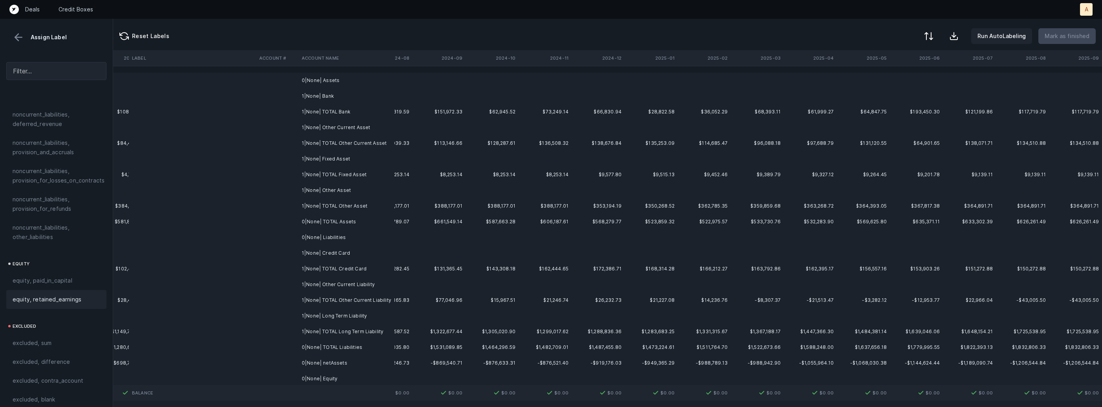
click at [350, 88] on td "1|None| Bank" at bounding box center [347, 96] width 96 height 16
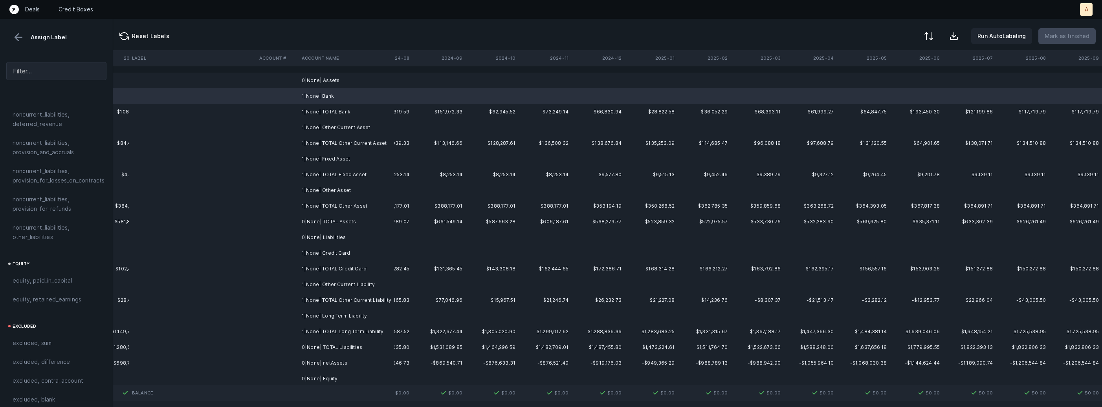
click at [341, 77] on td "0|None| Assets" at bounding box center [347, 81] width 96 height 16
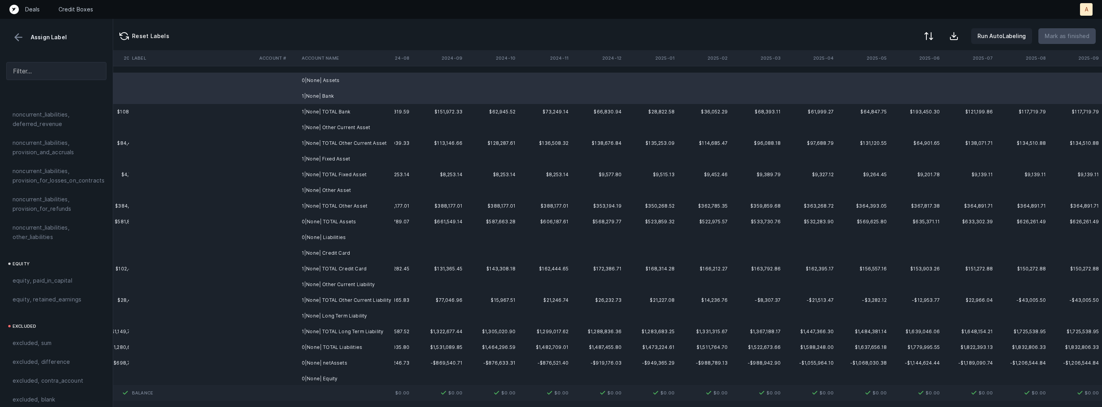
click at [332, 122] on td "1|None| Other Current Asset" at bounding box center [347, 128] width 96 height 16
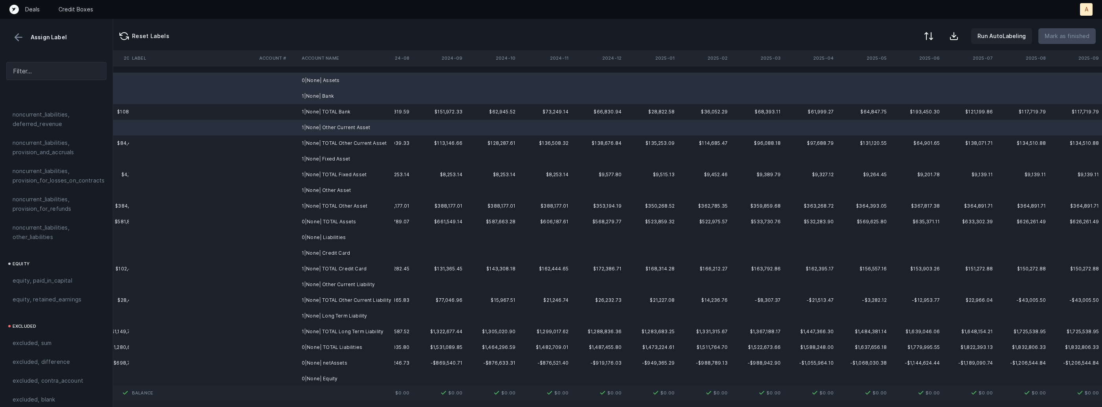
click at [330, 158] on td "1|None| Fixed Asset" at bounding box center [347, 159] width 96 height 16
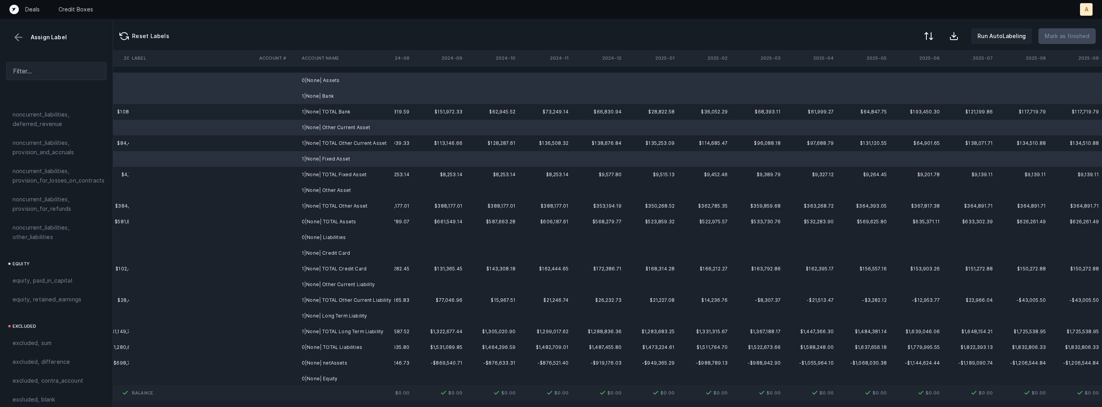
click at [323, 186] on td "1|None| Other Asset" at bounding box center [347, 191] width 96 height 16
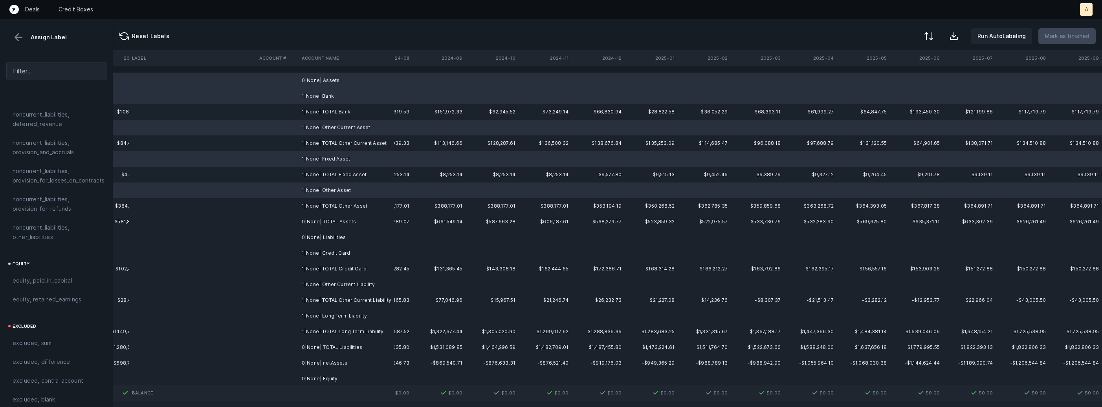
click at [323, 249] on td "1|None| Credit Card" at bounding box center [347, 254] width 96 height 16
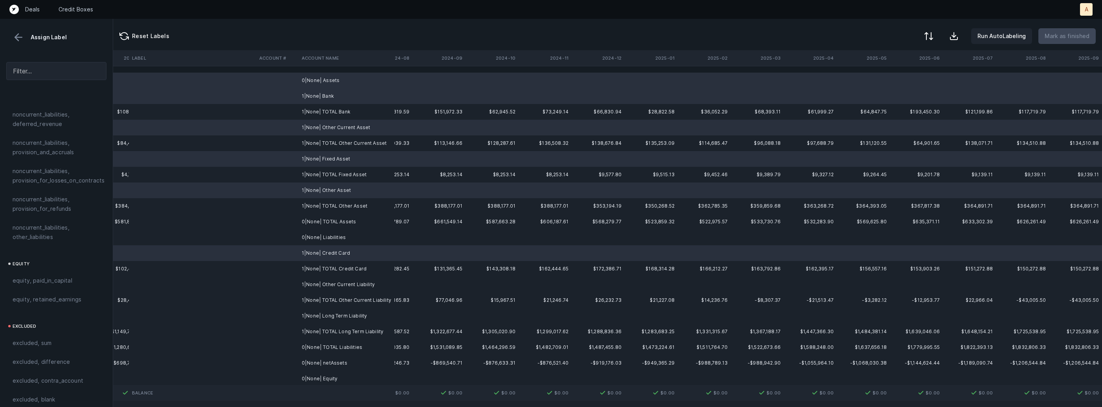
click at [326, 240] on td "0|None| Liabilities" at bounding box center [347, 238] width 96 height 16
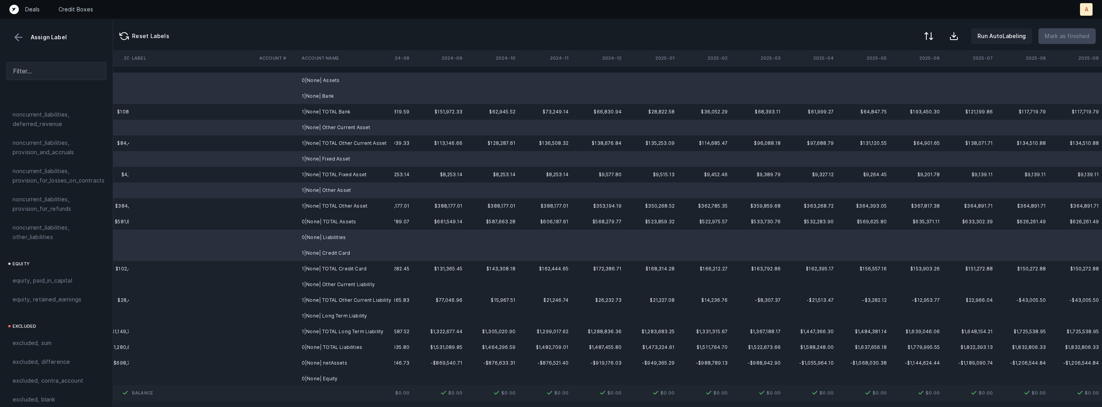
click at [321, 286] on td "1|None| Other Current Liability" at bounding box center [347, 285] width 96 height 16
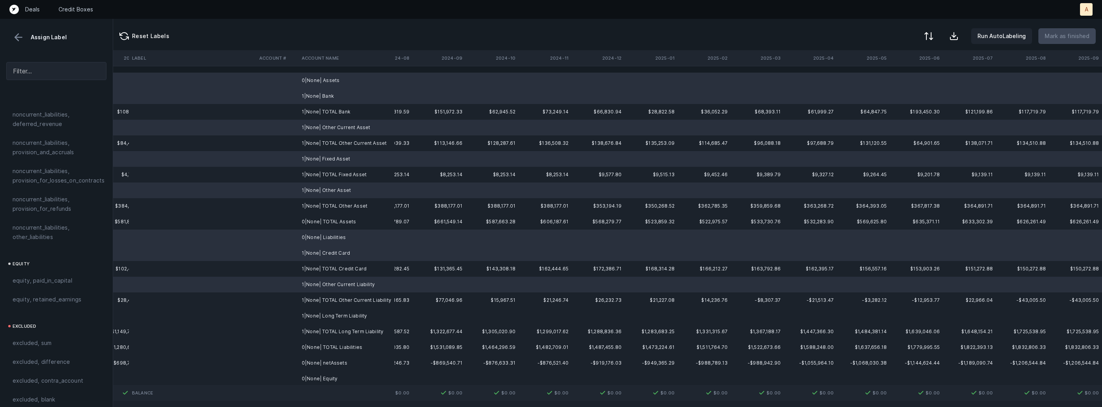
click at [314, 317] on td "1|None| Long Term Liability" at bounding box center [347, 316] width 96 height 16
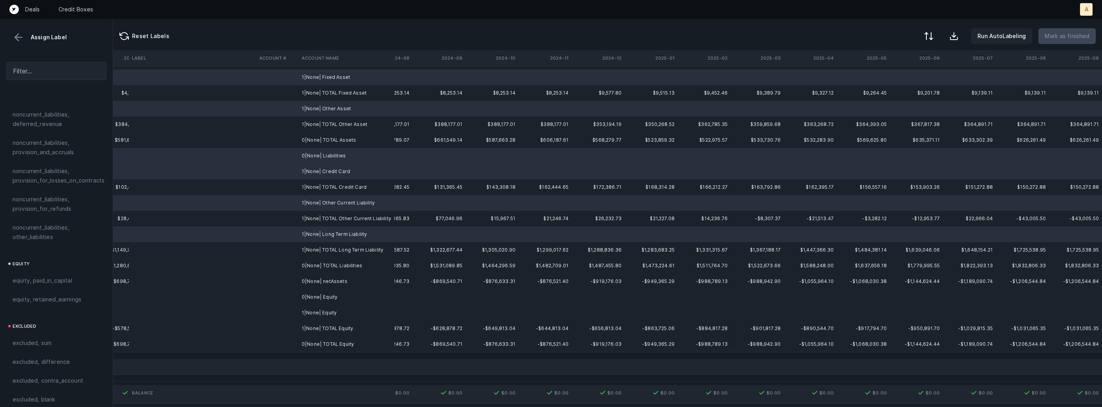
scroll to position [94, 1841]
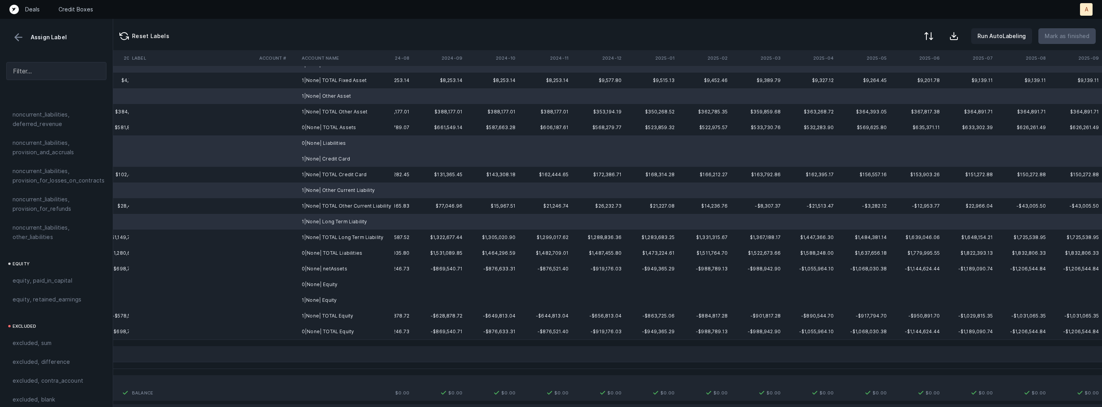
click at [324, 284] on td "0|None| Equity" at bounding box center [347, 285] width 96 height 16
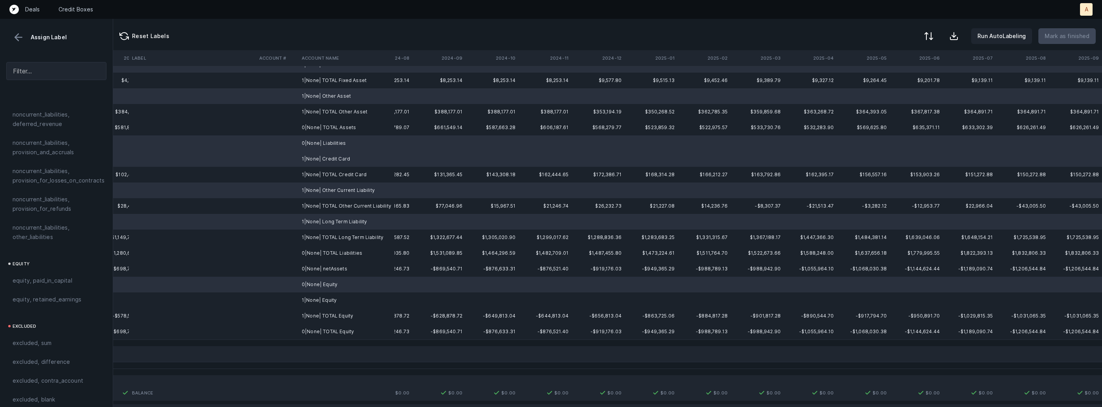
click at [310, 298] on td "1|None| Equity" at bounding box center [347, 301] width 96 height 16
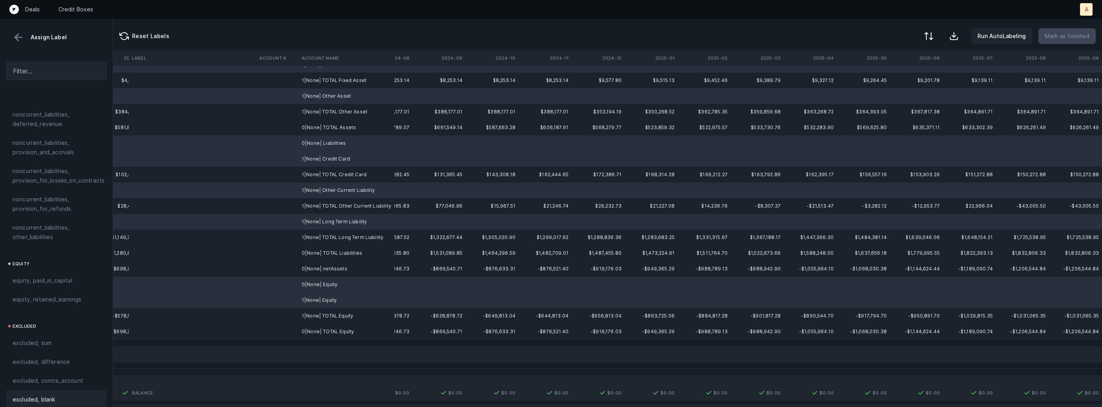
click at [50, 391] on div "excluded, blank" at bounding box center [56, 400] width 100 height 19
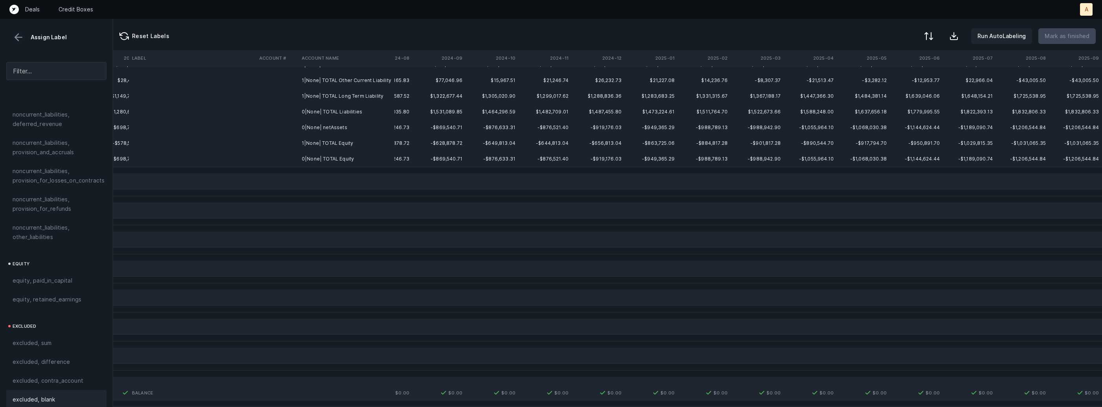
scroll to position [0, 1841]
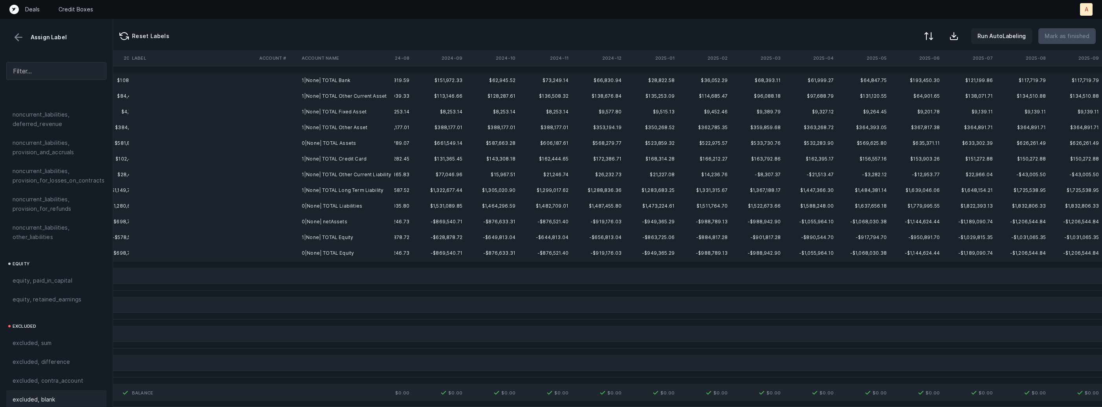
click at [310, 222] on td "0|None| netAssets" at bounding box center [347, 222] width 96 height 16
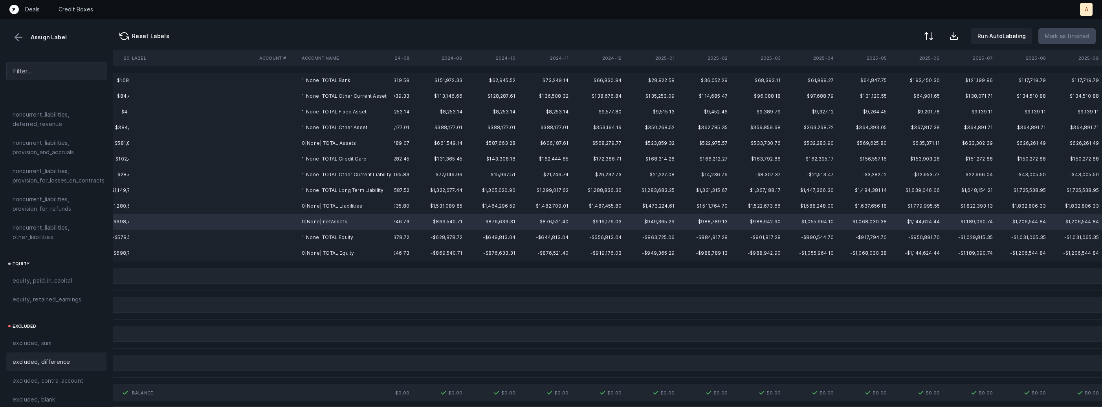
click at [58, 353] on div "excluded, difference" at bounding box center [56, 362] width 100 height 19
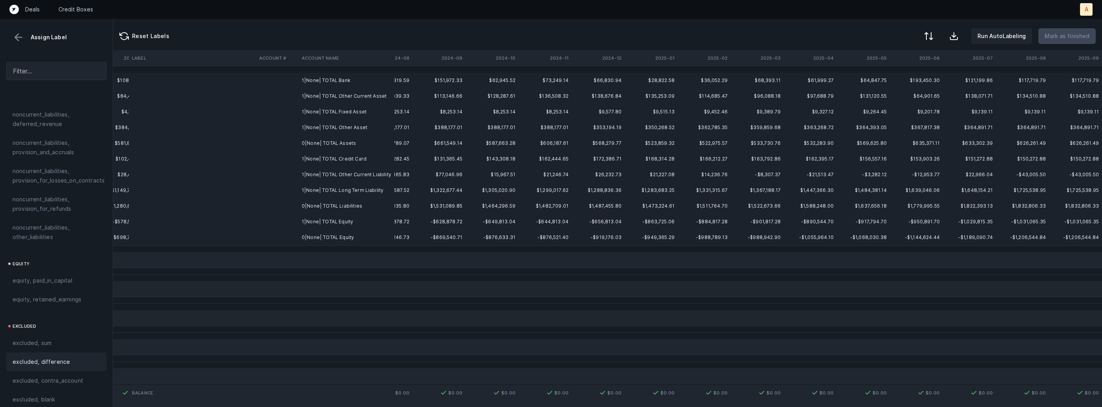
click at [328, 83] on td "1|None| TOTAL Bank" at bounding box center [347, 81] width 96 height 16
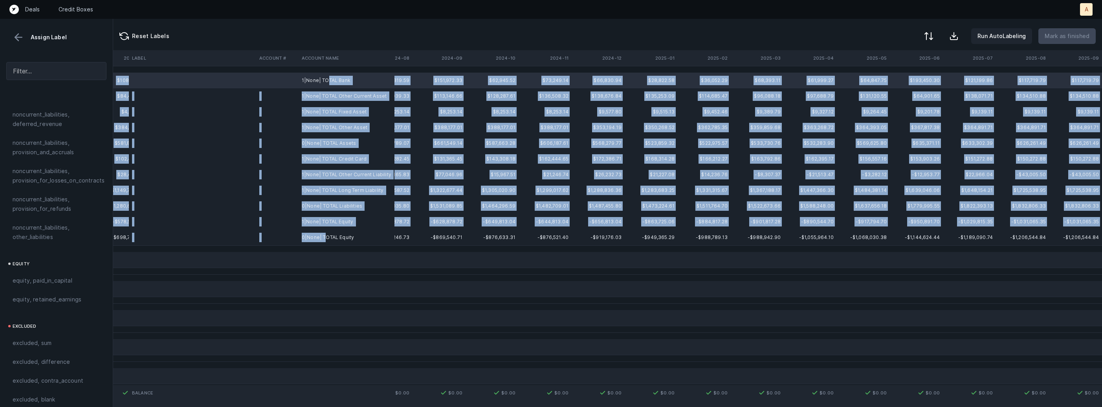
click at [325, 237] on td "0|None| TOTAL Equity" at bounding box center [347, 238] width 96 height 16
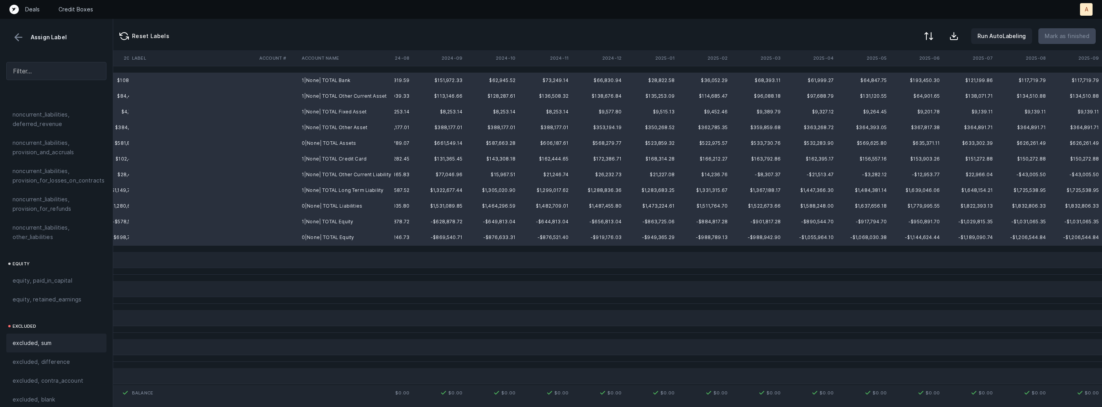
click at [39, 339] on span "excluded, sum" at bounding box center [32, 343] width 39 height 9
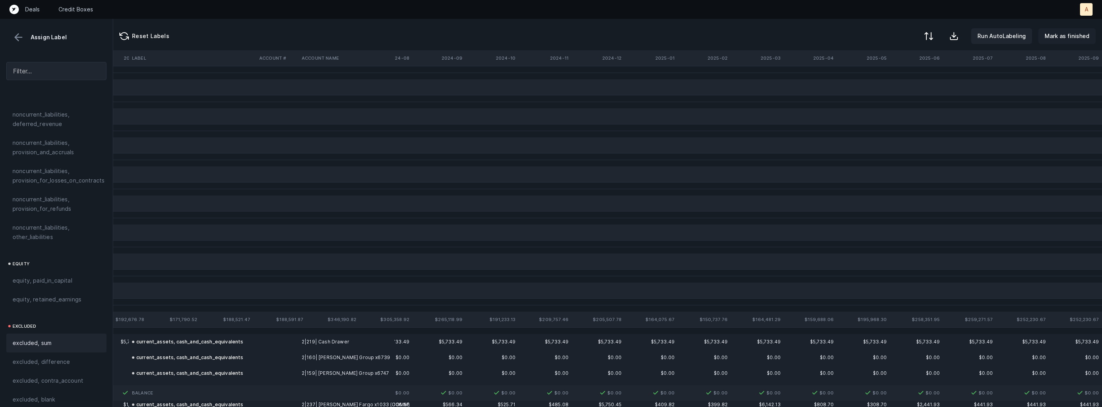
click at [1044, 33] on button "Mark as finished" at bounding box center [1066, 36] width 57 height 16
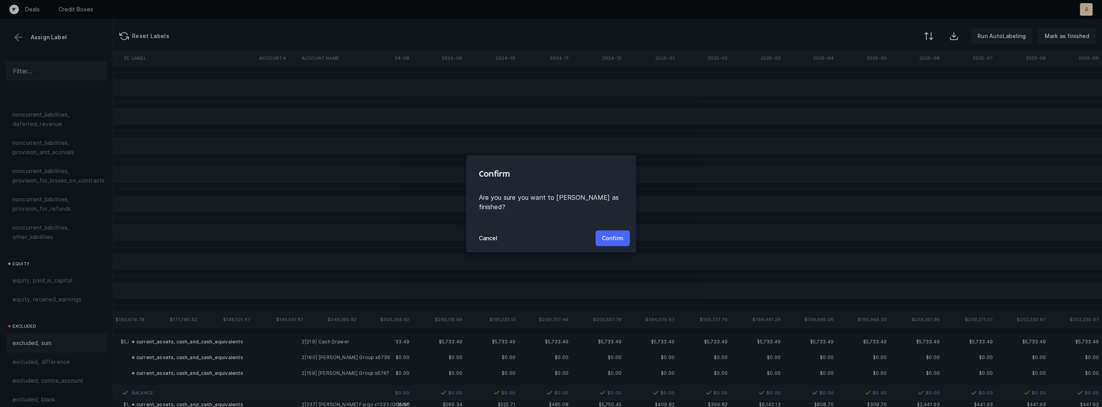
click at [613, 237] on p "Confirm" at bounding box center [613, 238] width 22 height 9
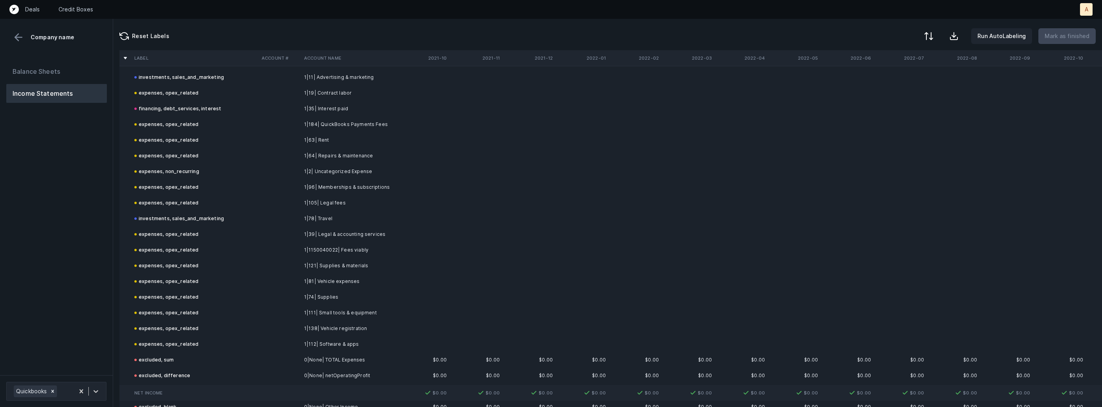
scroll to position [306, 0]
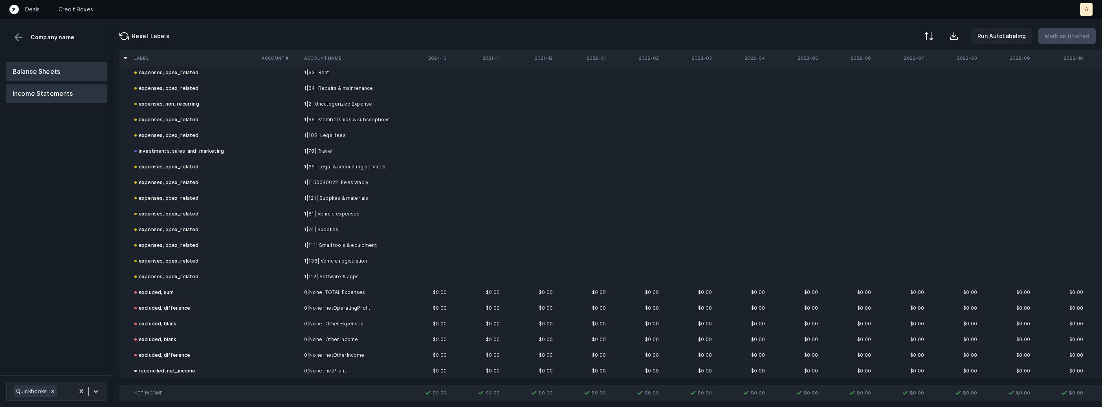
click at [63, 79] on button "Balance Sheets" at bounding box center [56, 71] width 101 height 19
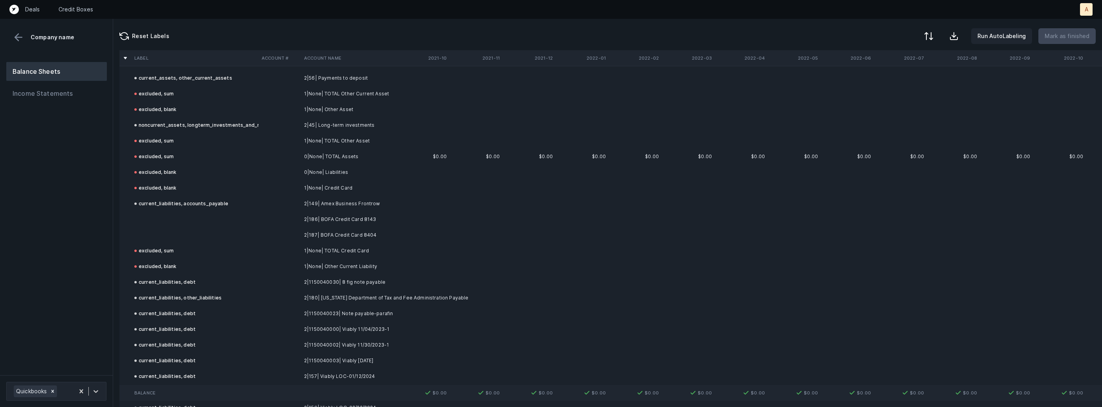
scroll to position [260, 0]
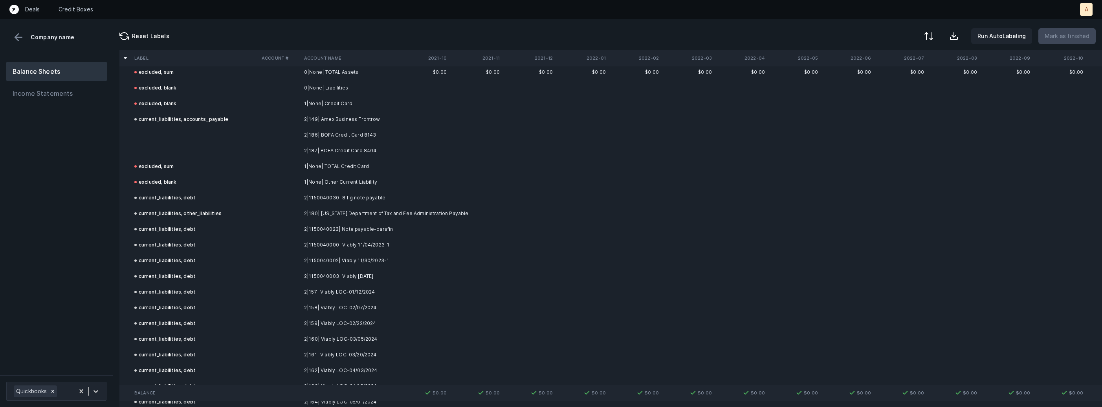
click at [357, 140] on td "2|186| BOFA Credit Card 8143" at bounding box center [349, 135] width 96 height 16
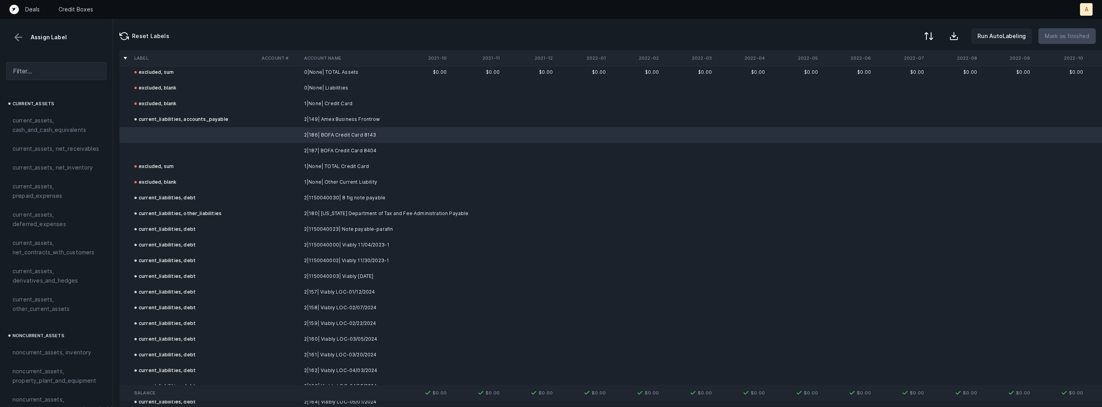
click at [341, 147] on td "2|187| BOFA Credit Card 8404" at bounding box center [349, 151] width 96 height 16
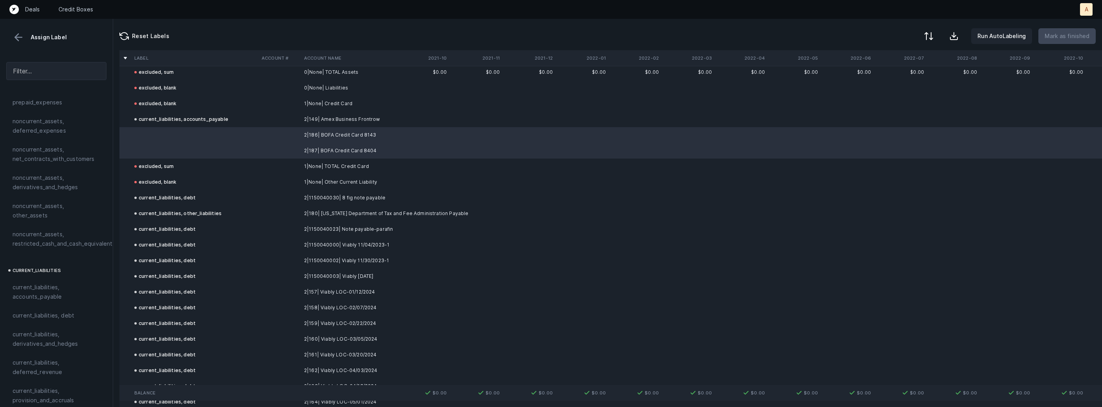
scroll to position [382, 0]
click at [47, 264] on span "current_liabilities, accounts_payable" at bounding box center [57, 273] width 88 height 19
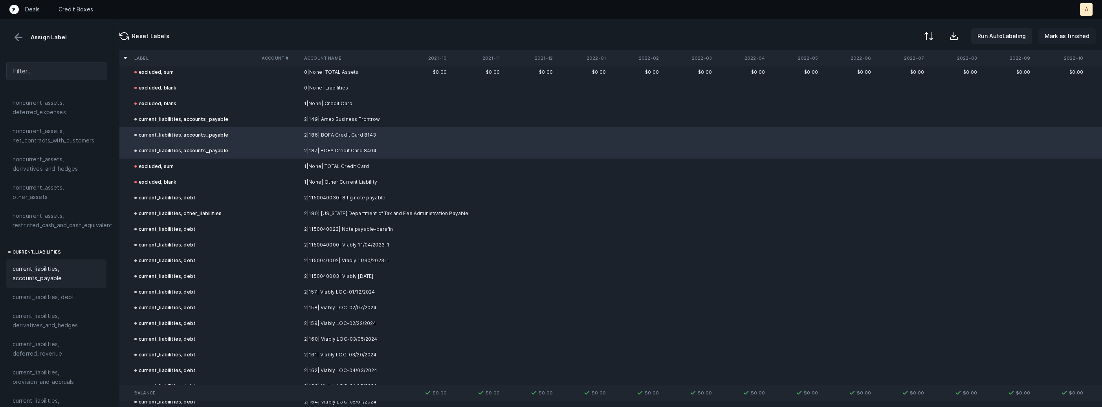
click at [1067, 37] on p "Mark as finished" at bounding box center [1067, 35] width 45 height 9
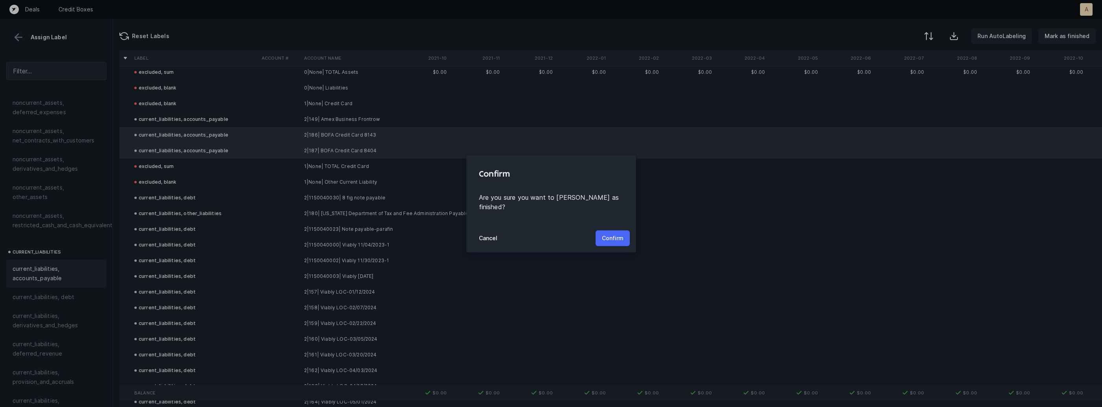
click at [611, 234] on p "Confirm" at bounding box center [613, 238] width 22 height 9
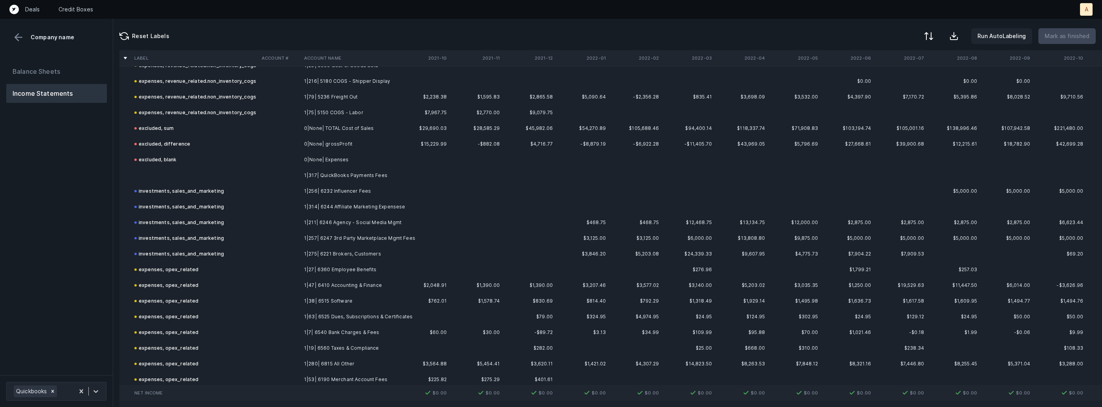
scroll to position [620, 0]
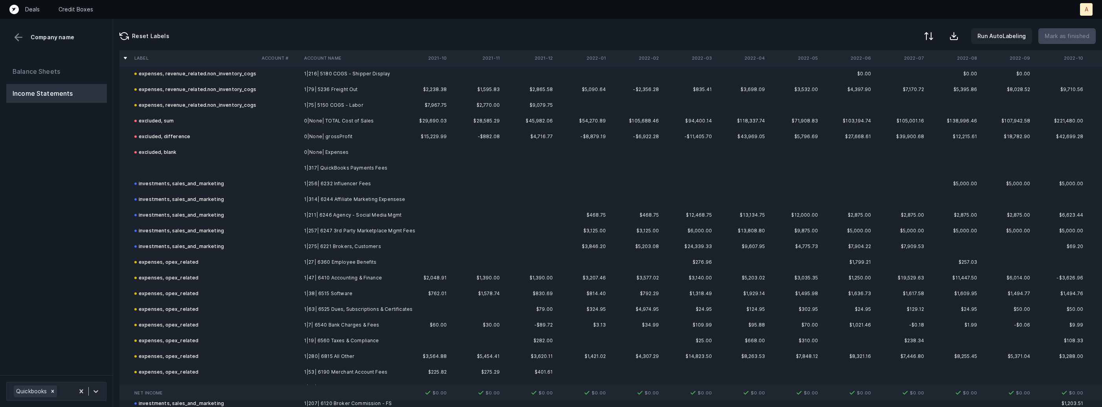
click at [334, 172] on td "1|317| QuickBooks Payments Fees" at bounding box center [349, 168] width 96 height 16
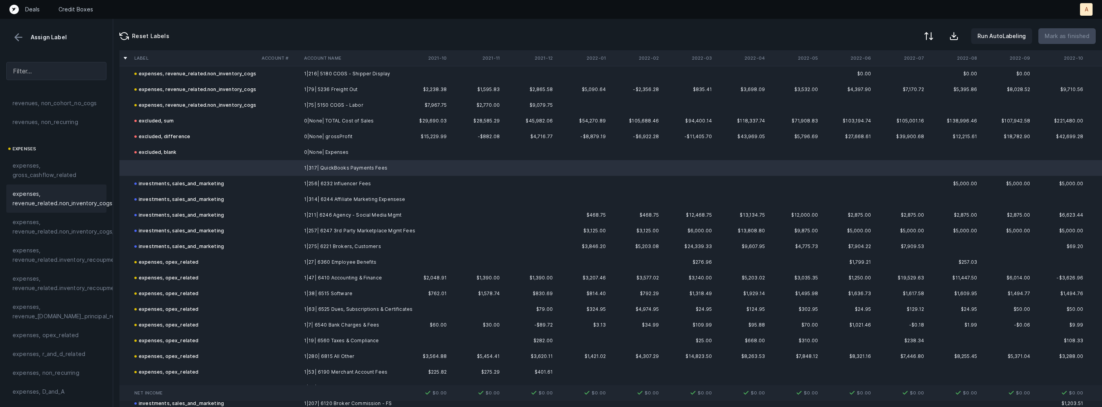
scroll to position [133, 0]
click at [44, 284] on span "expenses, opex_related" at bounding box center [46, 285] width 66 height 9
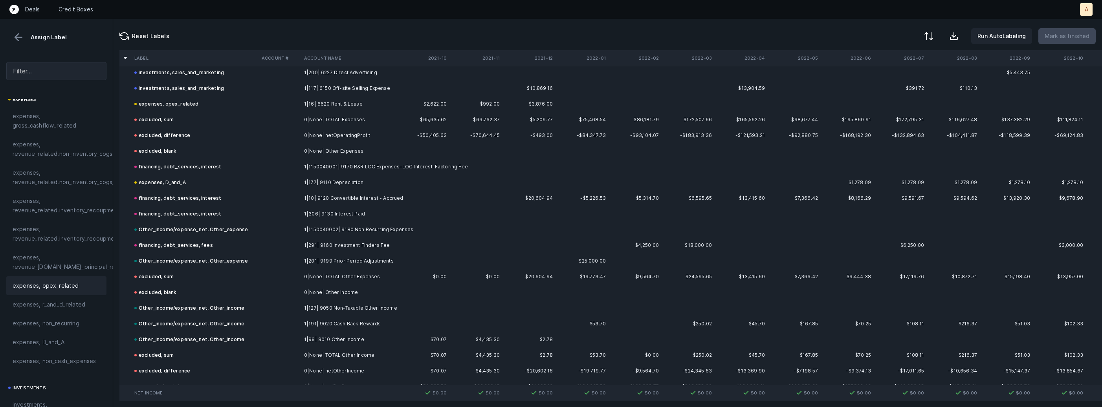
scroll to position [1735, 0]
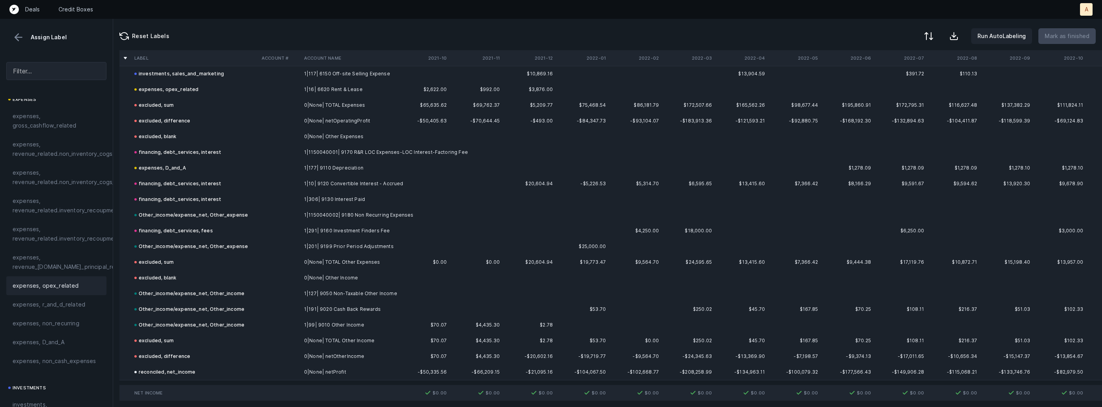
click at [13, 39] on button at bounding box center [19, 37] width 12 height 12
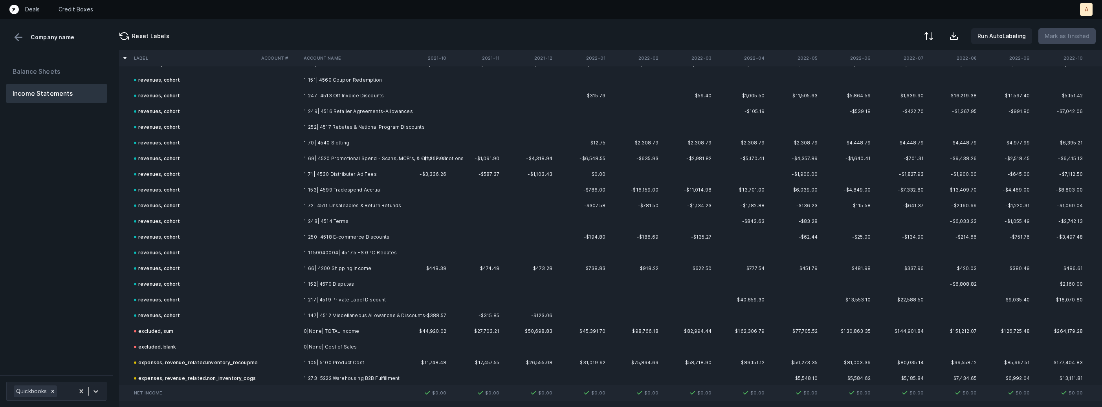
scroll to position [0, 0]
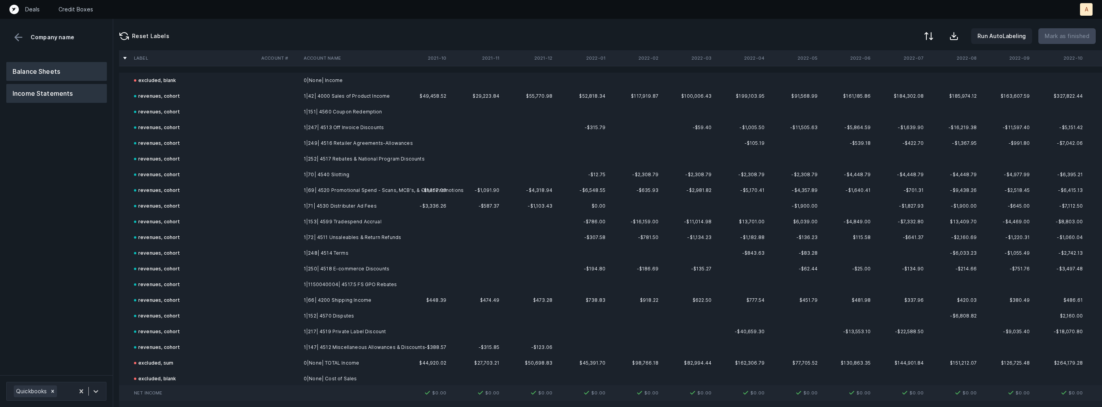
click at [66, 73] on button "Balance Sheets" at bounding box center [56, 71] width 101 height 19
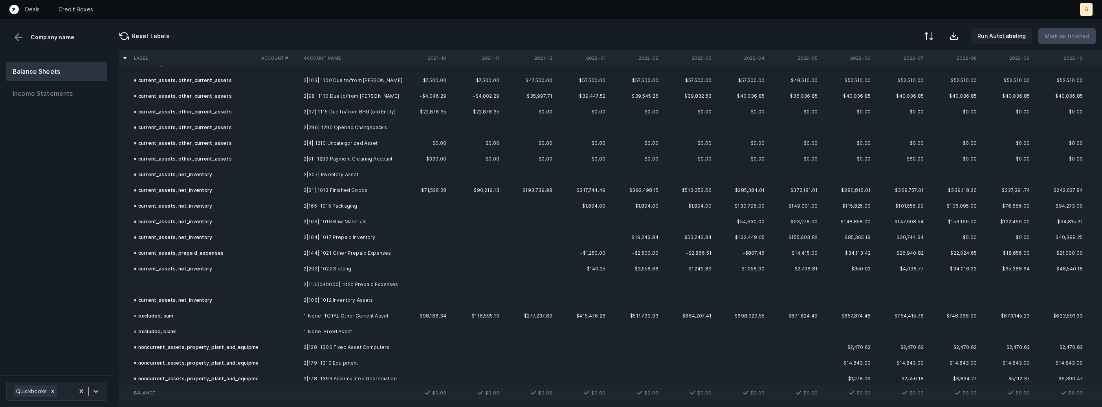
scroll to position [321, 0]
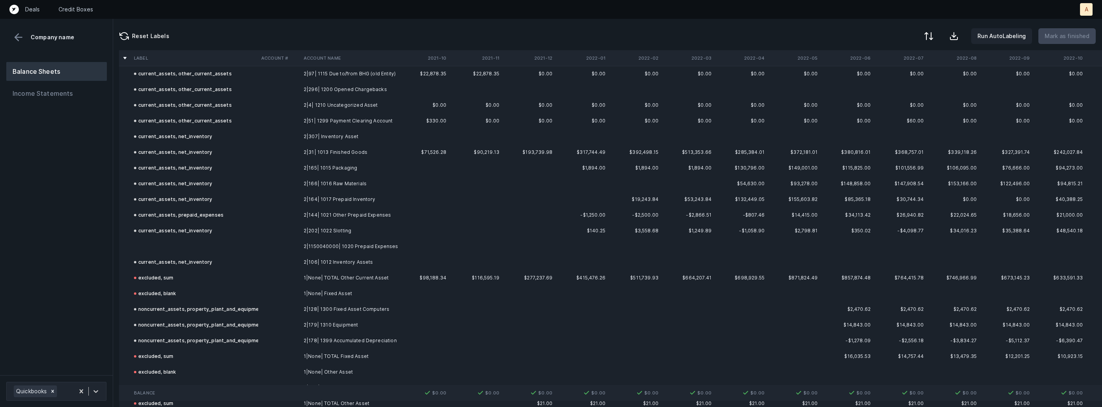
click at [356, 244] on td "2|1150040000| 1020 Prepaid Expenses" at bounding box center [349, 247] width 96 height 16
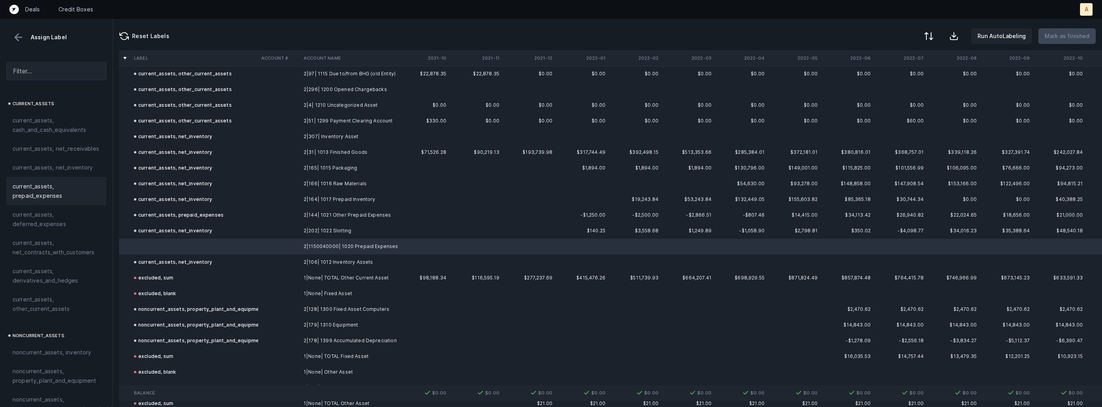
click at [78, 193] on span "current_assets, prepaid_expenses" at bounding box center [57, 191] width 88 height 19
click at [1068, 40] on p "Mark as finished" at bounding box center [1067, 35] width 45 height 9
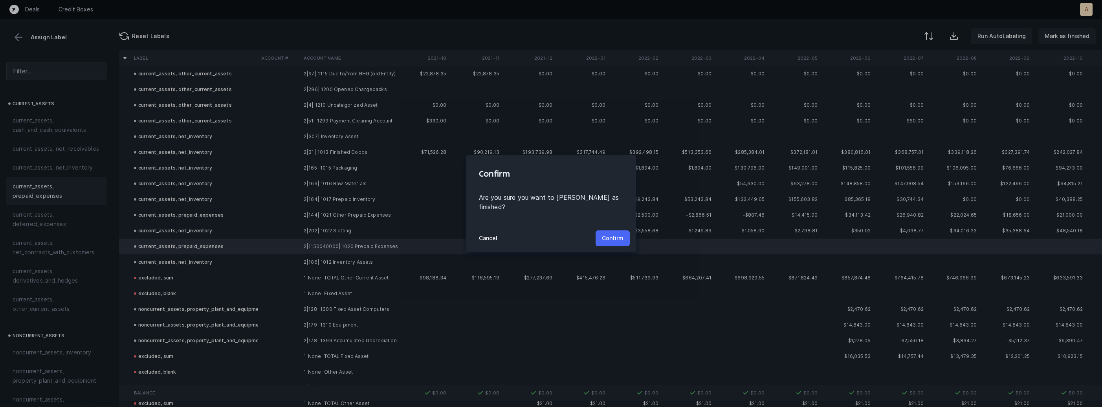
click at [616, 231] on button "Confirm" at bounding box center [613, 239] width 34 height 16
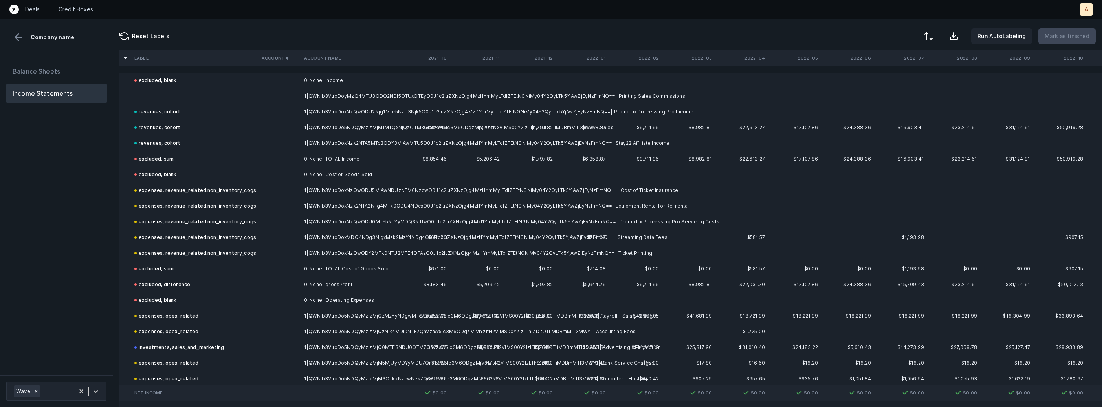
click at [152, 94] on td at bounding box center [194, 96] width 127 height 16
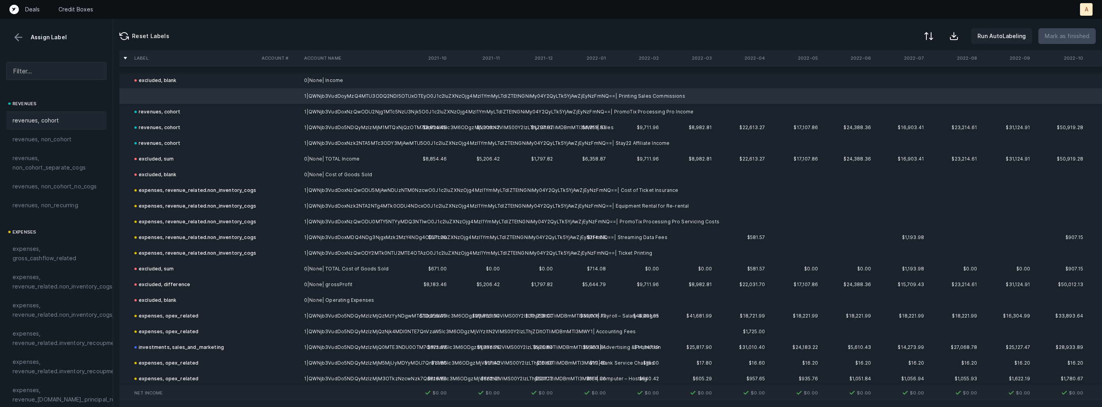
click at [44, 115] on div "revenues, cohort" at bounding box center [56, 120] width 100 height 19
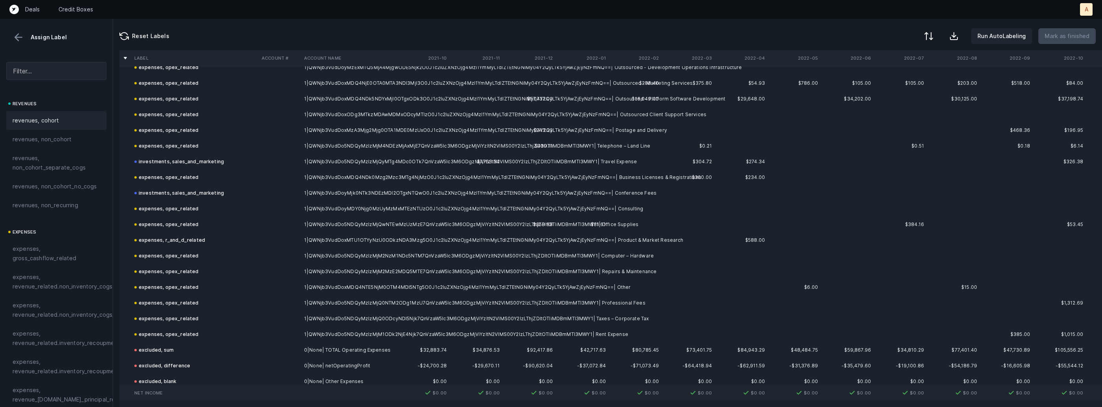
scroll to position [479, 0]
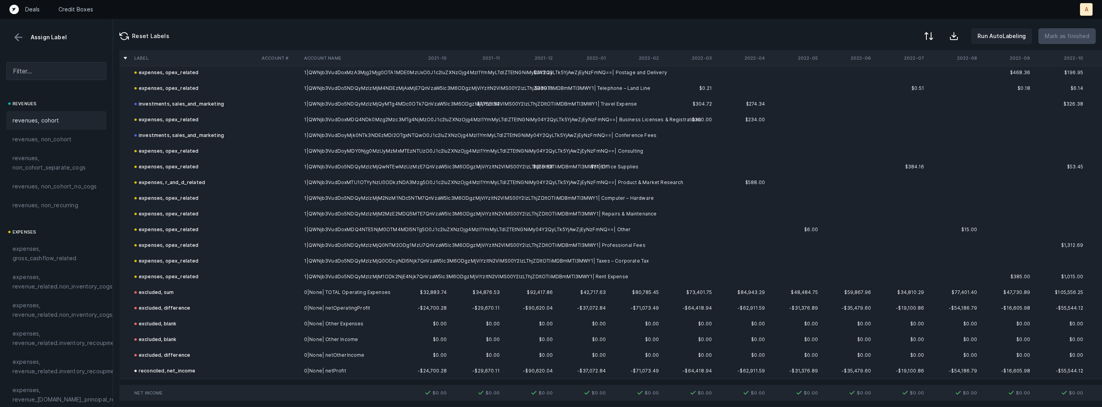
click at [13, 38] on button at bounding box center [19, 37] width 12 height 12
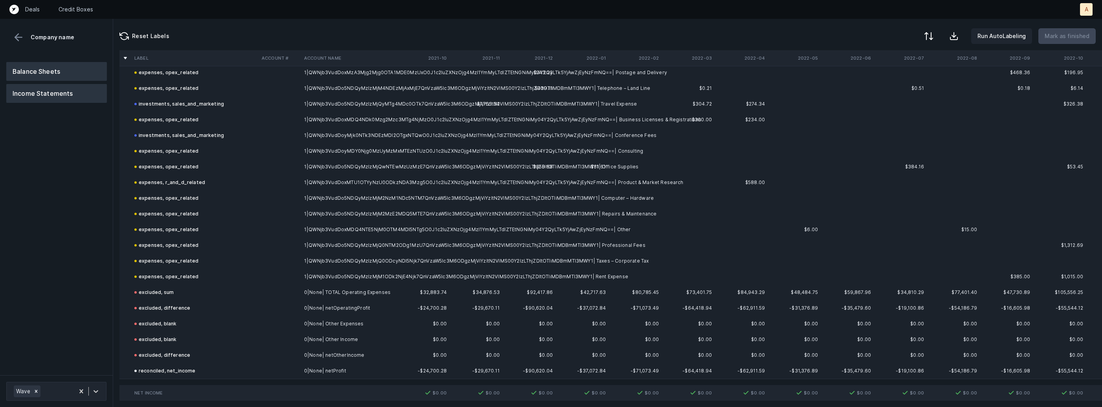
click at [40, 67] on button "Balance Sheets" at bounding box center [56, 71] width 101 height 19
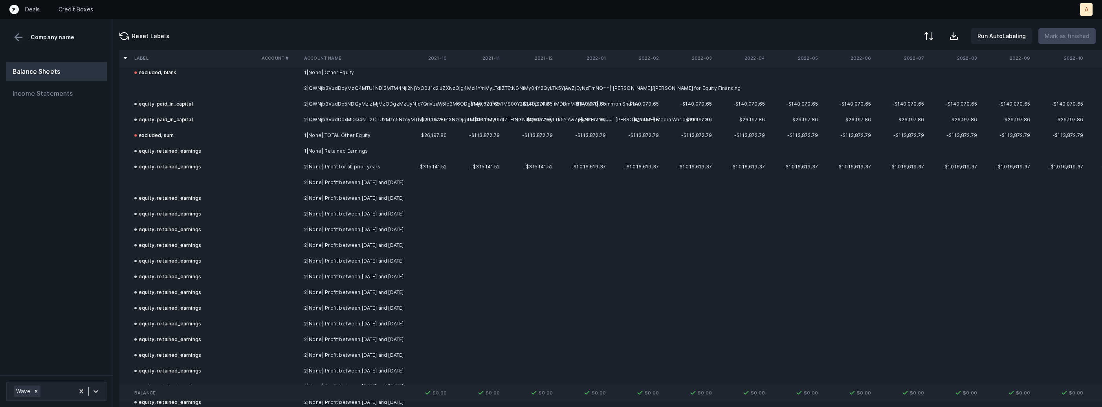
click at [168, 182] on td at bounding box center [194, 183] width 127 height 16
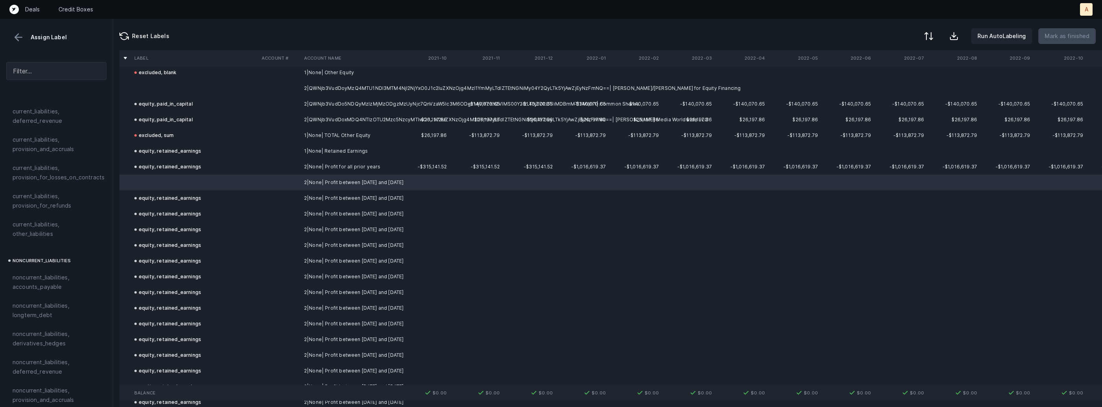
scroll to position [863, 0]
click at [83, 295] on div "equity, retained_earnings" at bounding box center [57, 299] width 88 height 9
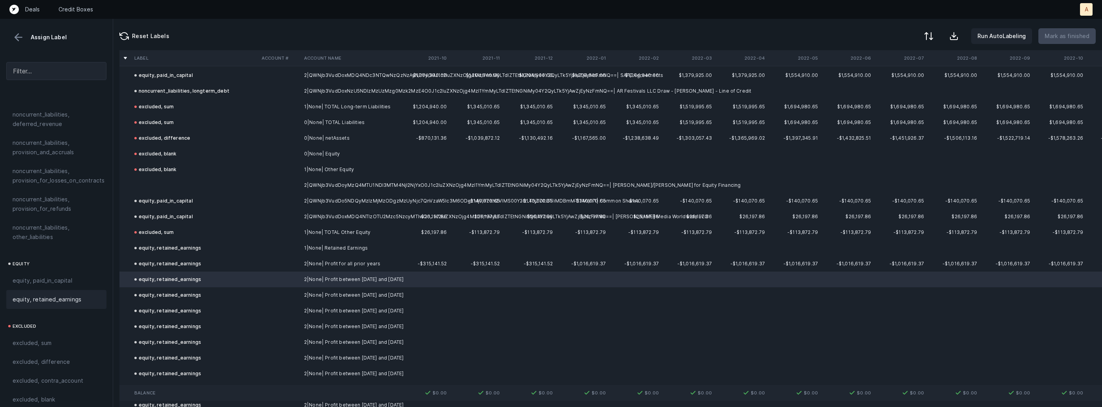
scroll to position [360, 0]
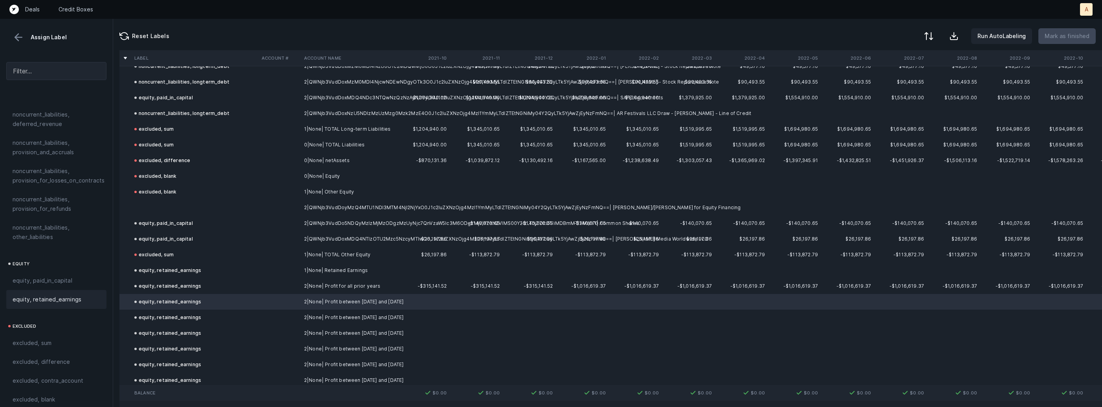
click at [177, 216] on td "equity, paid_in_capital" at bounding box center [194, 224] width 127 height 16
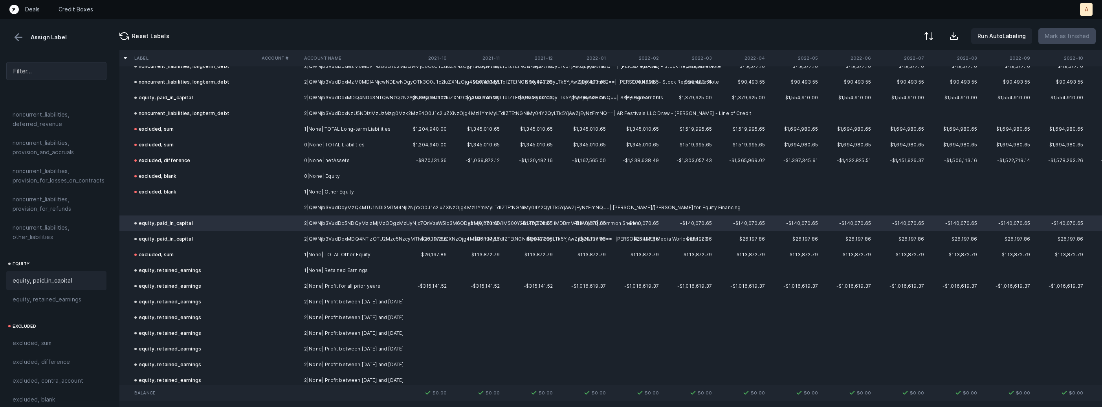
click at [173, 209] on td at bounding box center [194, 208] width 127 height 16
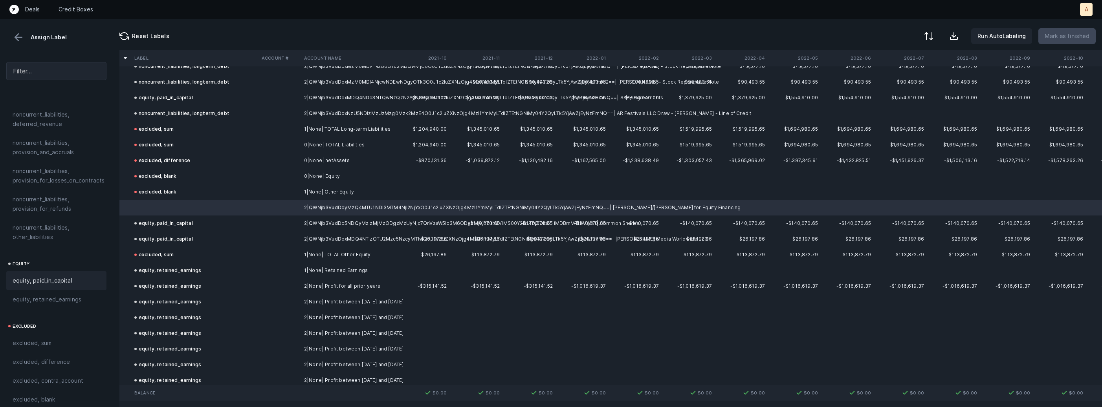
click at [55, 280] on div "equity, paid_in_capital" at bounding box center [56, 280] width 100 height 19
click at [1065, 37] on p "Mark as finished" at bounding box center [1067, 35] width 45 height 9
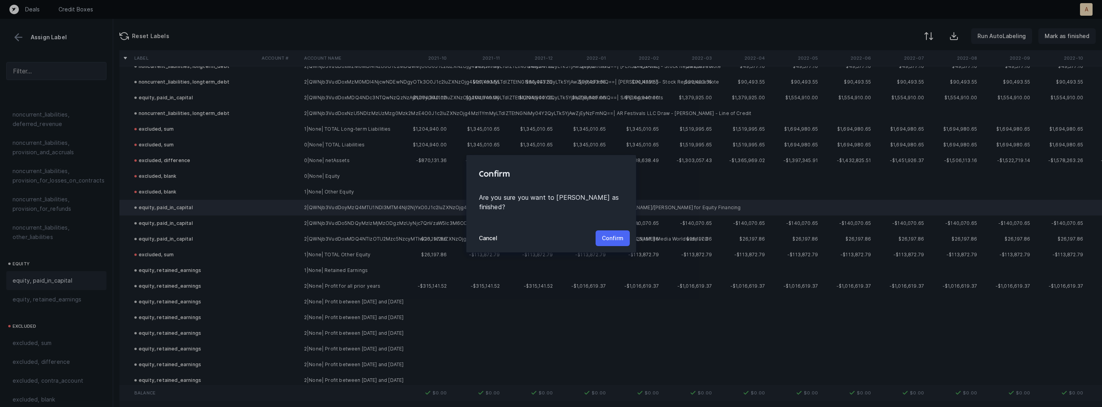
click at [607, 234] on p "Confirm" at bounding box center [613, 238] width 22 height 9
